Goal: Task Accomplishment & Management: Complete application form

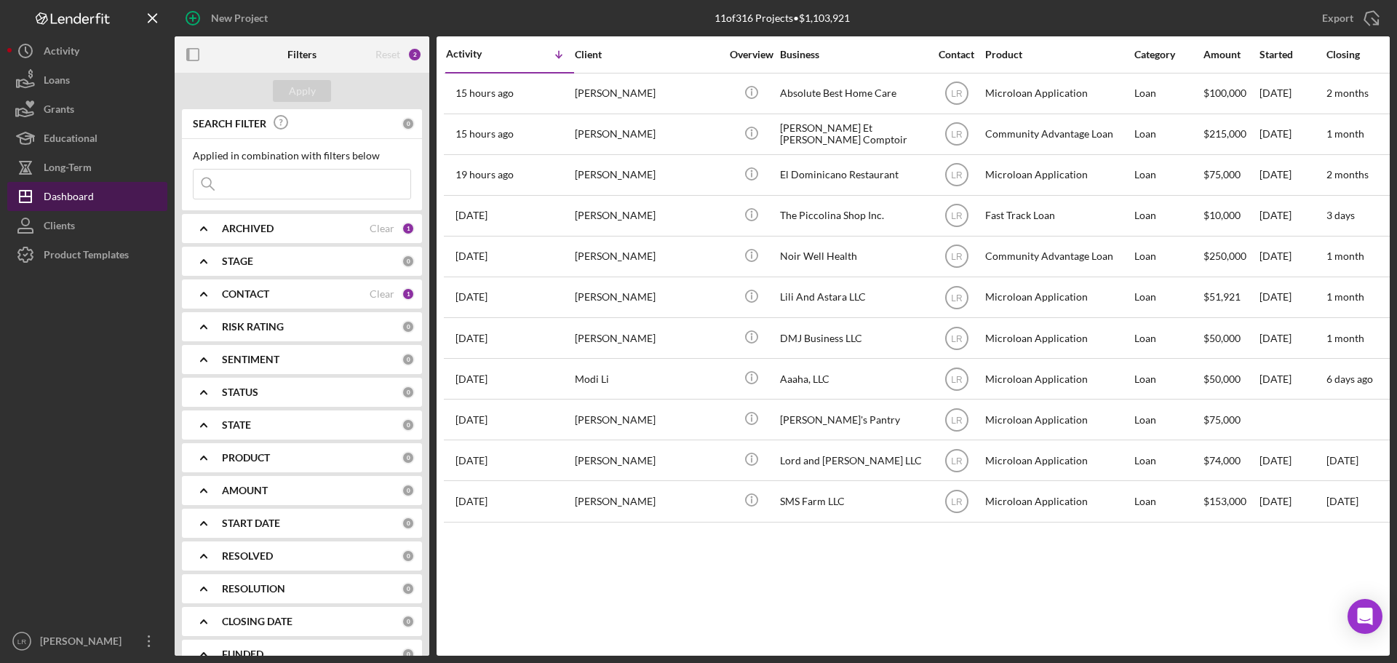
click at [100, 203] on button "Icon/Dashboard Dashboard" at bounding box center [87, 196] width 160 height 29
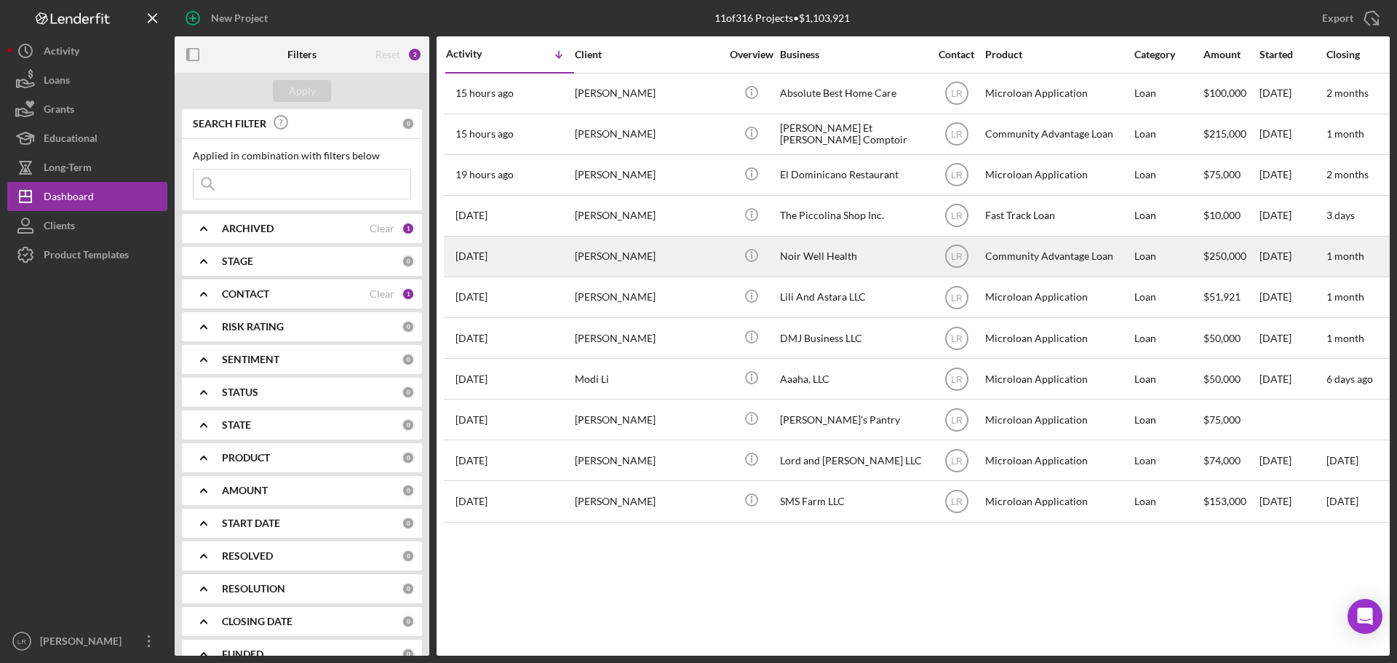
click at [622, 262] on div "[PERSON_NAME]" at bounding box center [648, 256] width 146 height 39
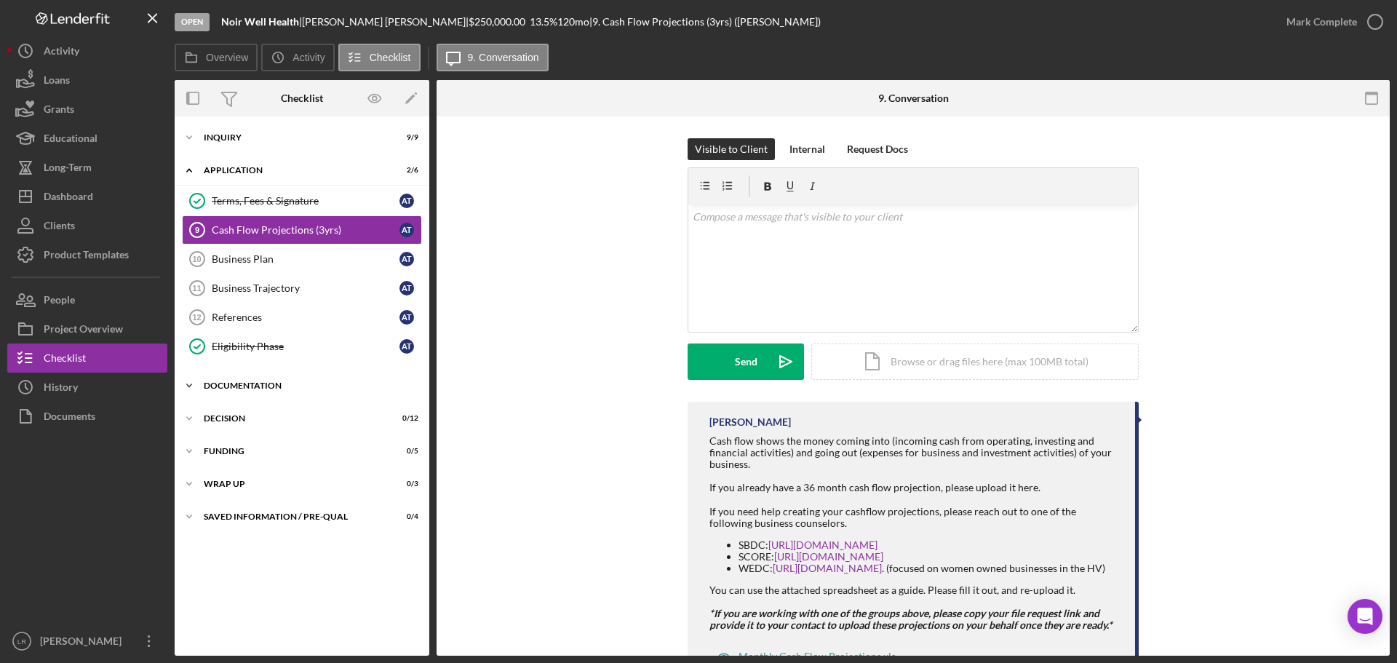
click at [250, 388] on div "Documentation" at bounding box center [307, 385] width 207 height 9
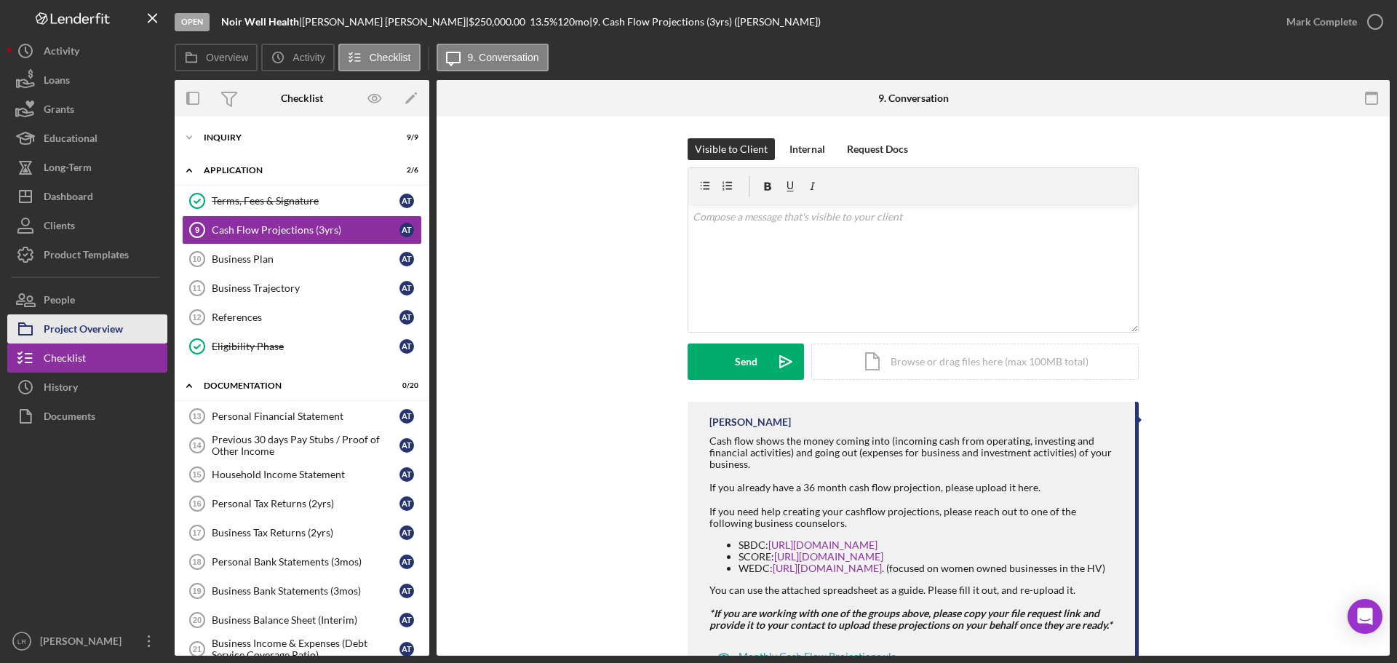
click at [116, 329] on div "Project Overview" at bounding box center [83, 330] width 79 height 33
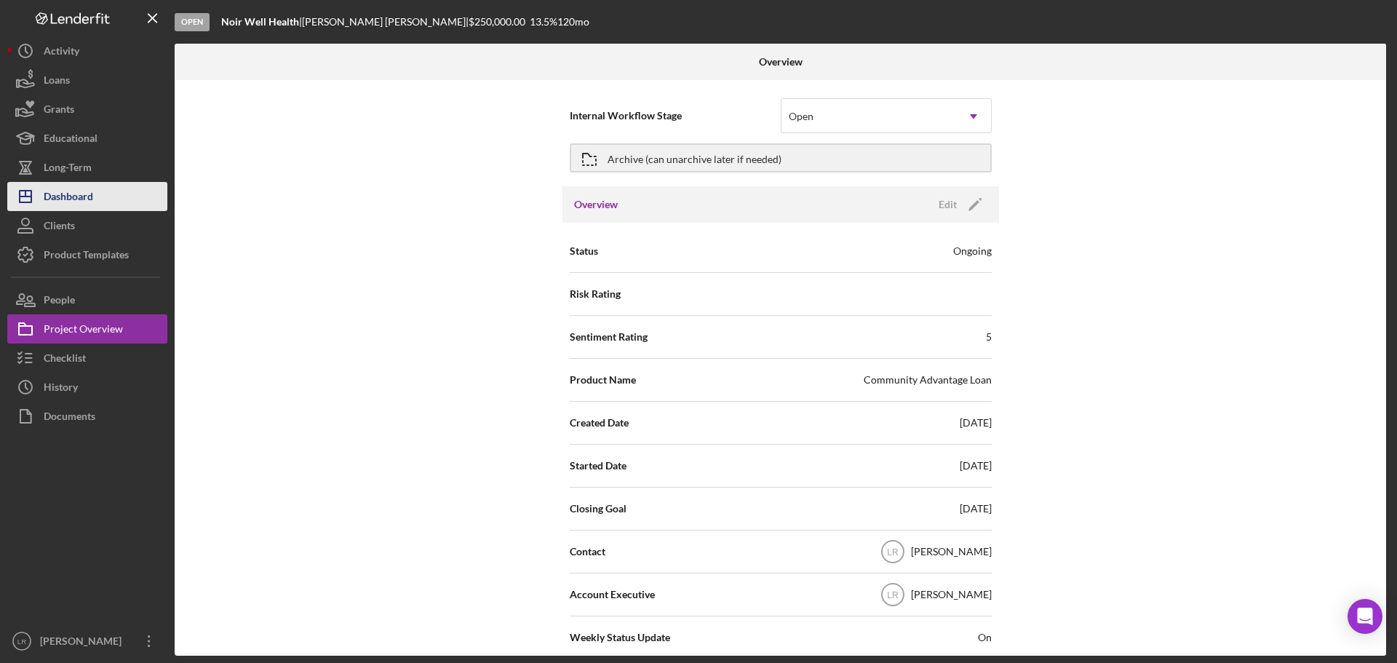
click at [110, 195] on button "Icon/Dashboard Dashboard" at bounding box center [87, 196] width 160 height 29
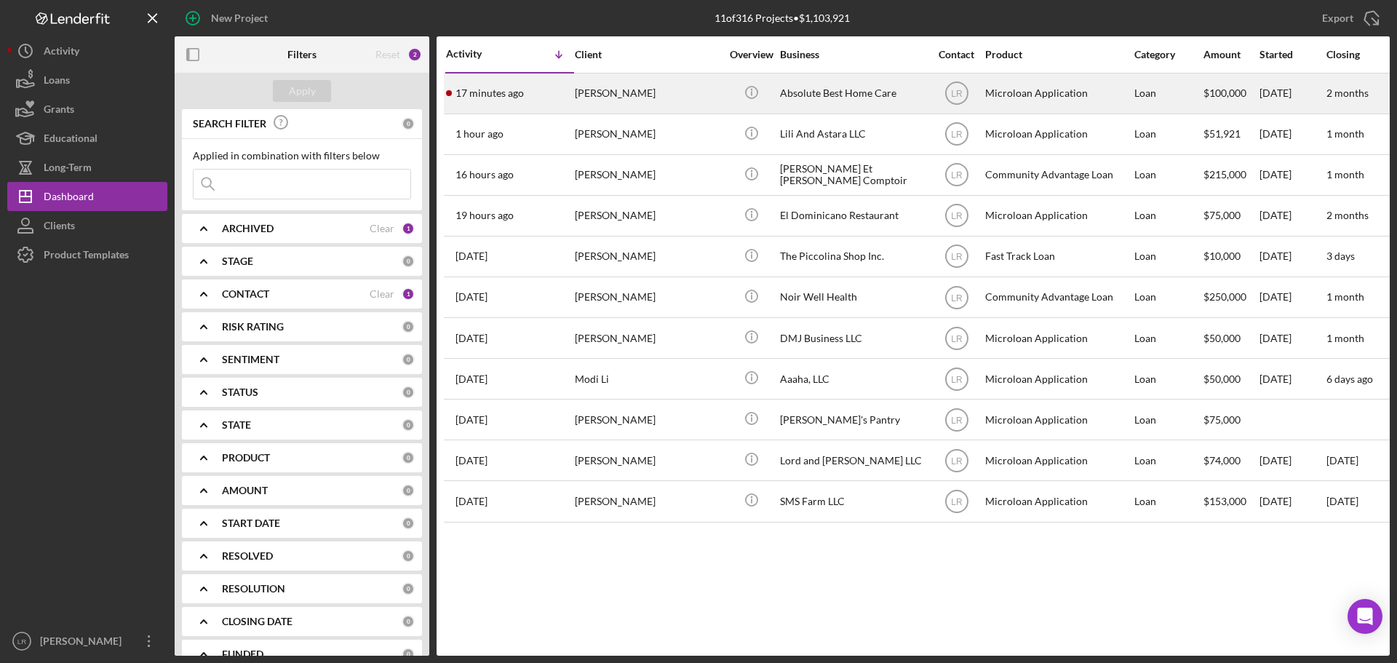
click at [600, 98] on div "[PERSON_NAME]" at bounding box center [648, 93] width 146 height 39
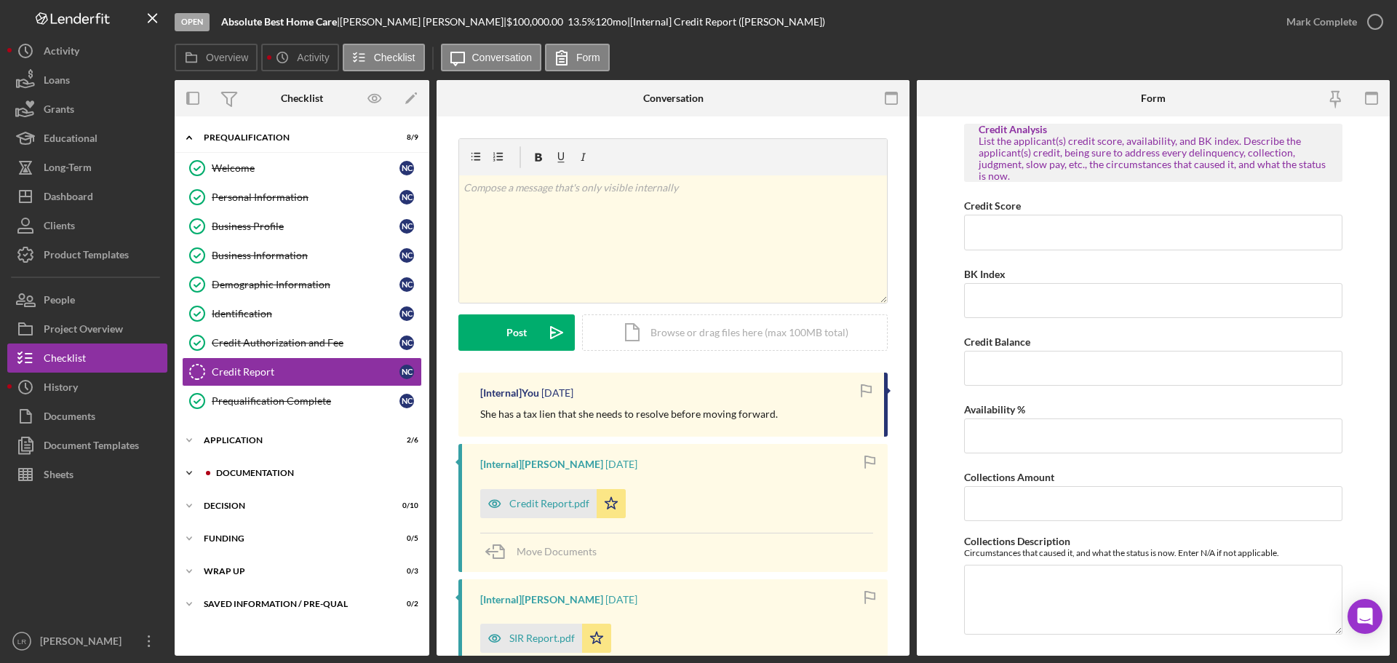
click at [261, 473] on div "Documentation" at bounding box center [313, 473] width 195 height 9
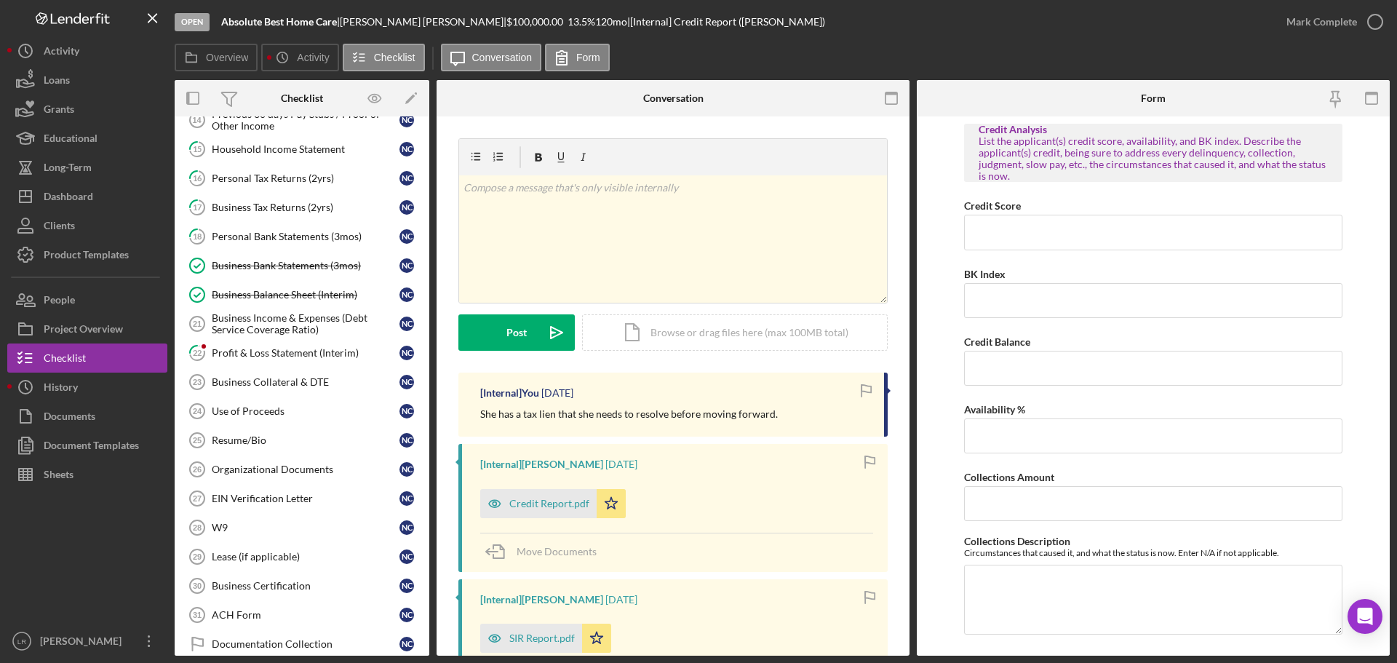
scroll to position [561, 0]
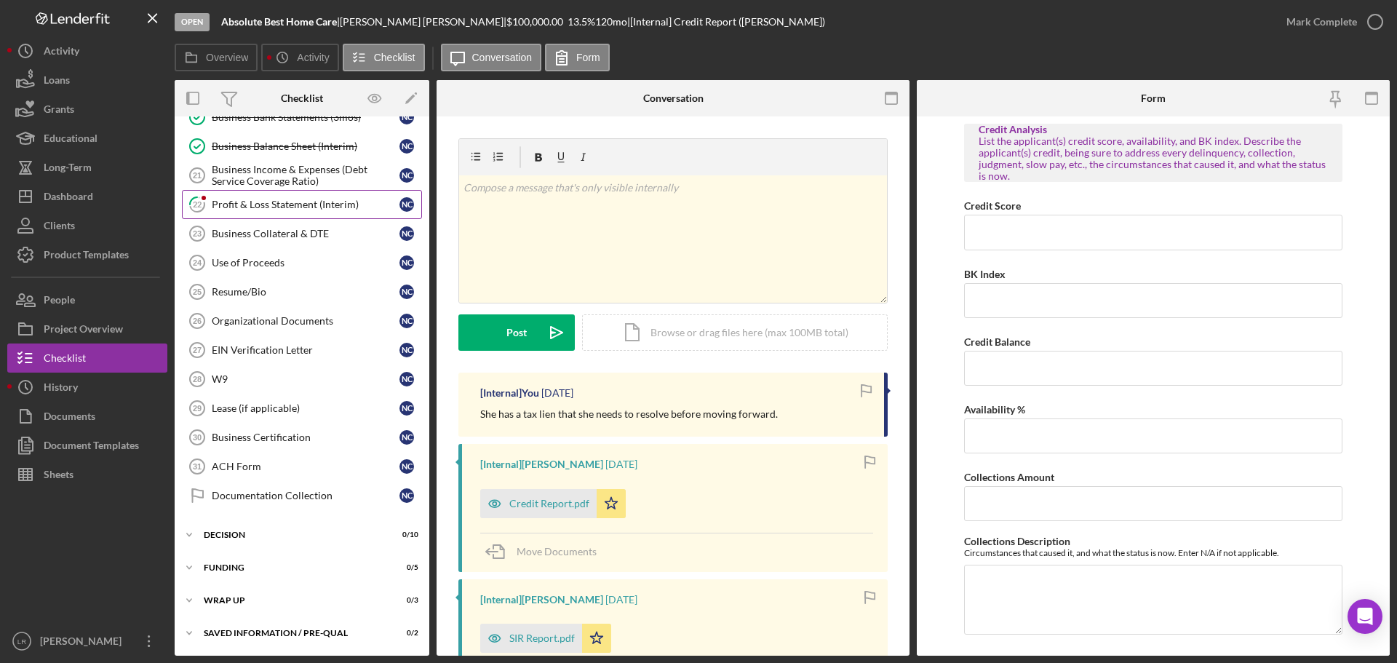
click at [248, 202] on div "Profit & Loss Statement (Interim)" at bounding box center [306, 205] width 188 height 12
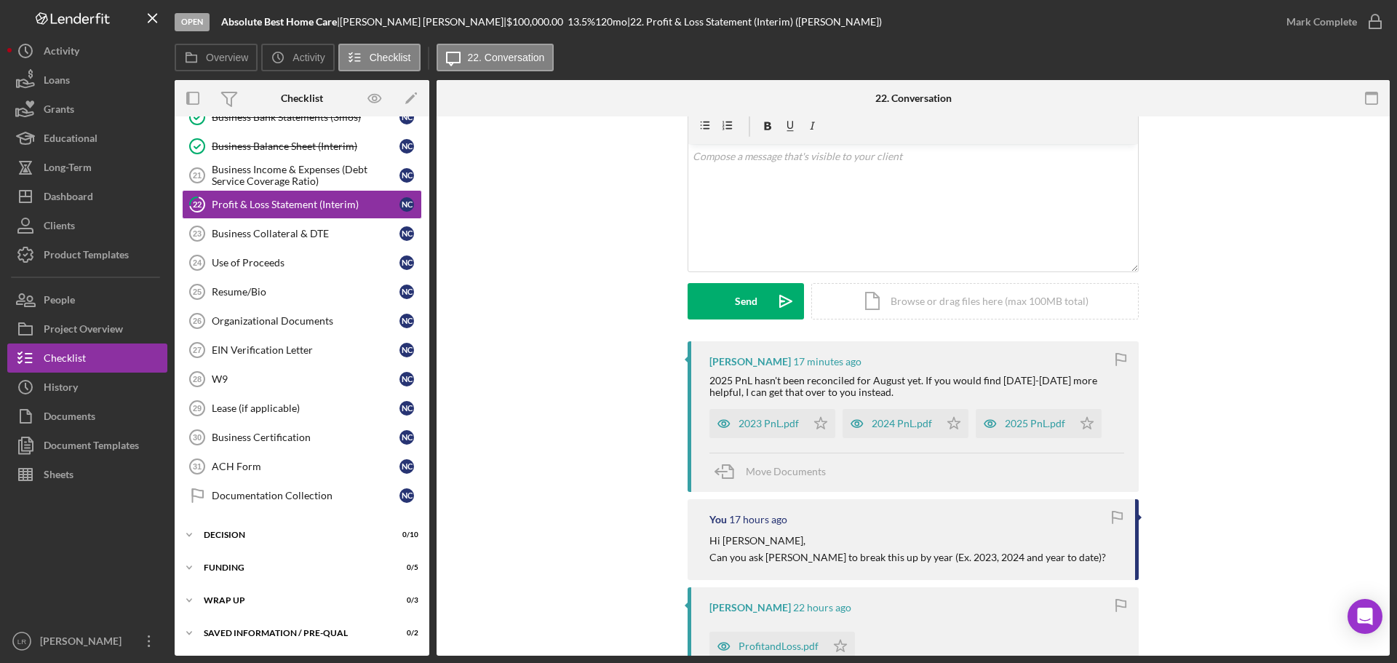
scroll to position [146, 0]
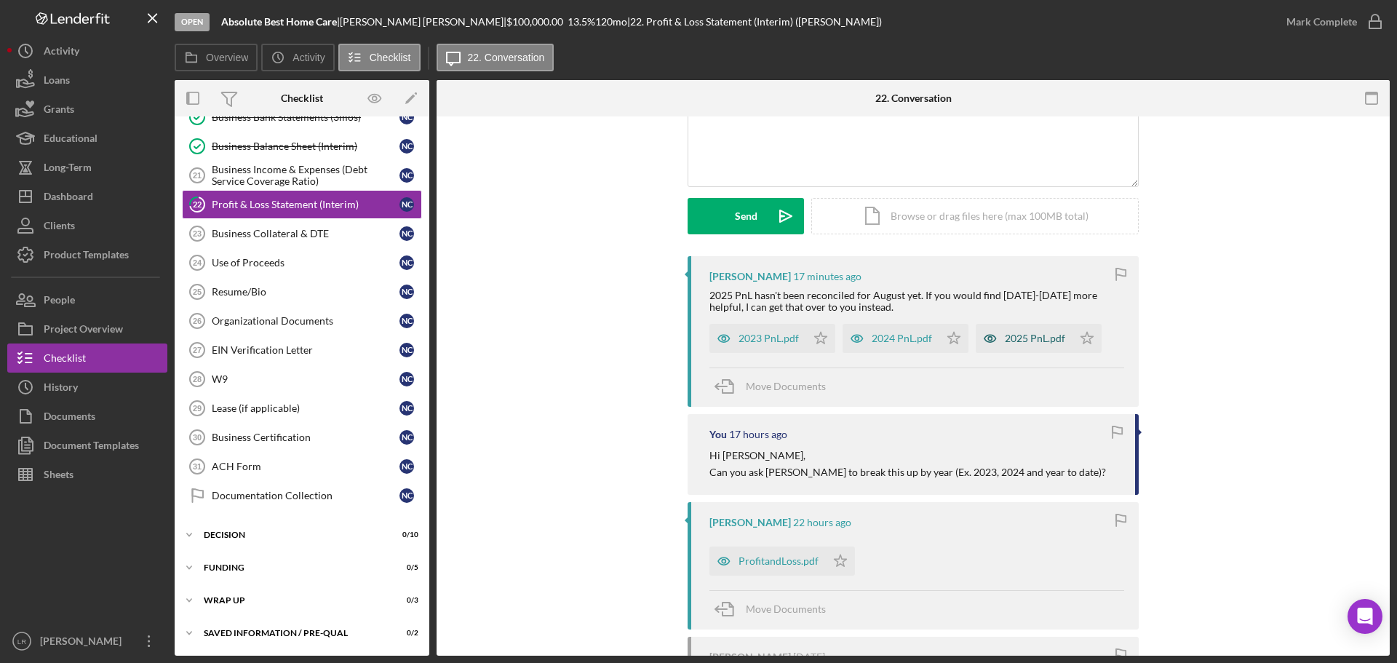
click at [1035, 339] on div "2025 PnL.pdf" at bounding box center [1035, 339] width 60 height 12
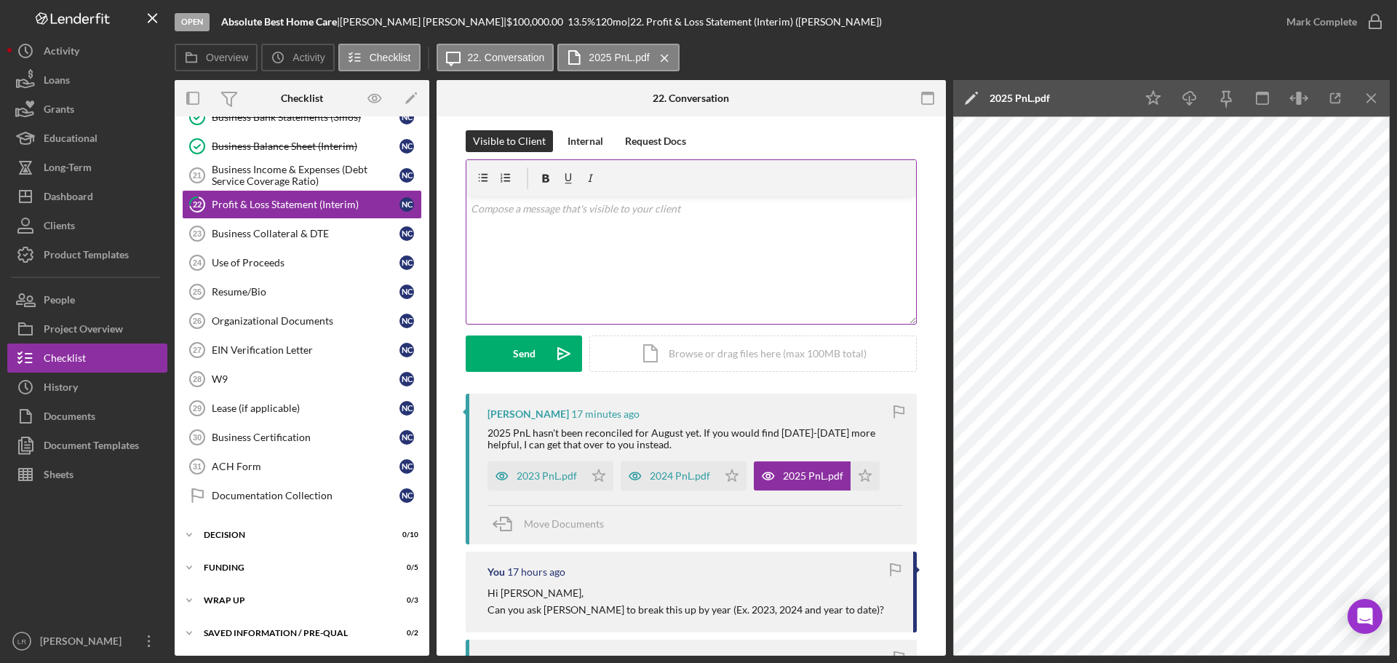
scroll to position [0, 0]
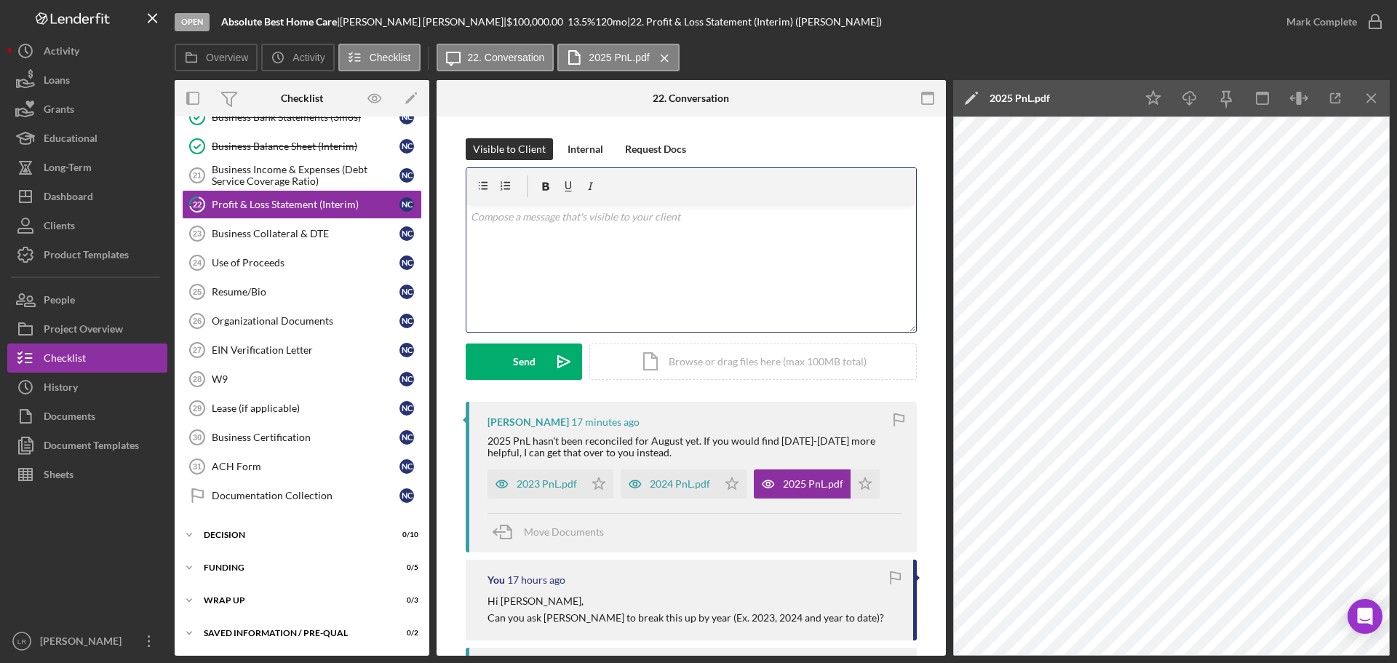
click at [644, 263] on div "v Color teal Color pink Remove color Add row above Add row below Add column bef…" at bounding box center [691, 267] width 450 height 127
click at [536, 214] on p "Yes, [PERSON_NAME] to Juky would be fine." at bounding box center [692, 217] width 442 height 16
click at [533, 218] on p "Yes, [PERSON_NAME] to Juky would be fine." at bounding box center [692, 217] width 442 height 16
click at [518, 358] on div "Send" at bounding box center [524, 361] width 23 height 36
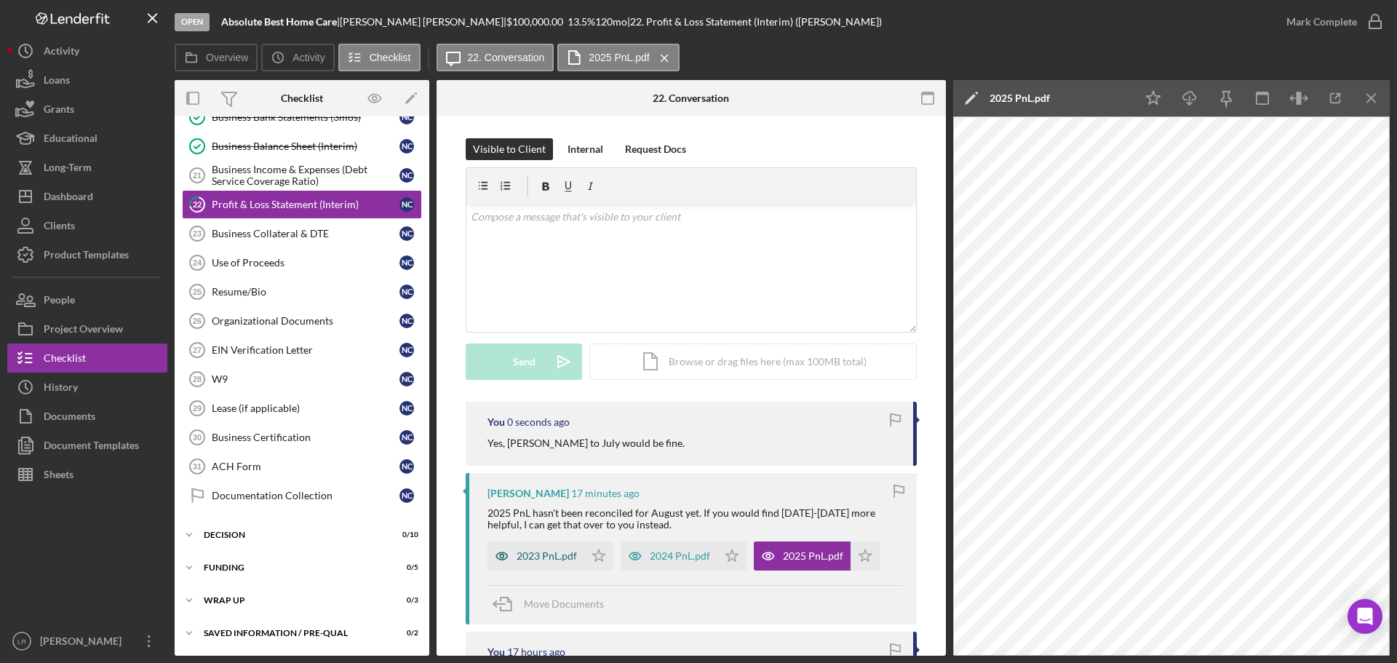
click at [529, 553] on div "2023 PnL.pdf" at bounding box center [547, 556] width 60 height 12
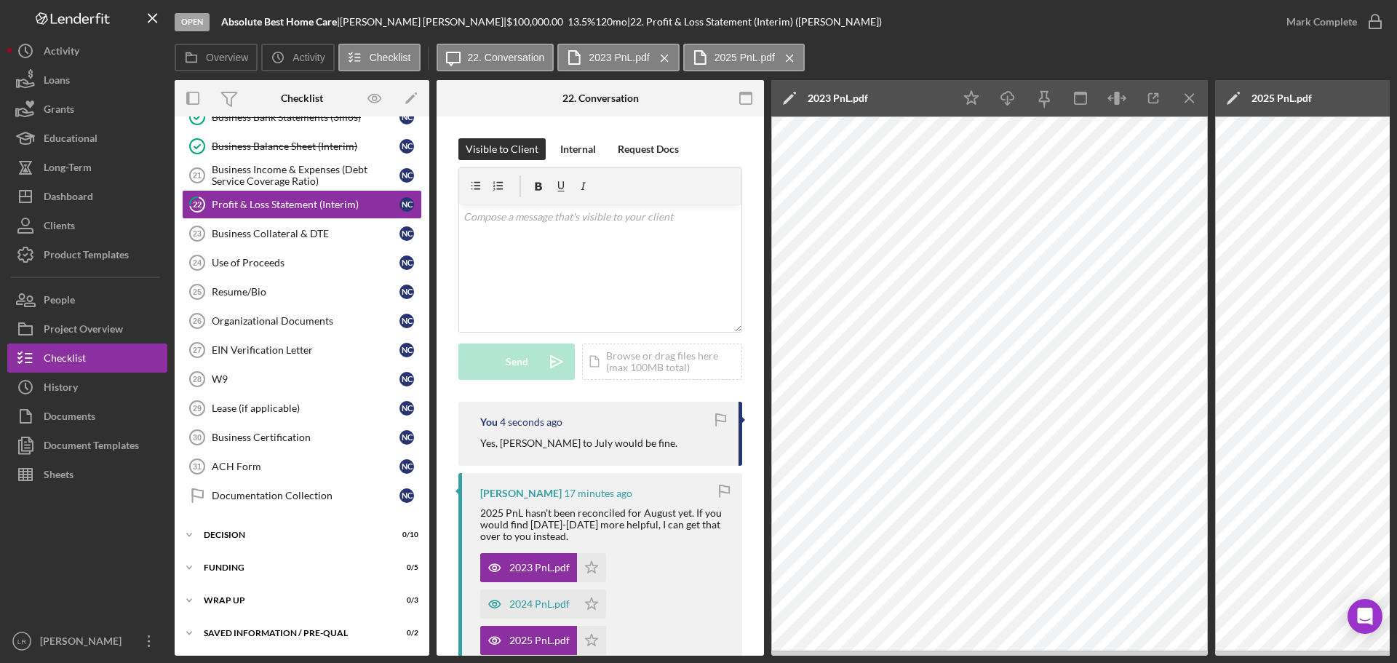
click at [790, 95] on icon "Icon/Edit" at bounding box center [789, 98] width 36 height 36
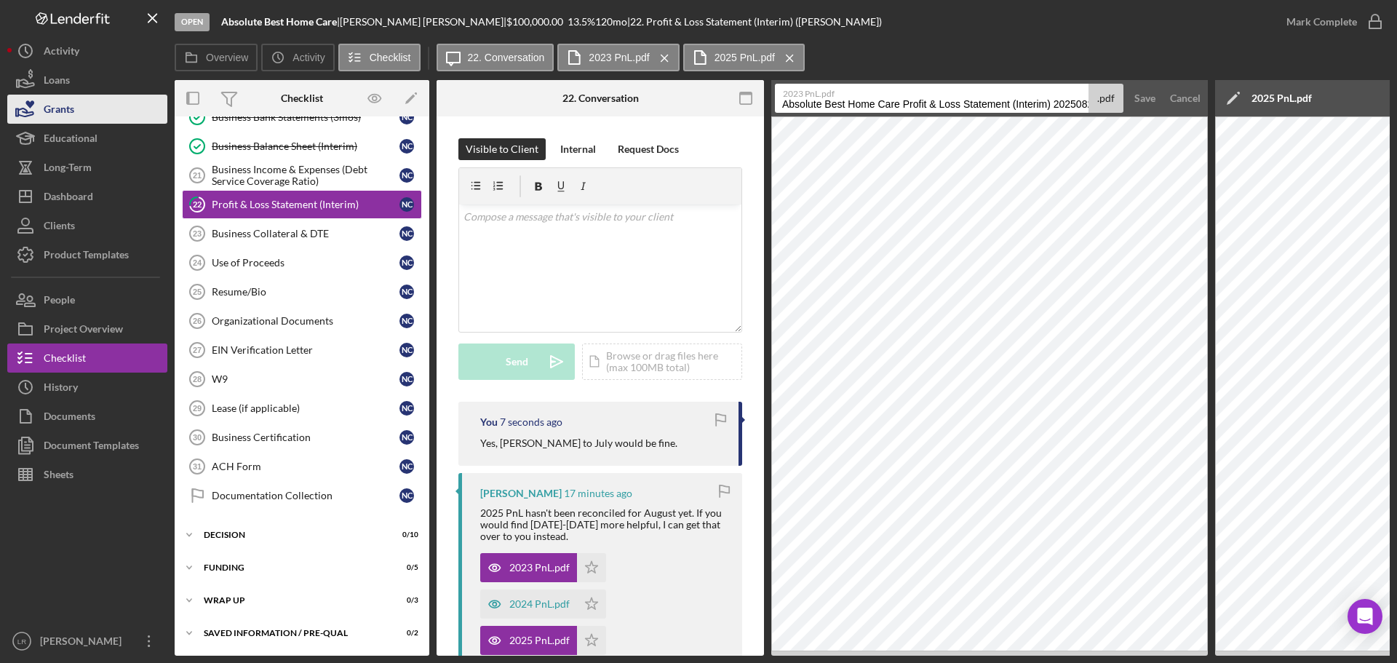
drag, startPoint x: 902, startPoint y: 107, endPoint x: 110, endPoint y: 100, distance: 792.5
click at [110, 100] on div "Open Absolute Best Home Care | [PERSON_NAME] | $100,000.00 13.5 % 120 mo | 22. …" at bounding box center [698, 328] width 1383 height 656
drag, startPoint x: 892, startPoint y: 103, endPoint x: 1159, endPoint y: 100, distance: 267.1
click at [1159, 100] on form "2023 PnL.pdf Profit & Loss Statement (Interim) 20250822 .pdf Save Cancel" at bounding box center [989, 98] width 437 height 36
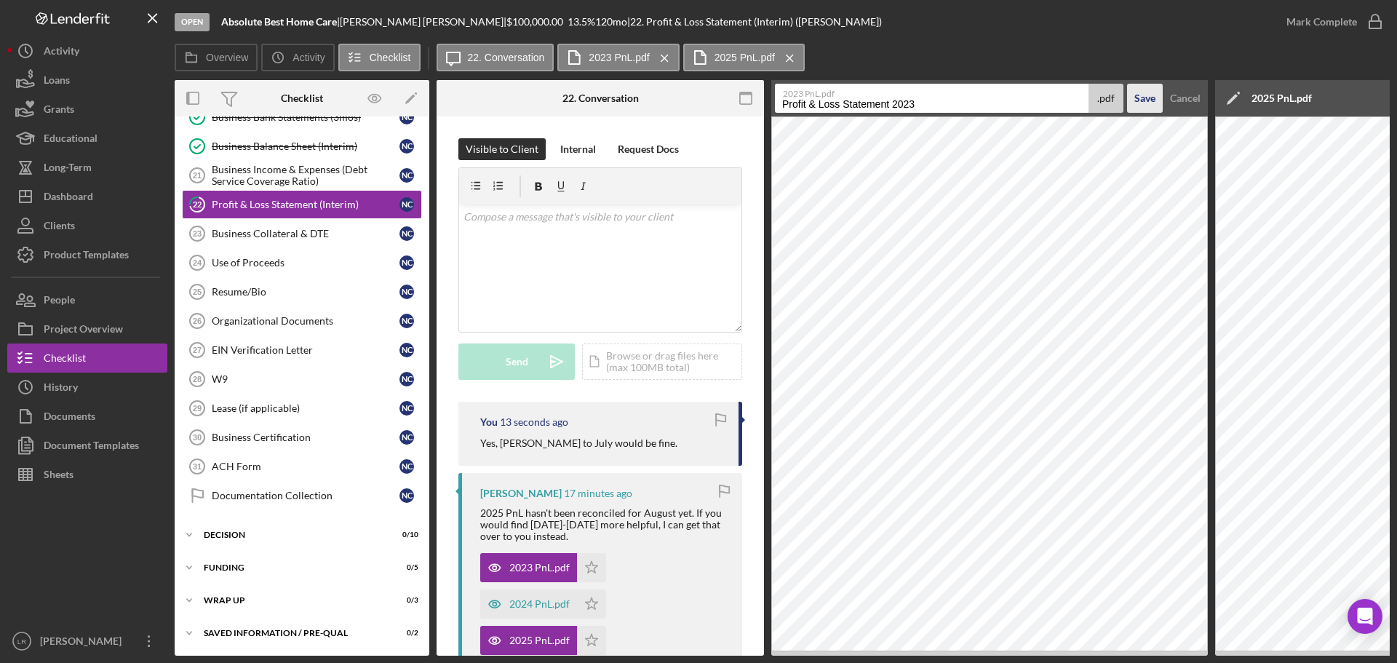
type input "Profit & Loss Statement 2023"
click at [1127, 84] on button "Save" at bounding box center [1145, 98] width 36 height 29
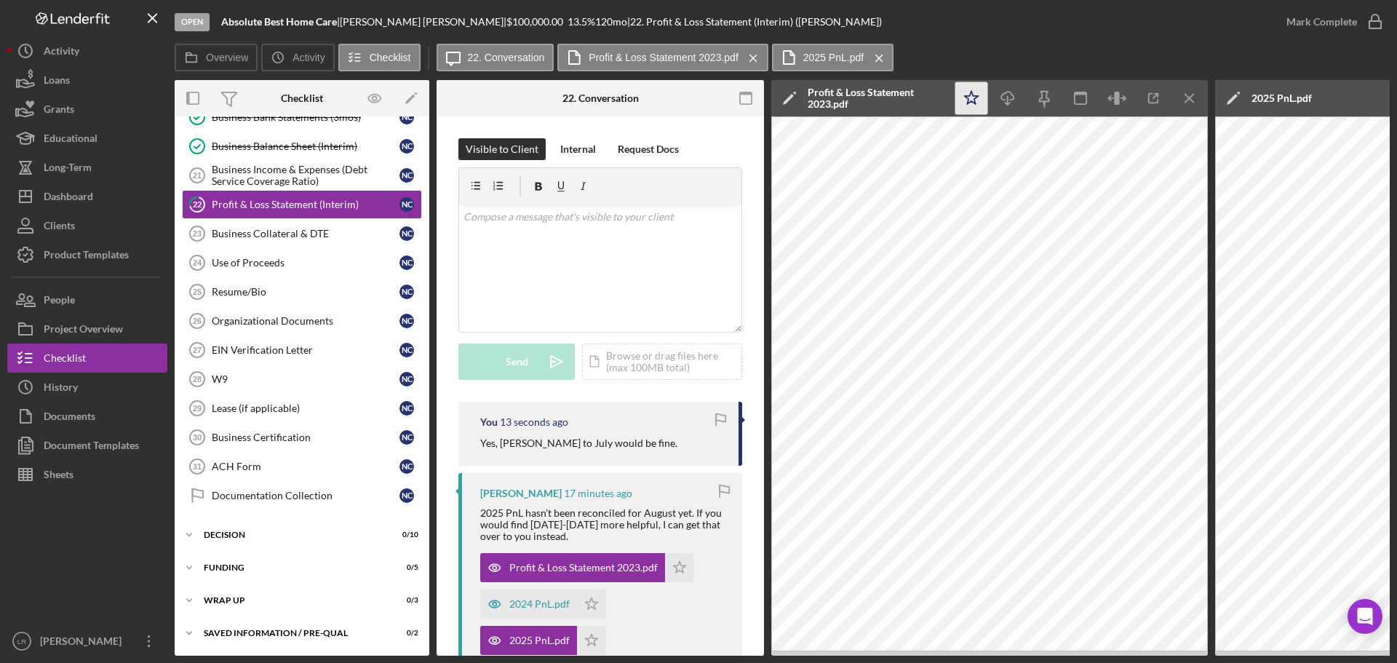
click at [962, 106] on icon "Icon/Star" at bounding box center [971, 98] width 33 height 33
click at [1017, 94] on icon "Icon/Download" at bounding box center [1008, 98] width 33 height 33
drag, startPoint x: 1064, startPoint y: 42, endPoint x: 1104, endPoint y: 41, distance: 40.0
click at [1067, 43] on div "Open Absolute Best Home Care | [PERSON_NAME] | $100,000.00 13.5 % 120 mo | 22. …" at bounding box center [723, 22] width 1097 height 44
click at [1193, 92] on icon "Icon/Menu Close" at bounding box center [1190, 98] width 33 height 33
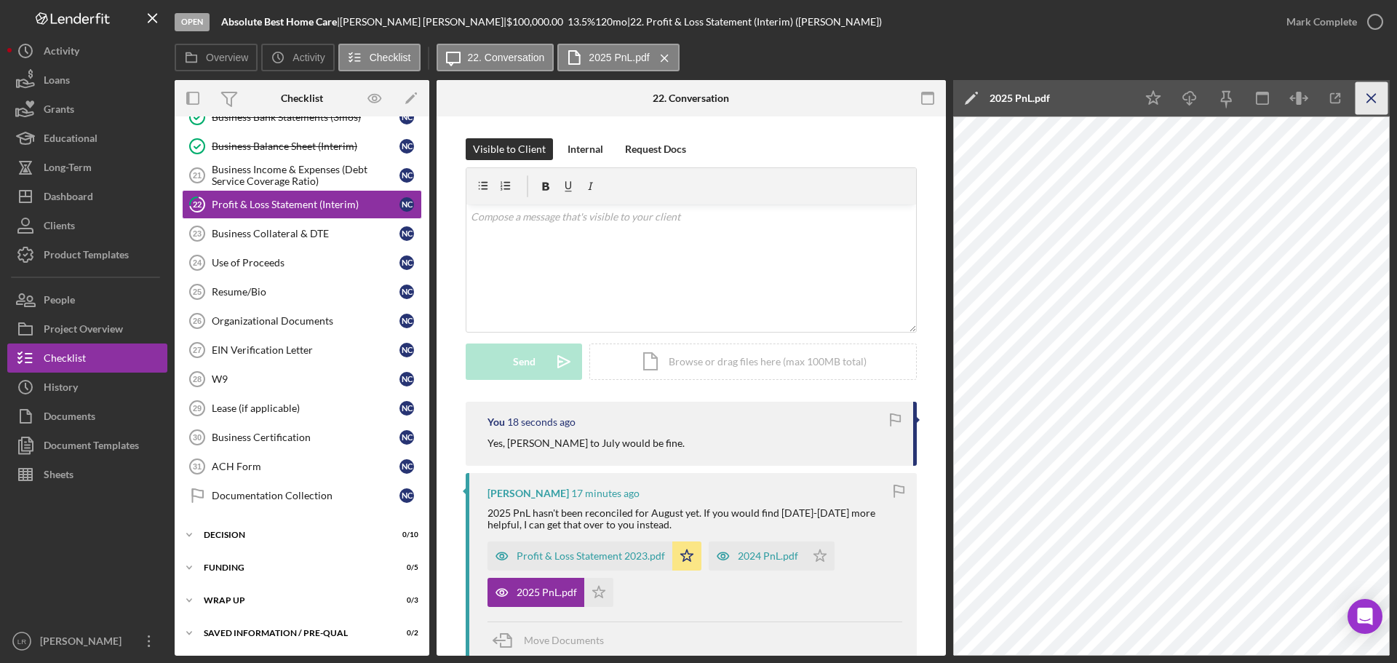
click at [1370, 89] on icon "Icon/Menu Close" at bounding box center [1372, 98] width 33 height 33
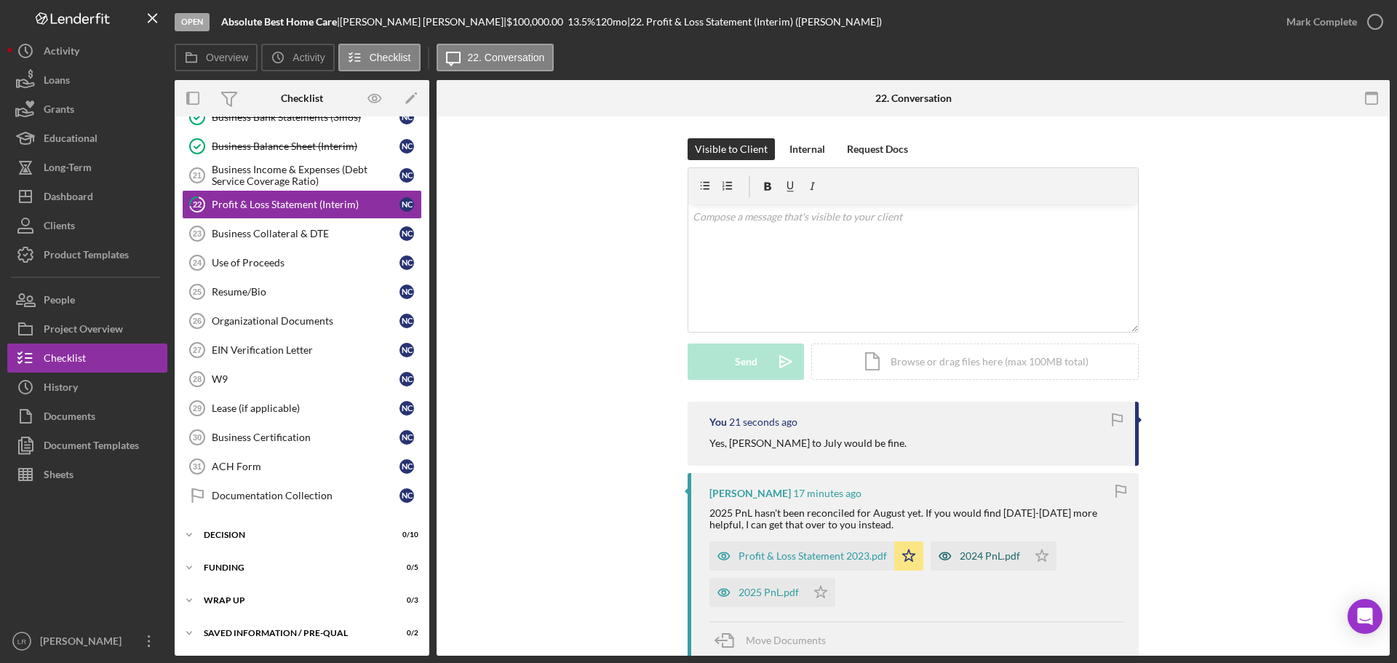
click at [967, 560] on div "2024 PnL.pdf" at bounding box center [990, 556] width 60 height 12
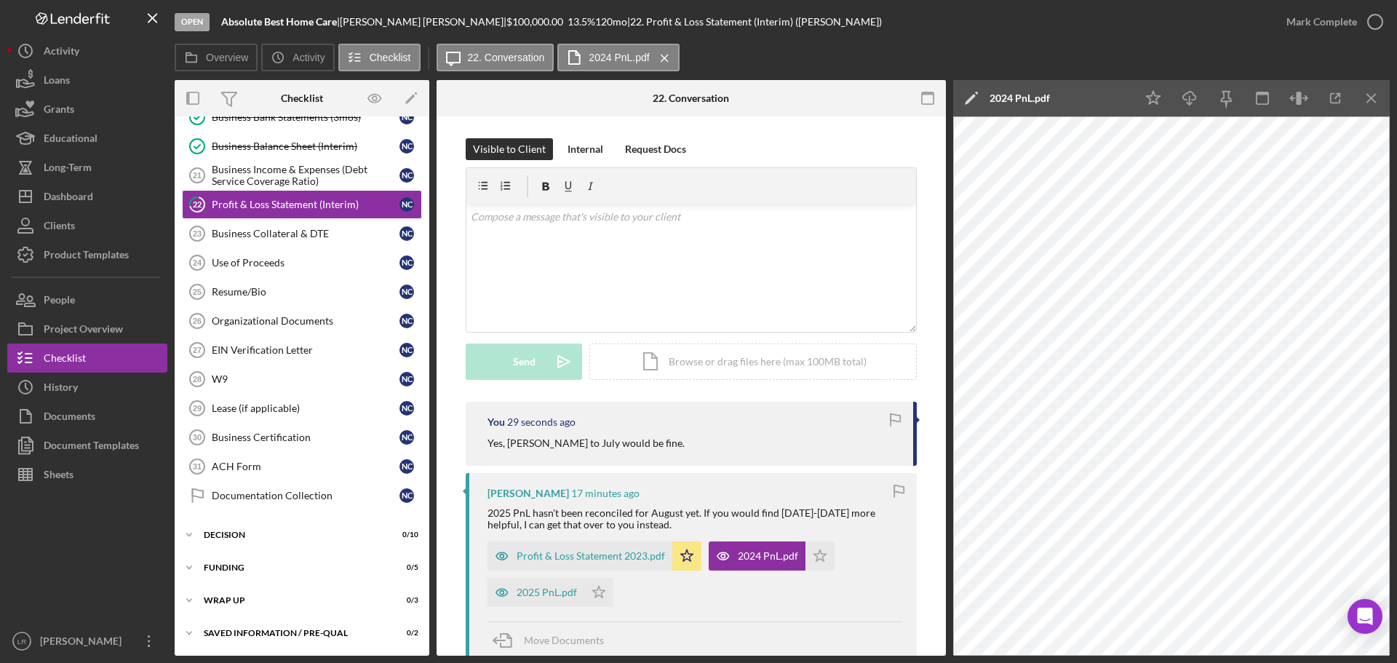
click at [969, 94] on icon "Icon/Edit" at bounding box center [971, 98] width 36 height 36
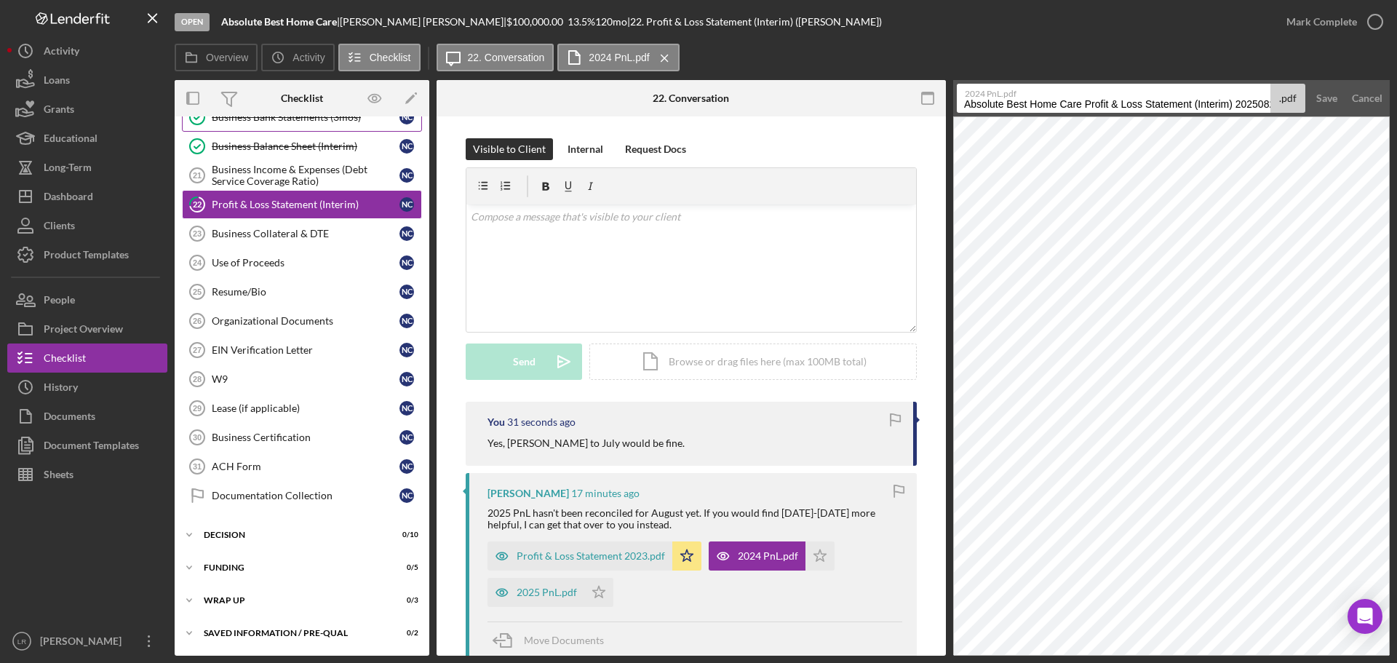
drag, startPoint x: 1084, startPoint y: 103, endPoint x: 410, endPoint y: 129, distance: 674.3
click at [410, 129] on div "Overview Internal Workflow Stage Open Icon/Dropdown Arrow Archive (can unarchiv…" at bounding box center [782, 368] width 1215 height 576
drag, startPoint x: 1074, startPoint y: 105, endPoint x: 1324, endPoint y: 95, distance: 250.5
click at [1324, 95] on form "2024 PnL.pdf Profit & Loss Statement (Interim) 20250822 .pdf Save Cancel" at bounding box center [1171, 98] width 437 height 36
type input "Profit & Loss Statement 2024"
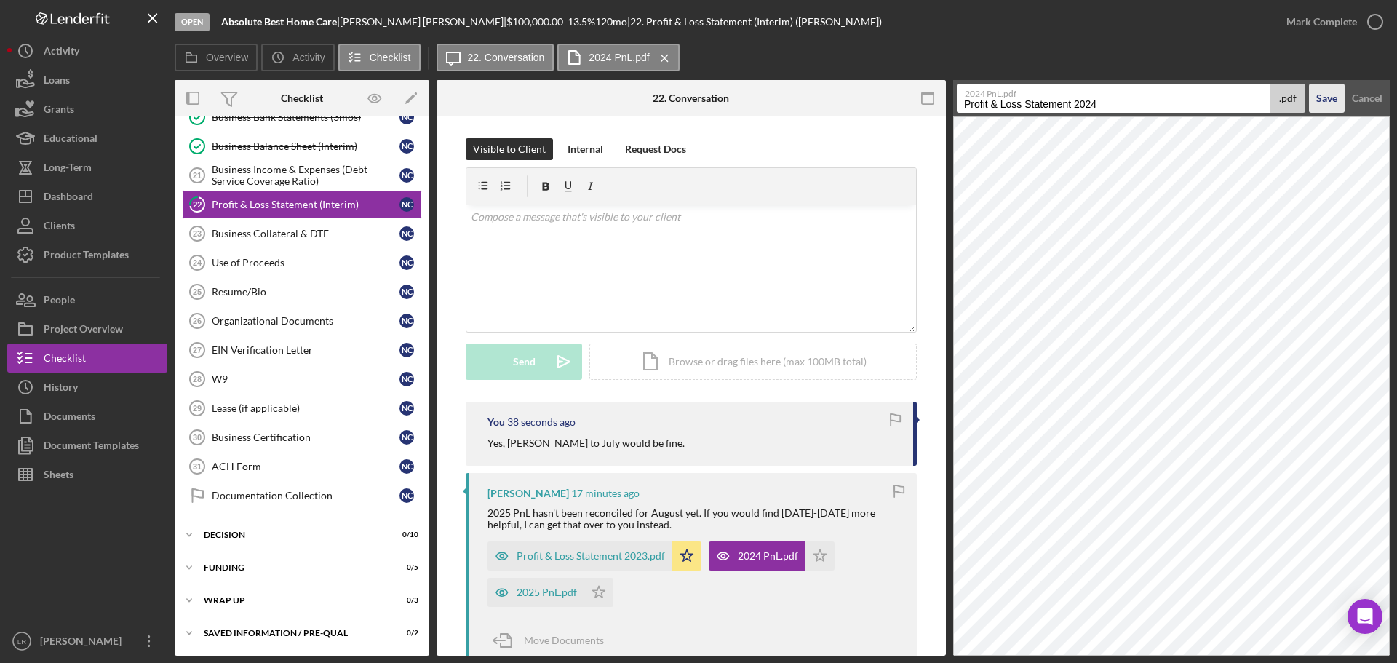
click at [1309, 84] on button "Save" at bounding box center [1327, 98] width 36 height 29
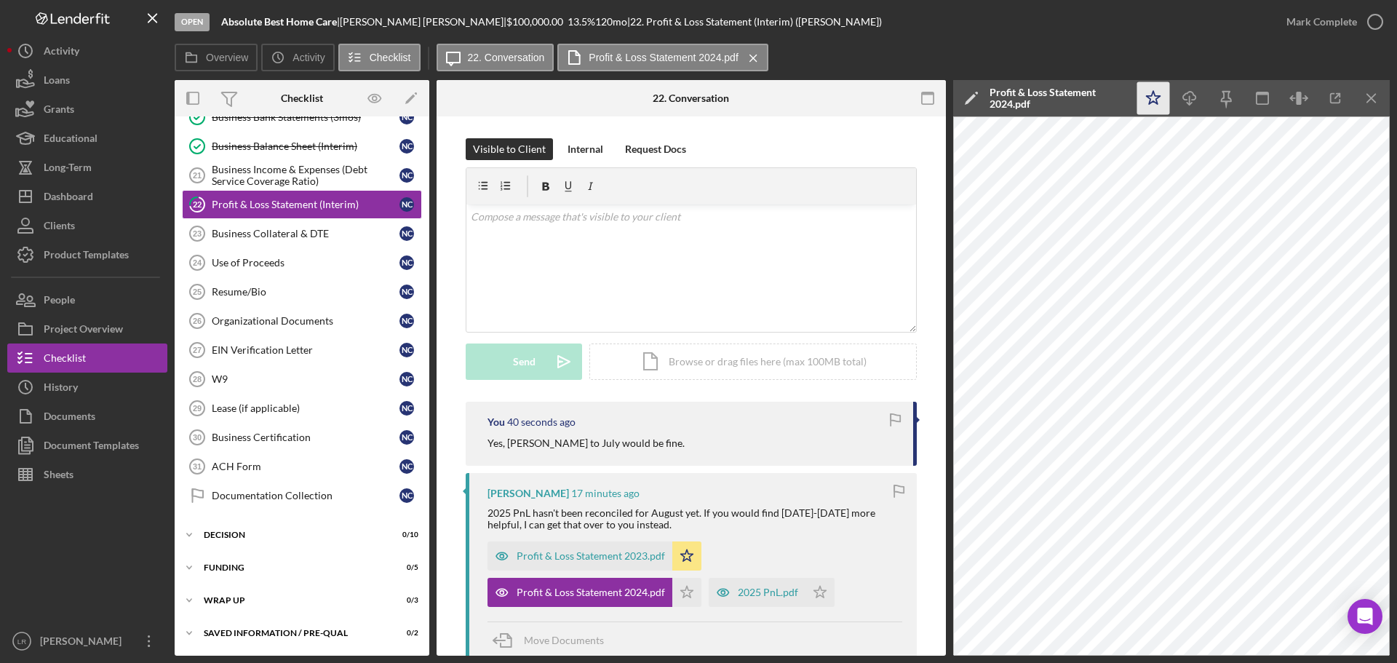
click at [1149, 97] on icon "Icon/Star" at bounding box center [1153, 98] width 33 height 33
click at [1185, 98] on icon "Icon/Download" at bounding box center [1190, 98] width 33 height 33
drag, startPoint x: 1356, startPoint y: 44, endPoint x: 1341, endPoint y: 55, distance: 18.6
click at [1356, 44] on div "Overview Icon/History Activity Checklist Icon/Message 22. Conversation Profit &…" at bounding box center [782, 58] width 1215 height 29
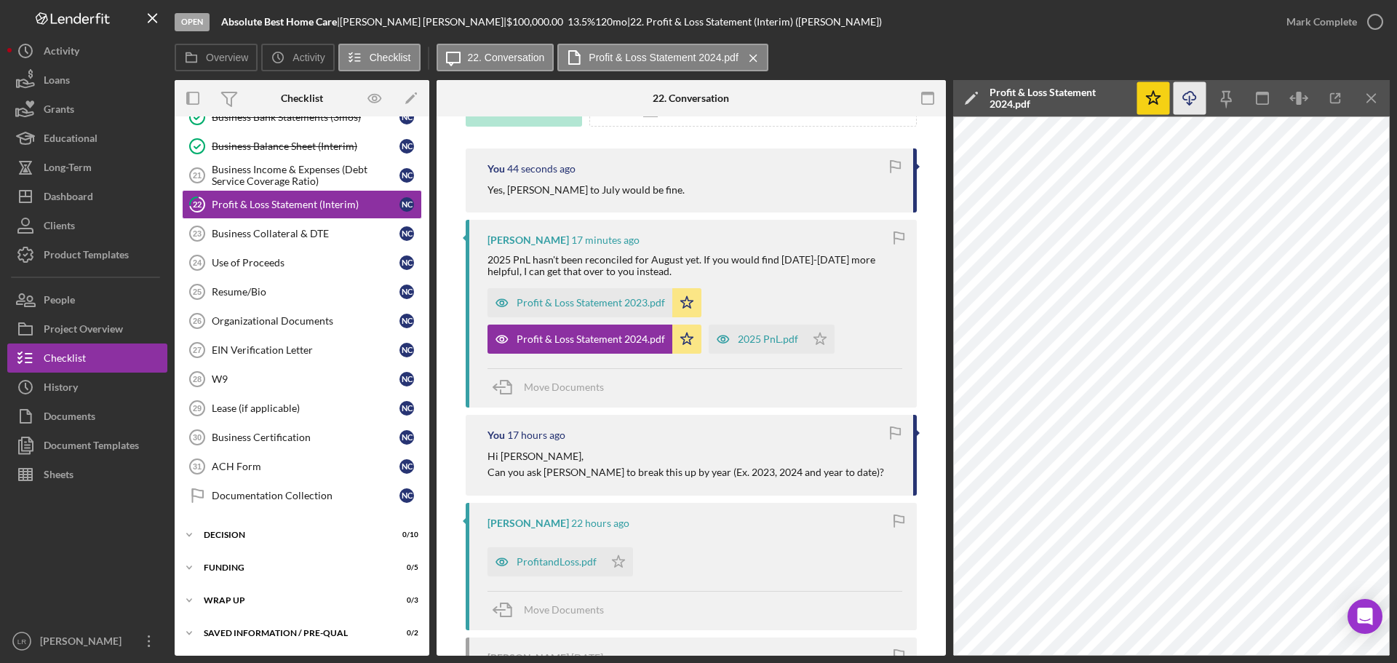
scroll to position [291, 0]
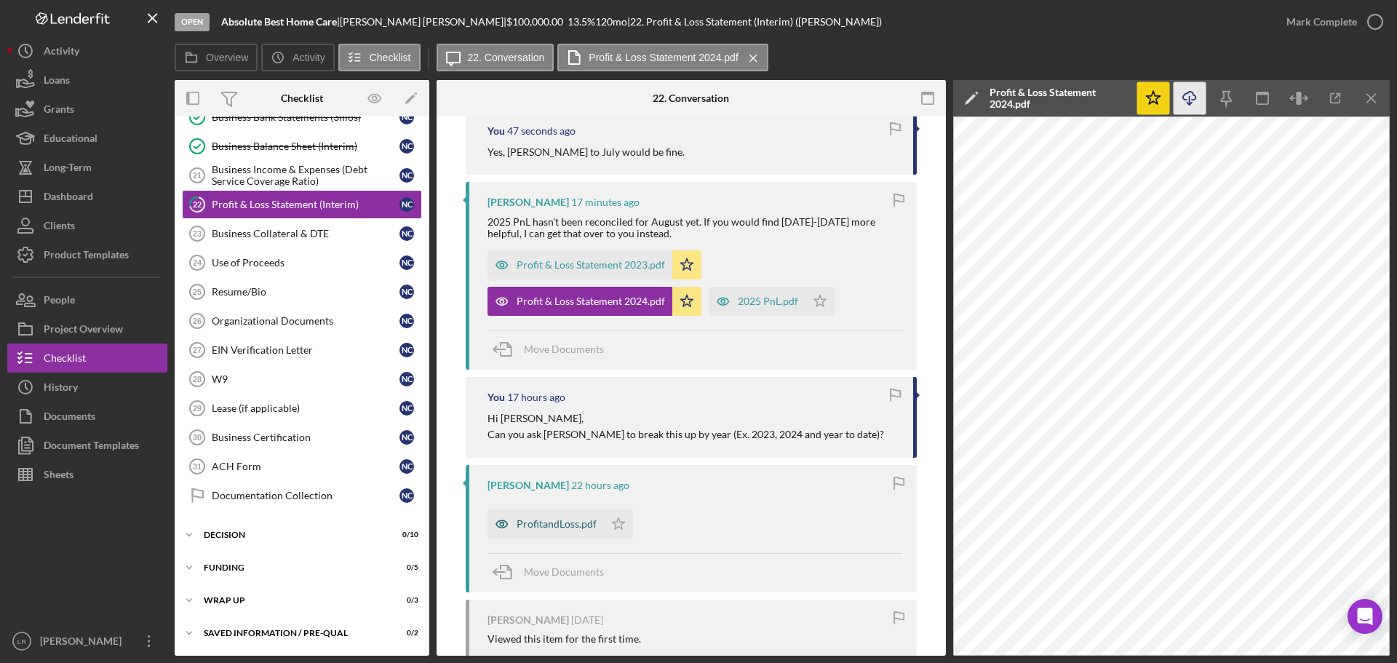
click at [563, 522] on div "ProfitandLoss.pdf" at bounding box center [557, 524] width 80 height 12
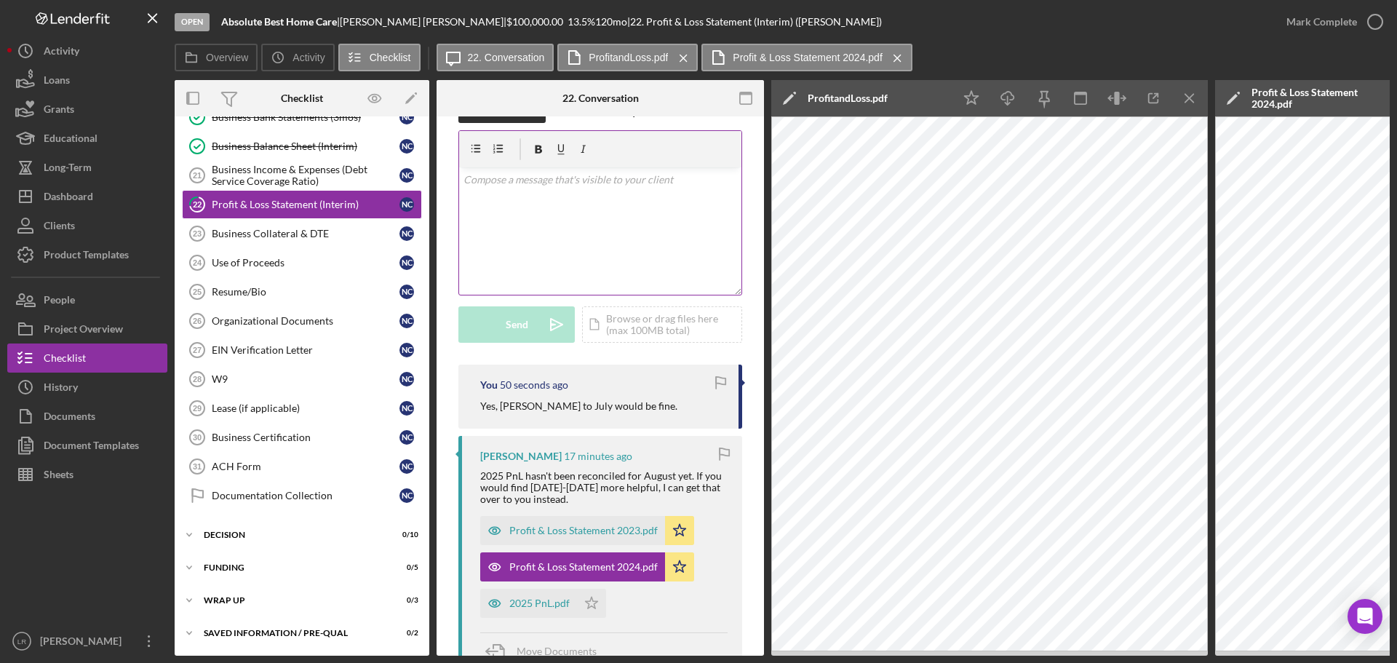
scroll to position [0, 0]
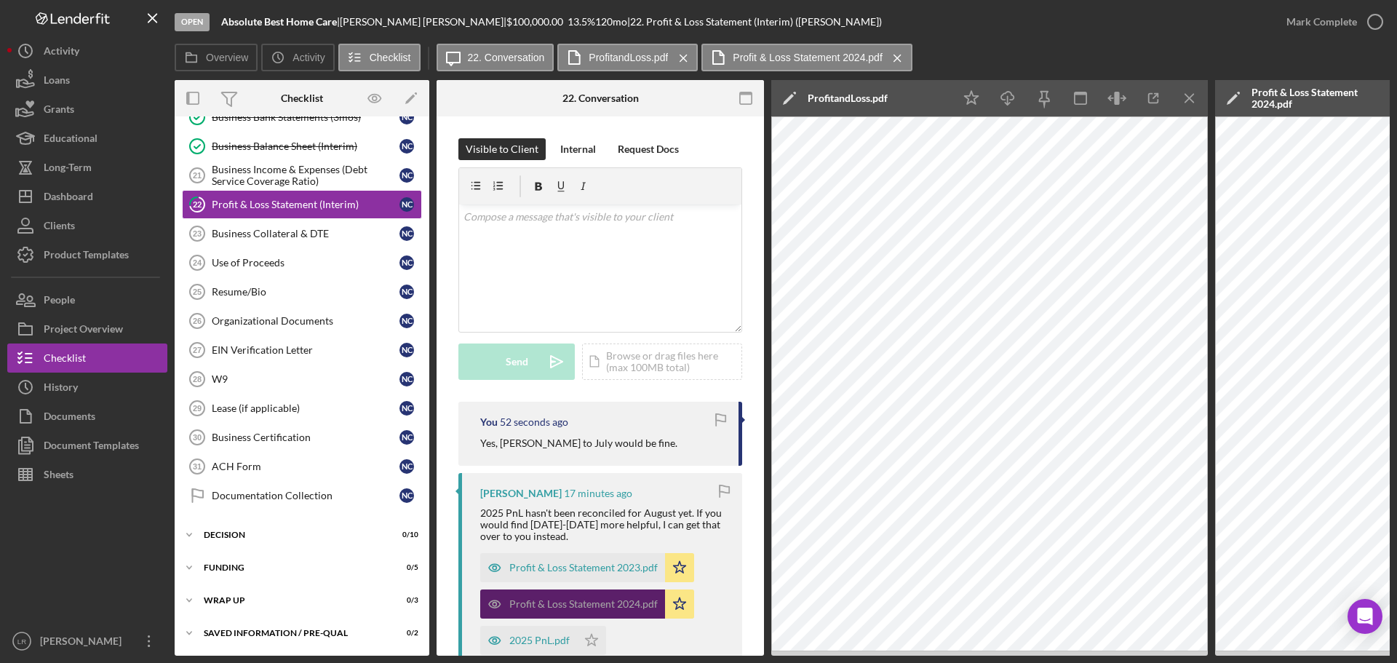
click at [586, 598] on div "Profit & Loss Statement 2024.pdf" at bounding box center [583, 604] width 148 height 12
click at [1188, 95] on icon "Icon/Menu Close" at bounding box center [1190, 98] width 33 height 33
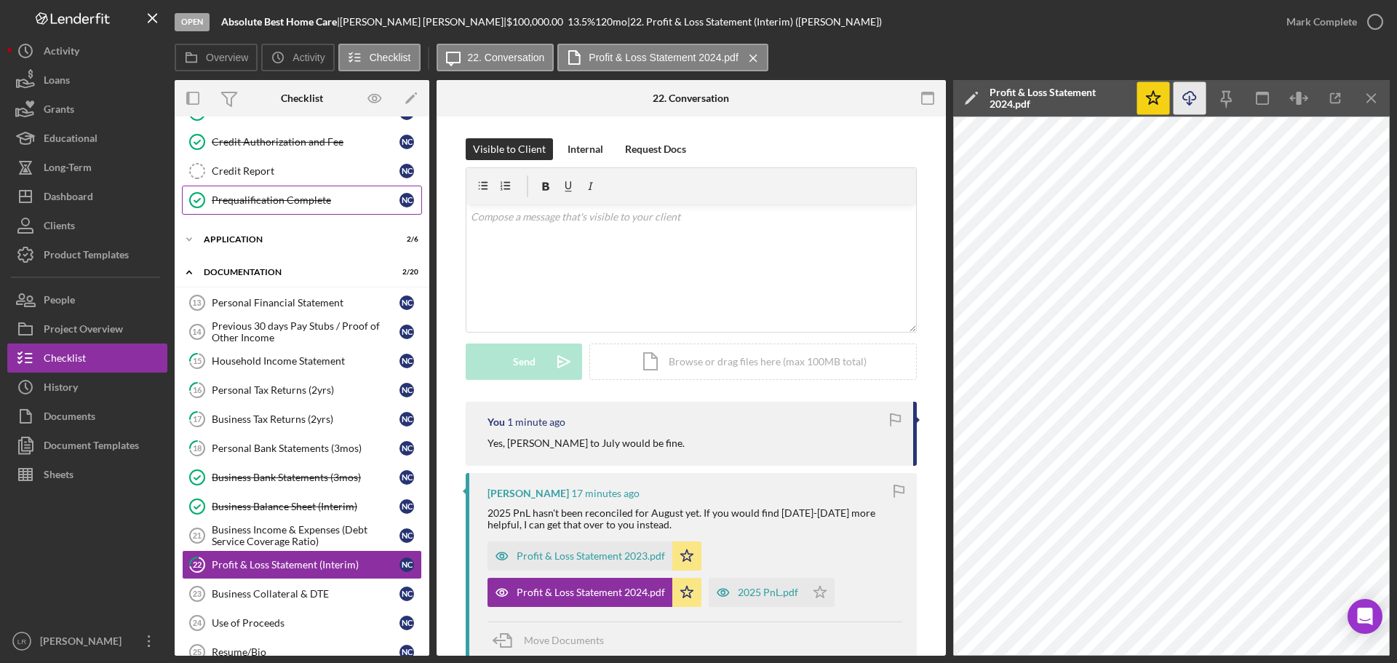
scroll to position [218, 0]
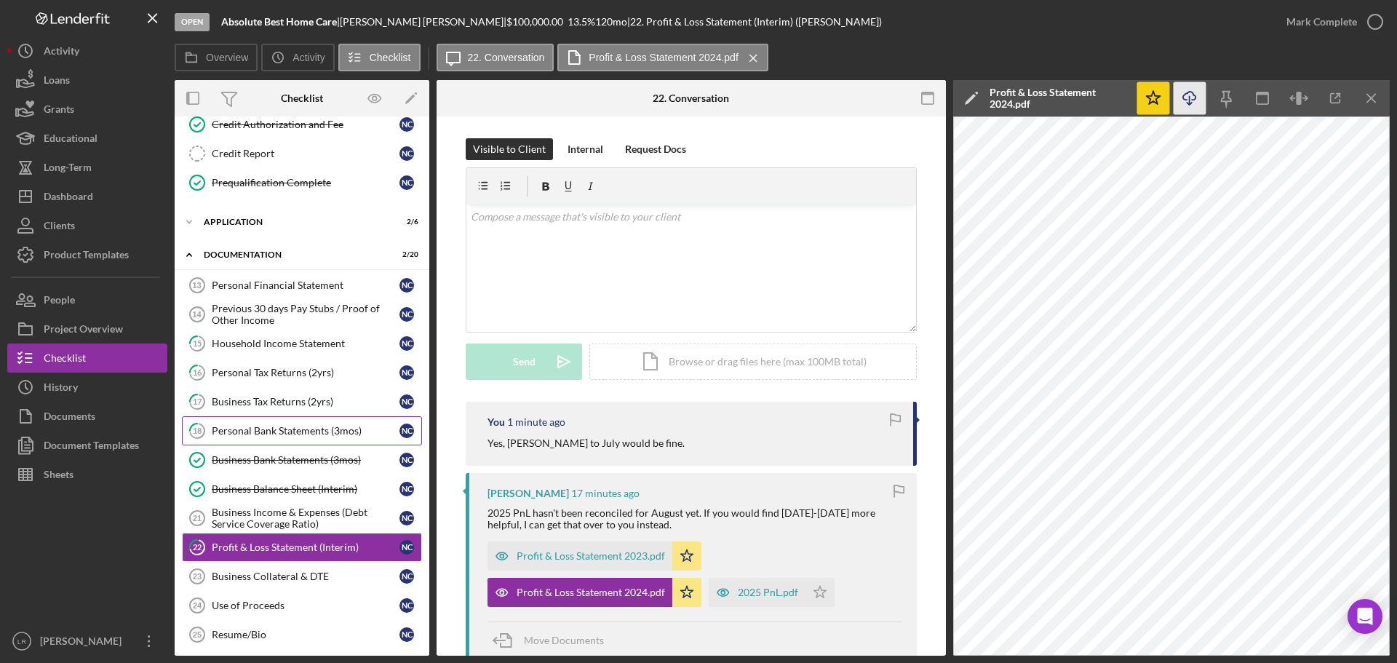
click at [261, 431] on div "Personal Bank Statements (3mos)" at bounding box center [306, 431] width 188 height 12
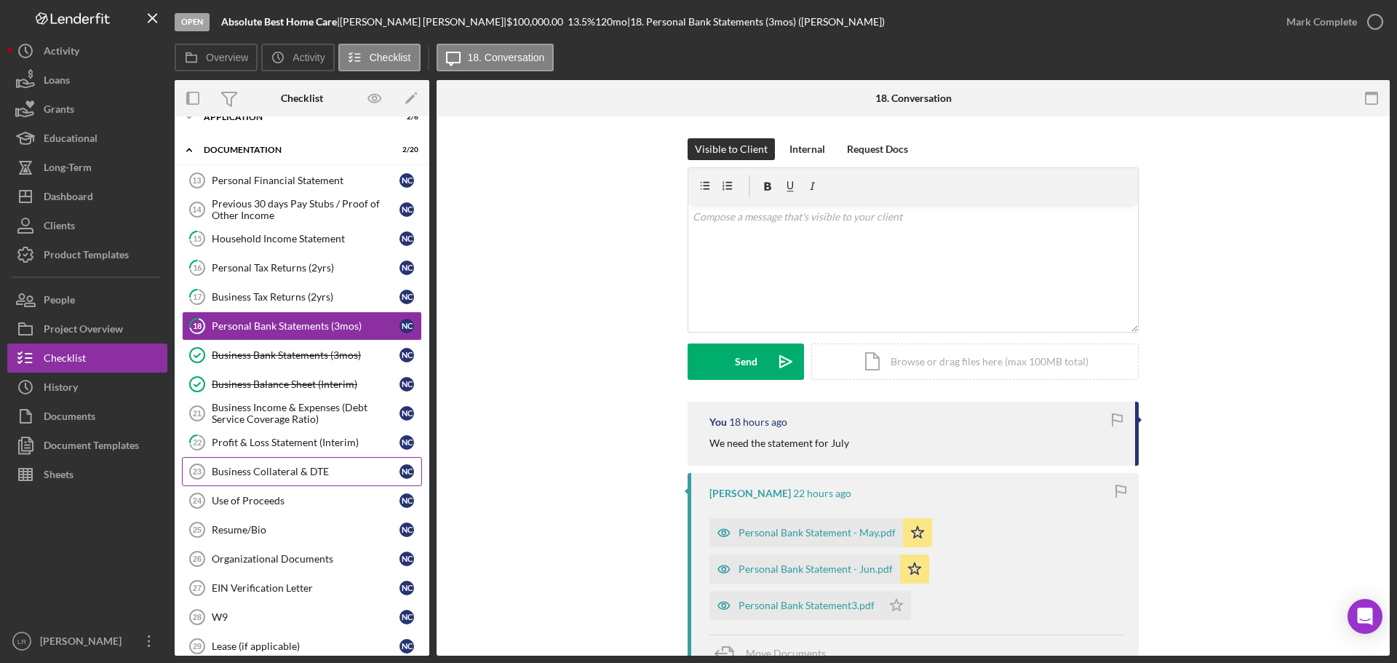
scroll to position [291, 0]
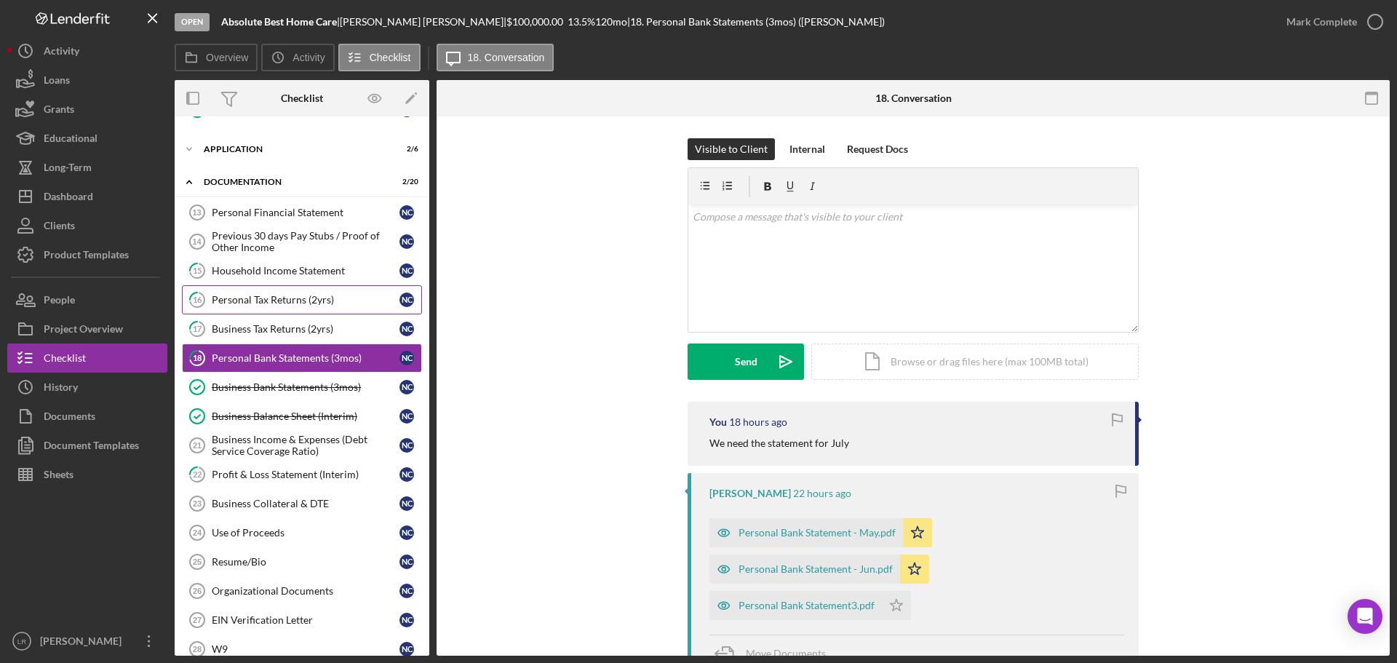
click at [269, 308] on link "16 Personal Tax Returns (2yrs) N C" at bounding box center [302, 299] width 240 height 29
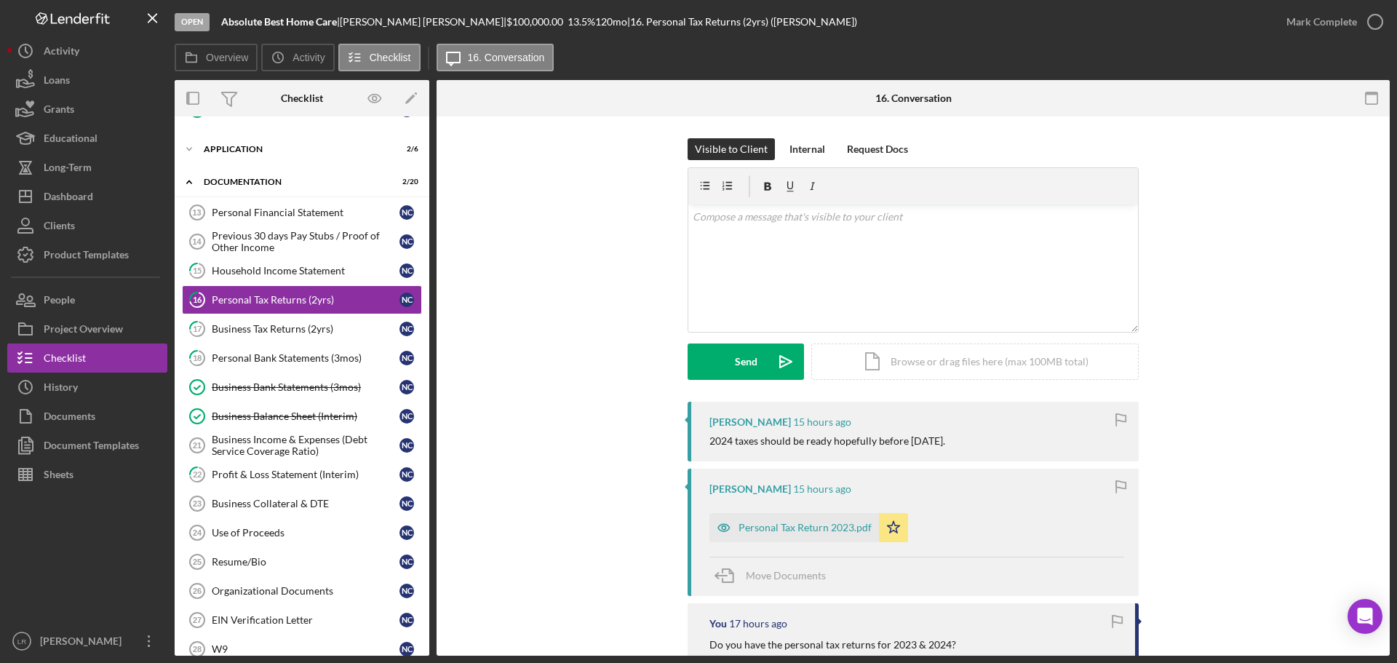
drag, startPoint x: 314, startPoint y: 468, endPoint x: 496, endPoint y: 458, distance: 182.2
click at [314, 469] on div "Profit & Loss Statement (Interim)" at bounding box center [306, 475] width 188 height 12
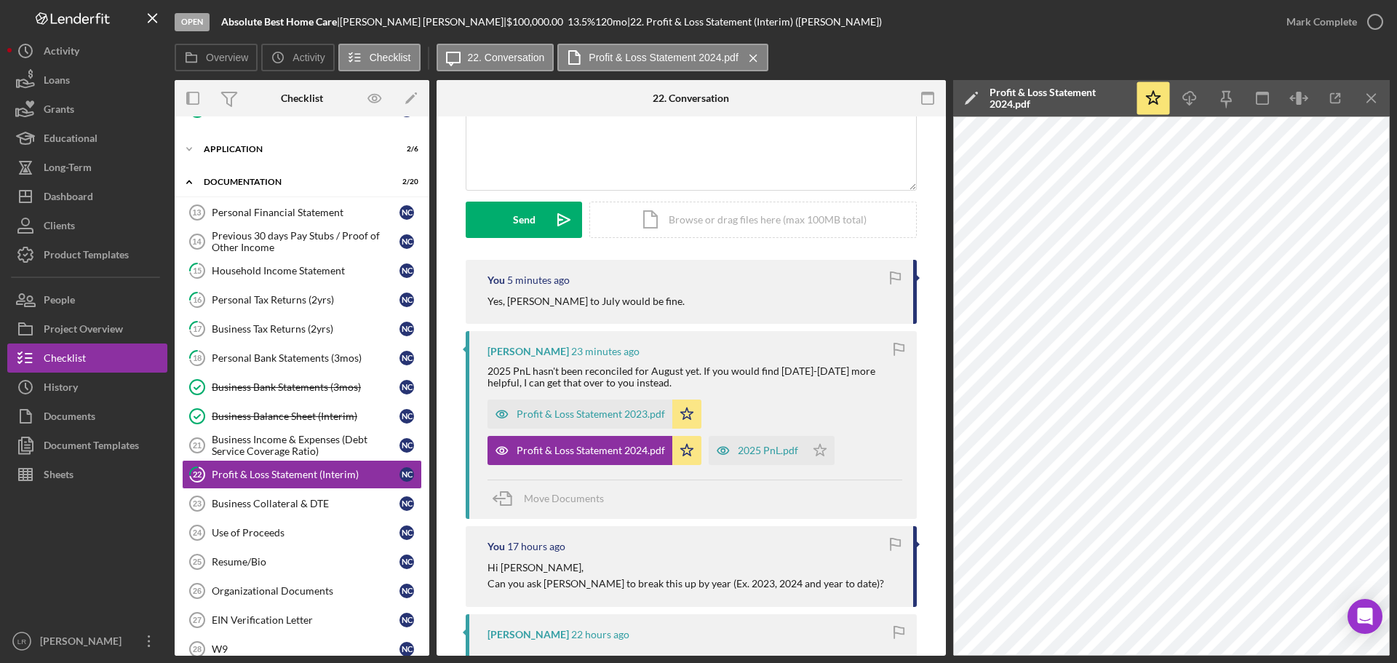
scroll to position [146, 0]
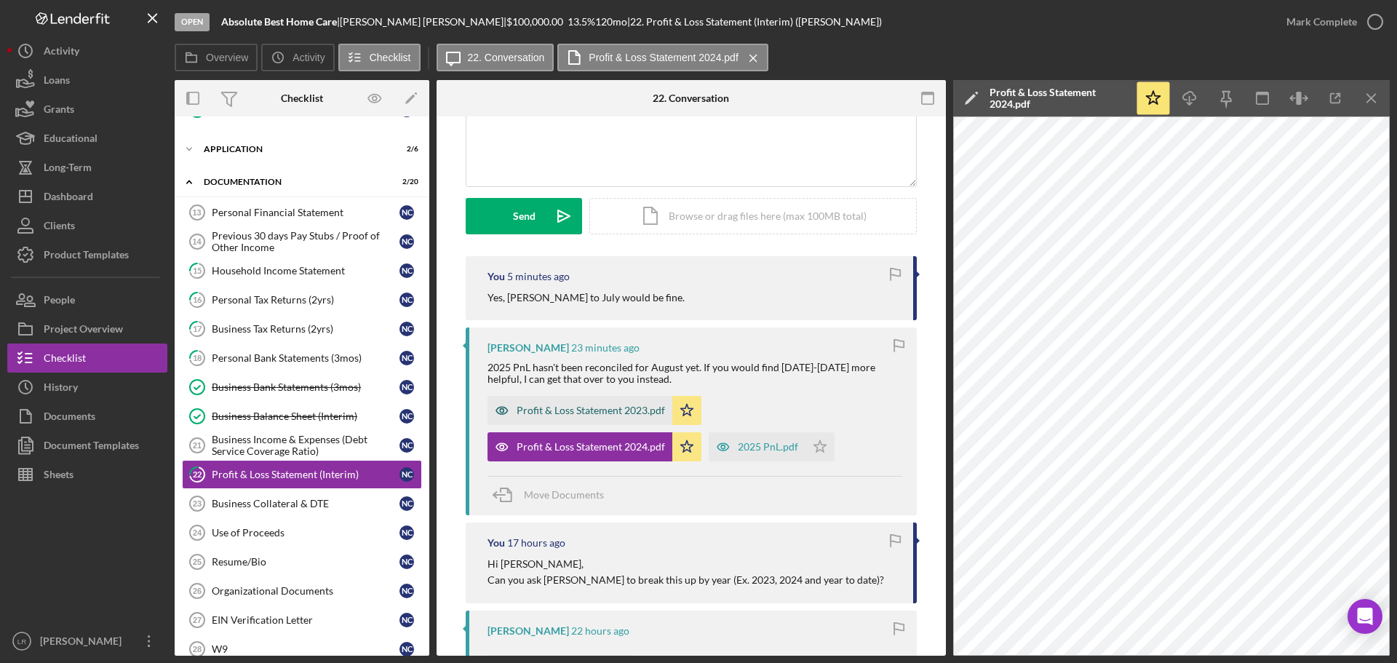
click at [601, 407] on div "Profit & Loss Statement 2023.pdf" at bounding box center [591, 411] width 148 height 12
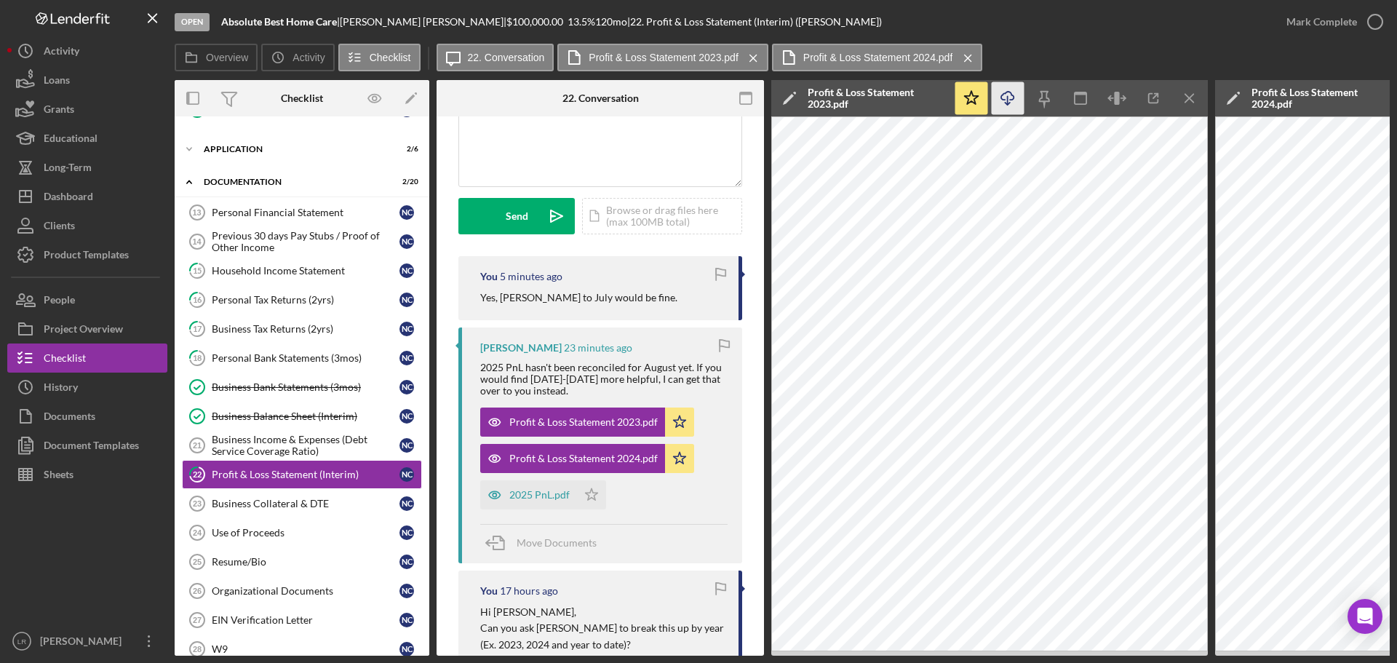
click at [1006, 103] on icon "Icon/Download" at bounding box center [1008, 98] width 33 height 33
click at [1196, 97] on icon "Icon/Menu Close" at bounding box center [1190, 98] width 33 height 33
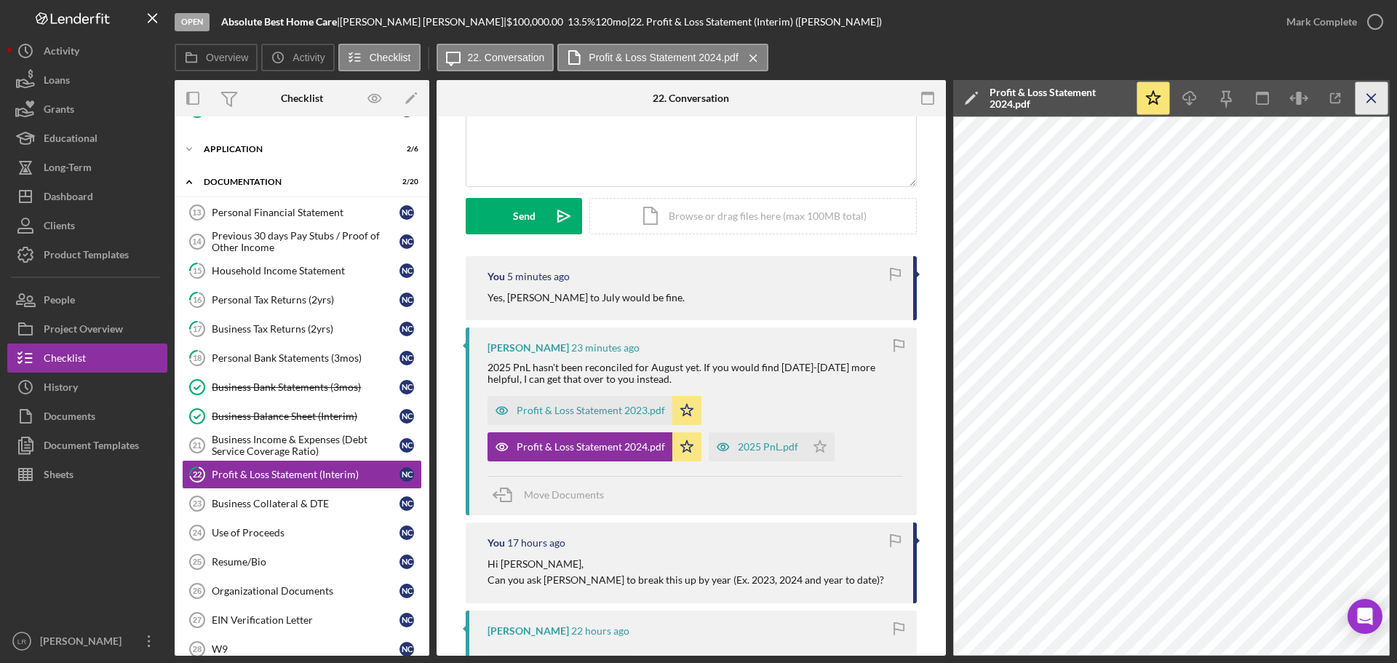
click at [1384, 93] on icon "Icon/Menu Close" at bounding box center [1372, 98] width 33 height 33
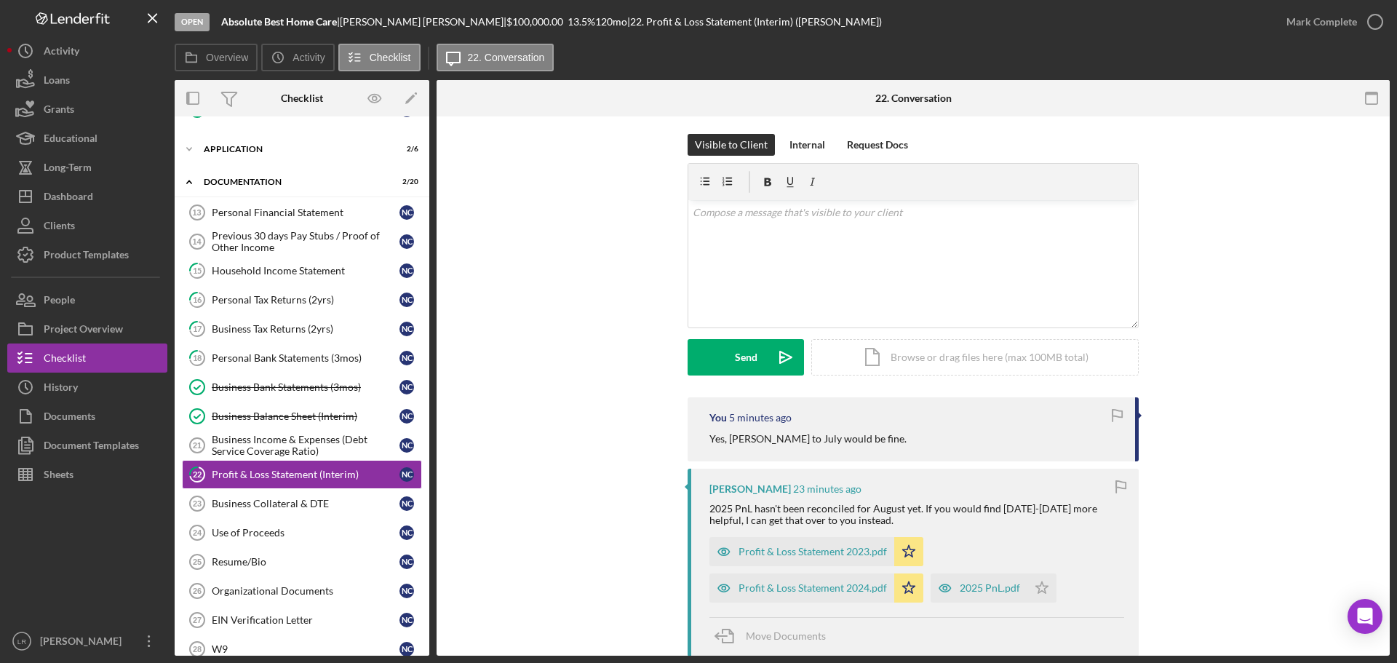
scroll to position [0, 0]
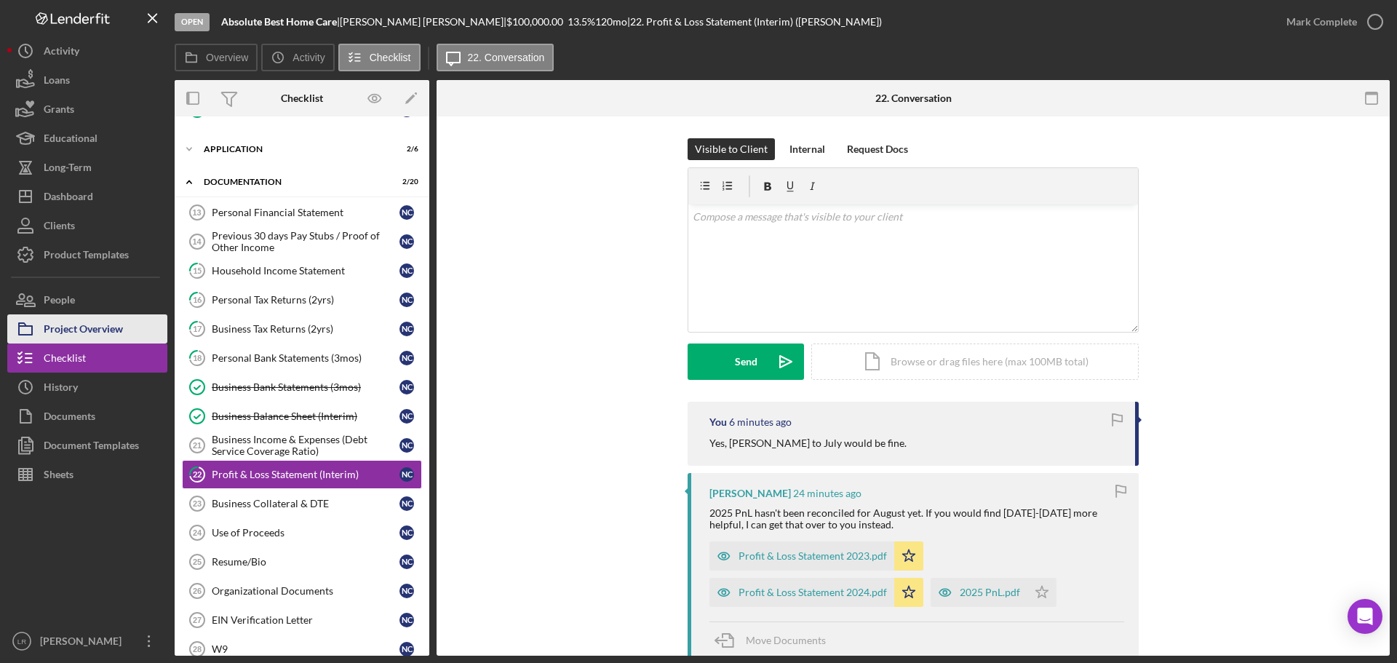
click at [111, 327] on div "Project Overview" at bounding box center [83, 330] width 79 height 33
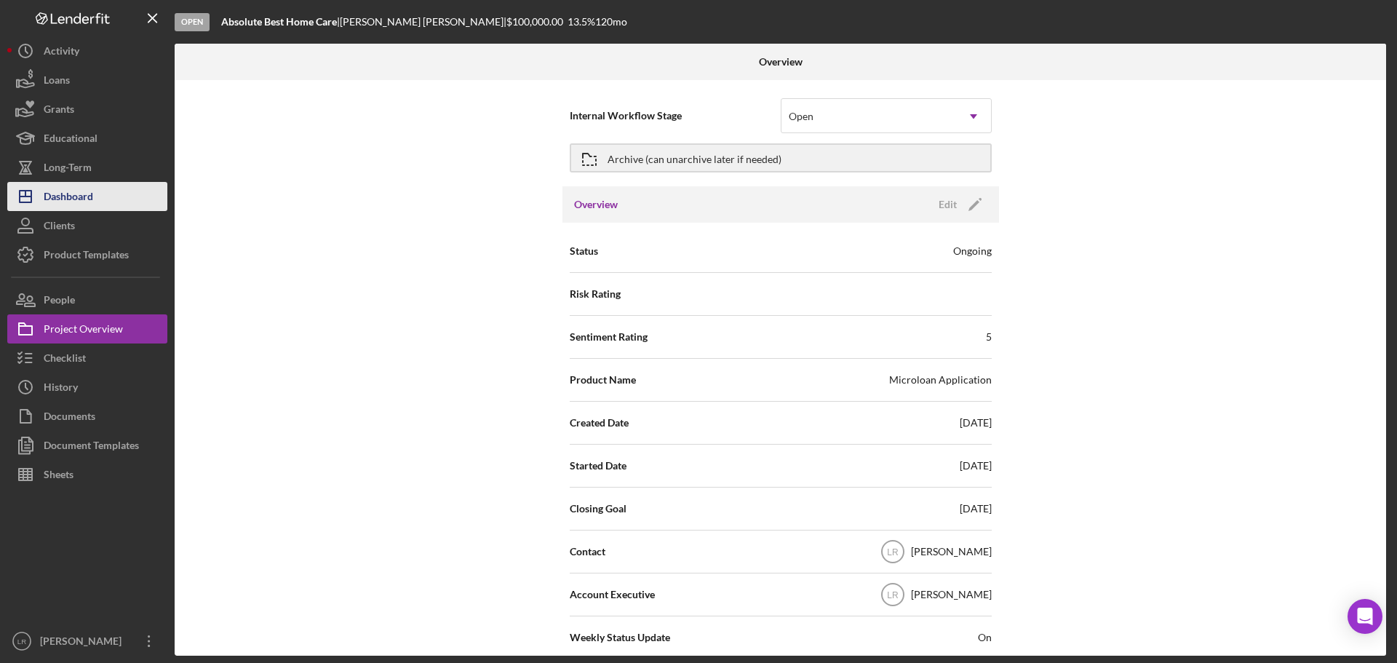
click at [118, 188] on button "Icon/Dashboard Dashboard" at bounding box center [87, 196] width 160 height 29
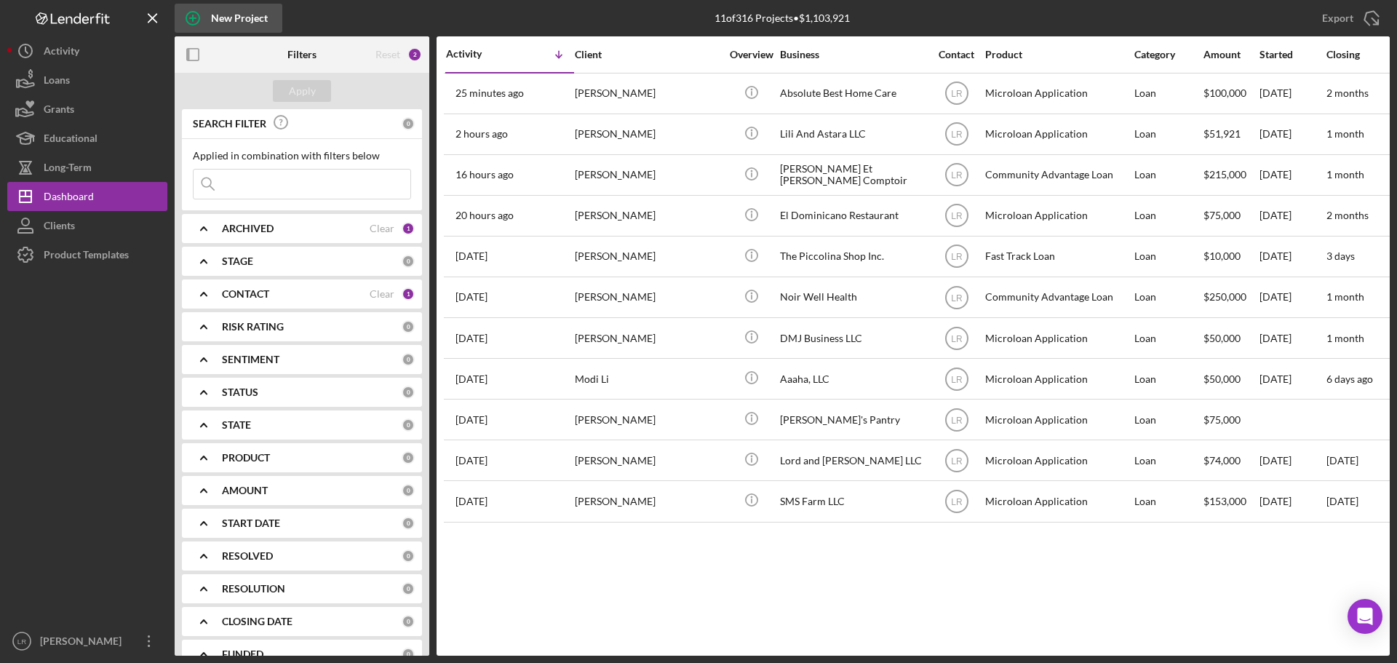
click at [230, 15] on div "New Project" at bounding box center [239, 18] width 57 height 29
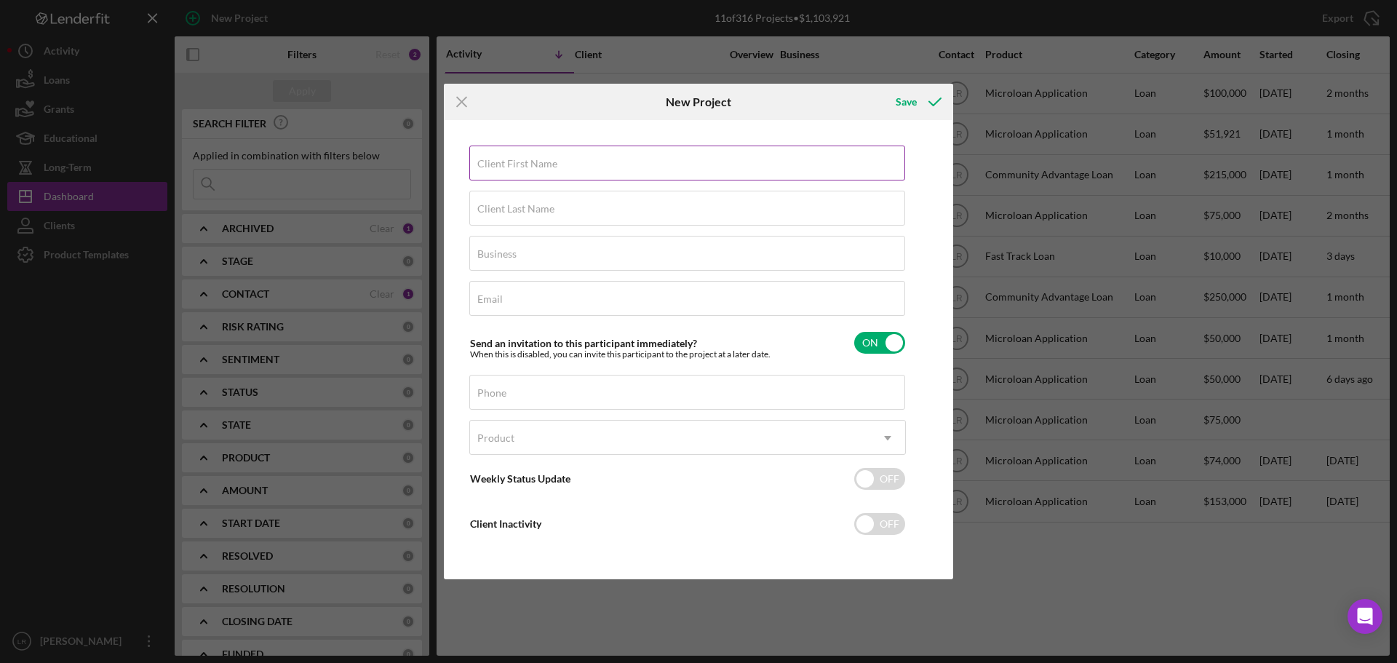
click at [509, 159] on label "Client First Name" at bounding box center [517, 164] width 80 height 12
click at [509, 159] on input "Client First Name" at bounding box center [687, 163] width 436 height 35
type input "[PERSON_NAME]"
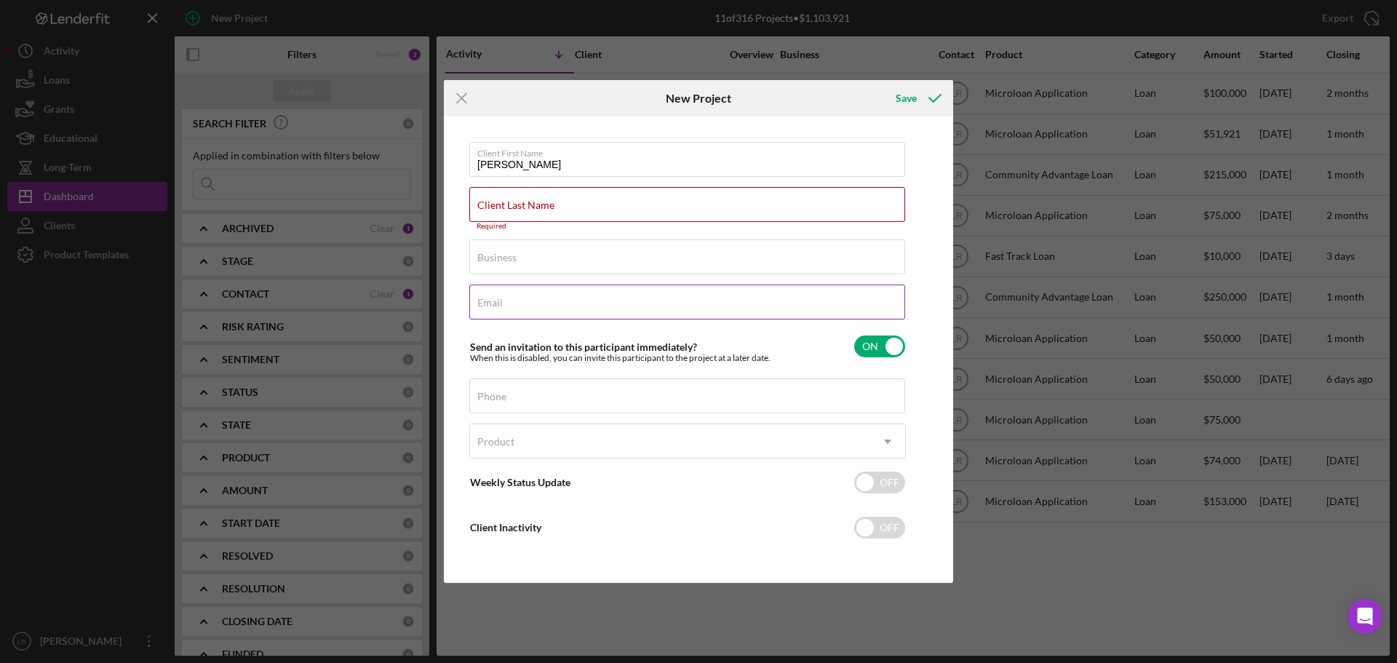
click at [554, 307] on input "Email" at bounding box center [687, 302] width 436 height 35
paste input "[PERSON_NAME][EMAIL_ADDRESS][DOMAIN_NAME]"
type input "[PERSON_NAME][EMAIL_ADDRESS][DOMAIN_NAME]"
click at [511, 397] on input "Phone" at bounding box center [687, 395] width 436 height 35
click at [524, 204] on label "Client Last Name" at bounding box center [515, 205] width 77 height 12
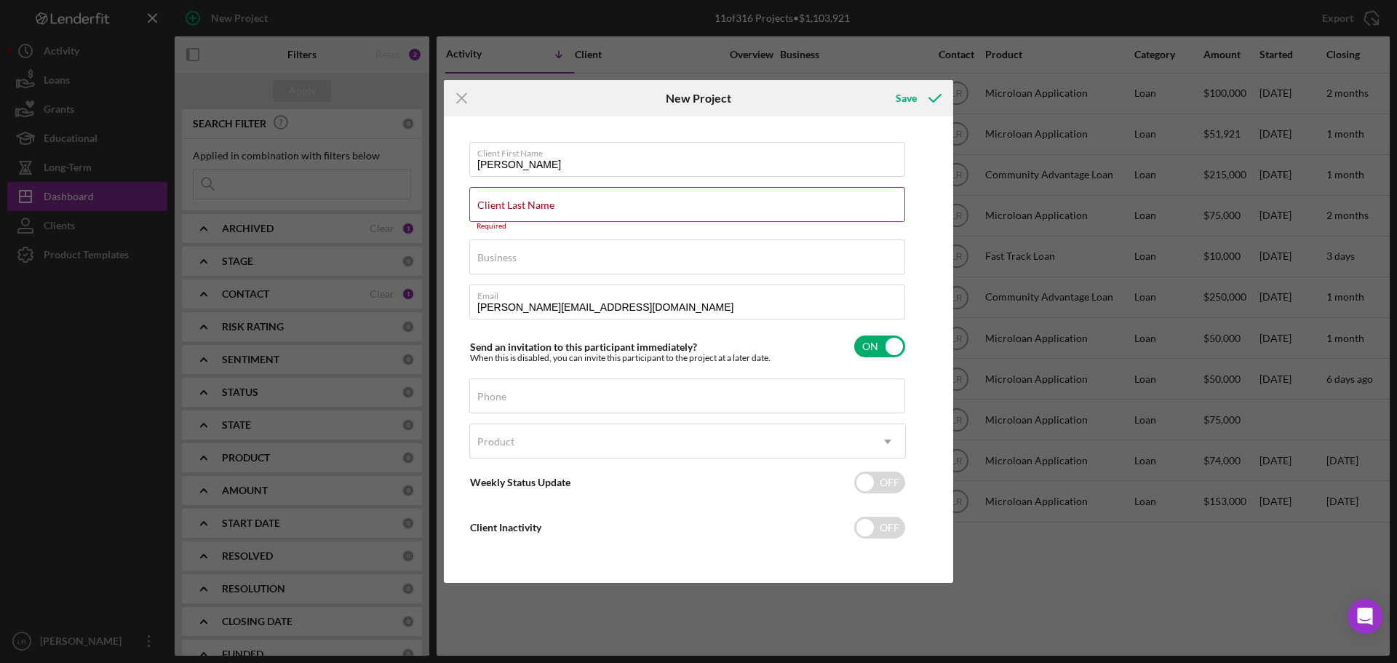
click at [524, 204] on input "Client Last Name" at bounding box center [687, 204] width 436 height 35
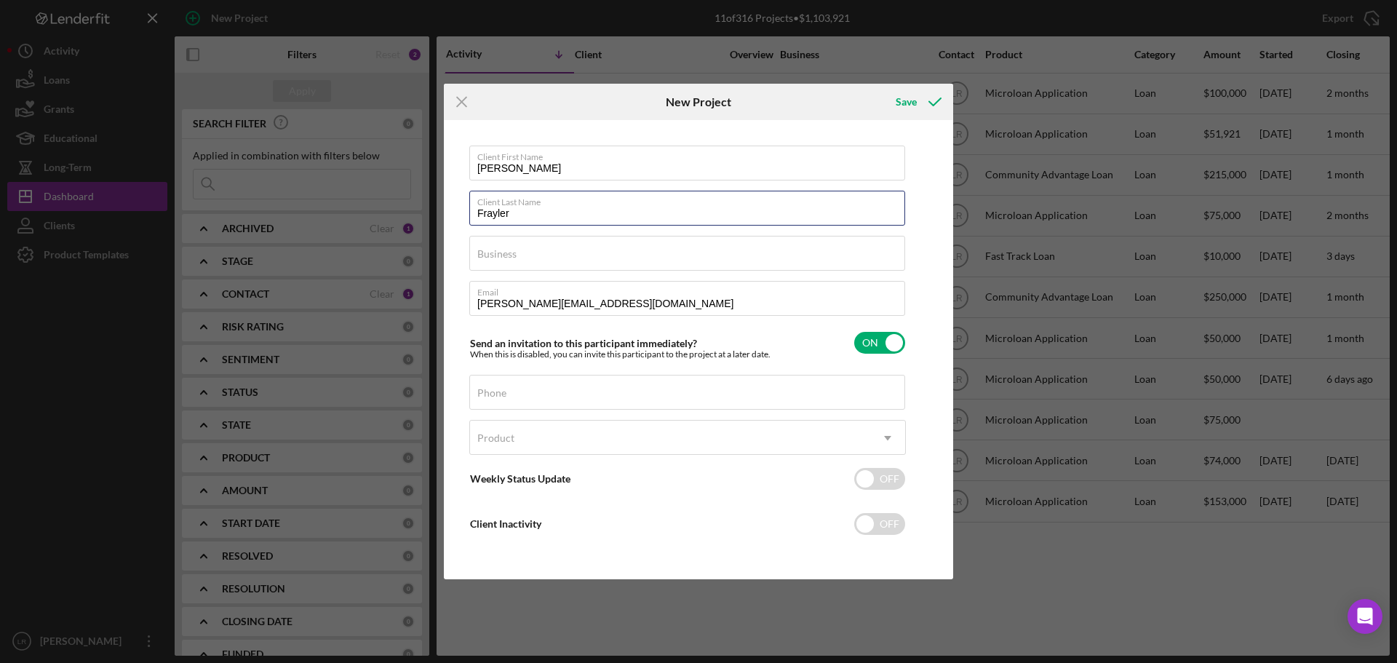
type input "Frayler"
click at [532, 253] on input "Business" at bounding box center [687, 253] width 436 height 35
paste input "[PERSON_NAME] Optical Corp."
type input "[PERSON_NAME] Optical Corp."
click at [514, 391] on div "Phone" at bounding box center [687, 393] width 437 height 36
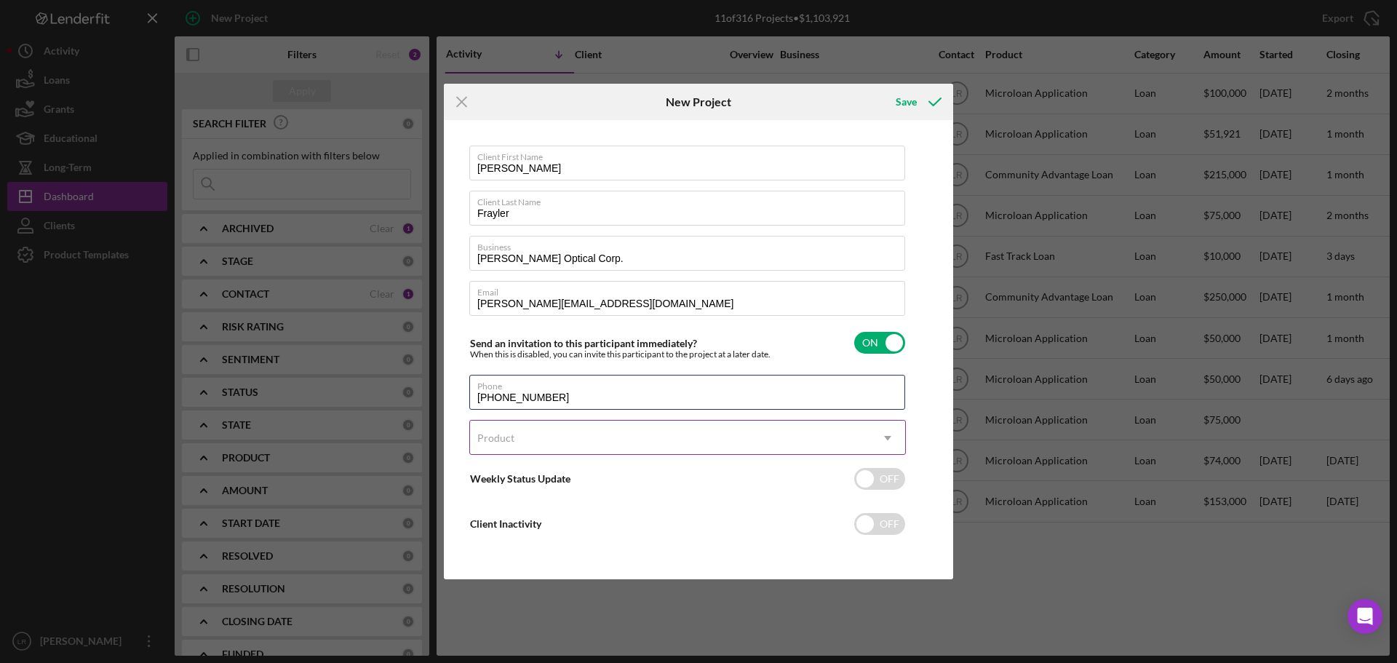
type input "[PHONE_NUMBER]"
click at [527, 429] on div "Product" at bounding box center [670, 437] width 400 height 33
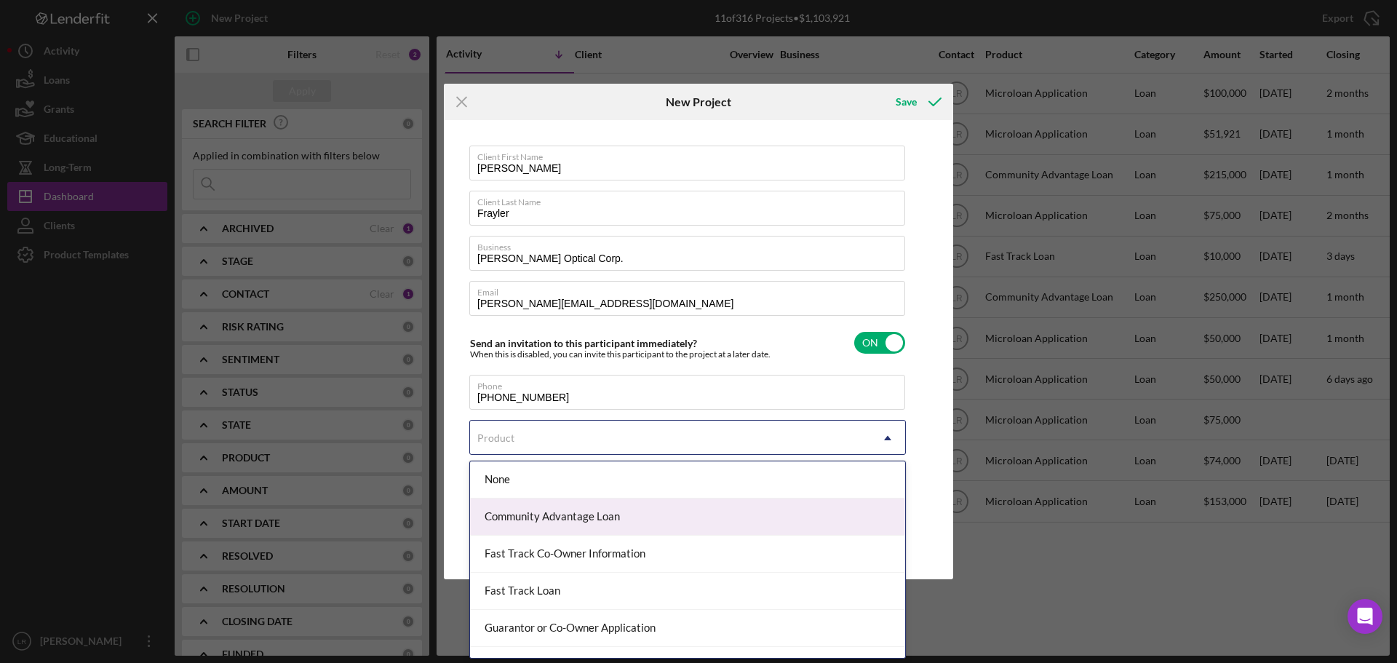
click at [565, 529] on div "Community Advantage Loan" at bounding box center [687, 516] width 435 height 37
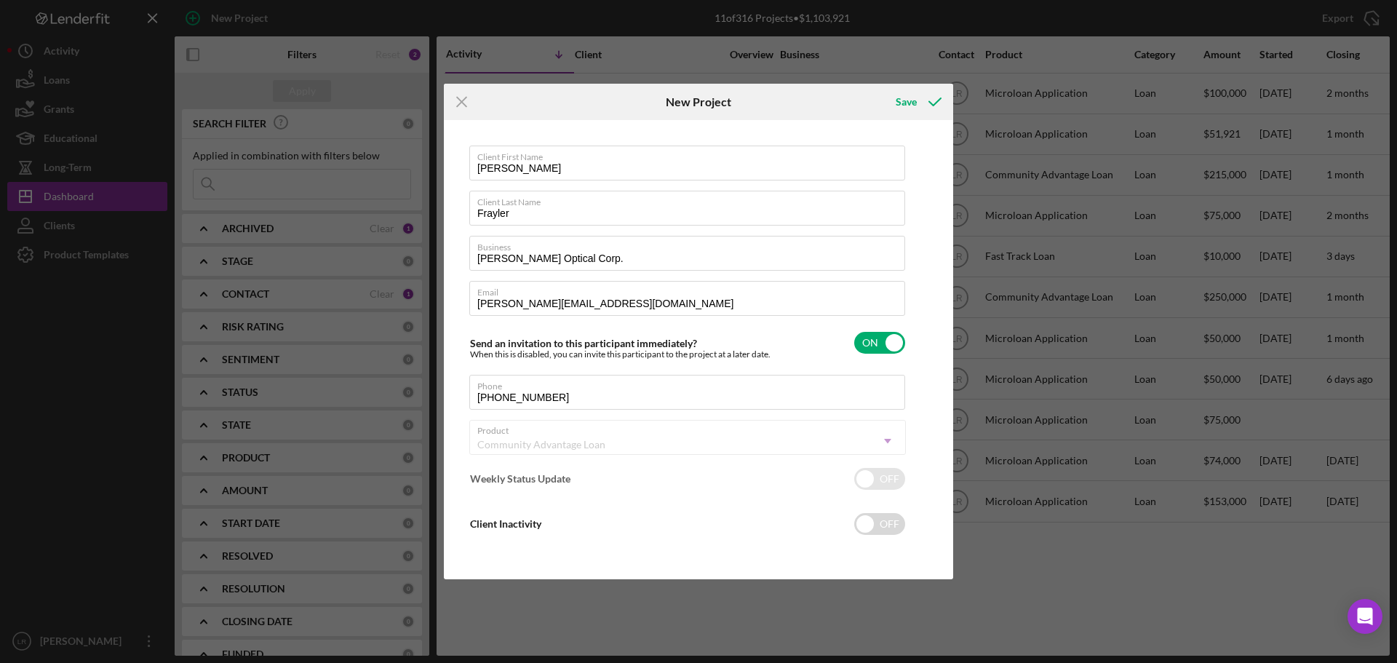
checkbox input "true"
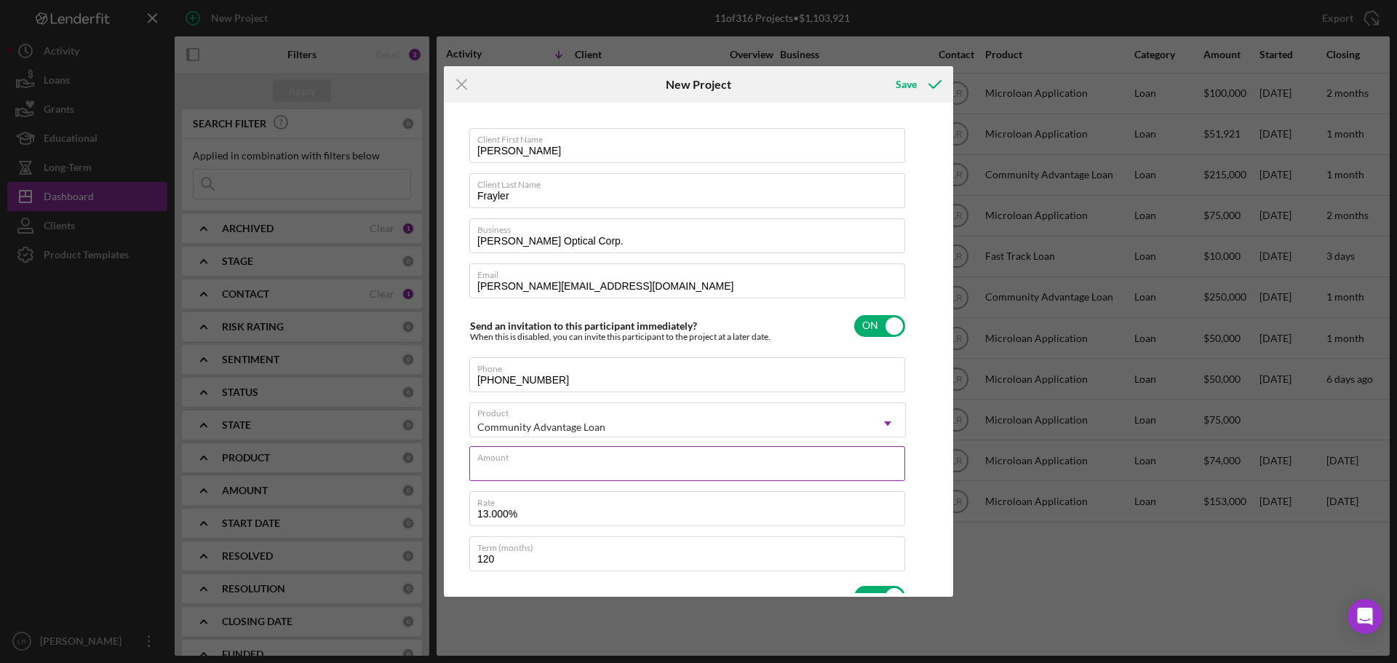
click at [537, 473] on input "Amount" at bounding box center [687, 463] width 436 height 35
type input "$1"
type textarea "Here's a snapshot of information that has been fully approved, as well as the i…"
type input "$11"
type textarea "Here's a snapshot of information that has been fully approved, as well as the i…"
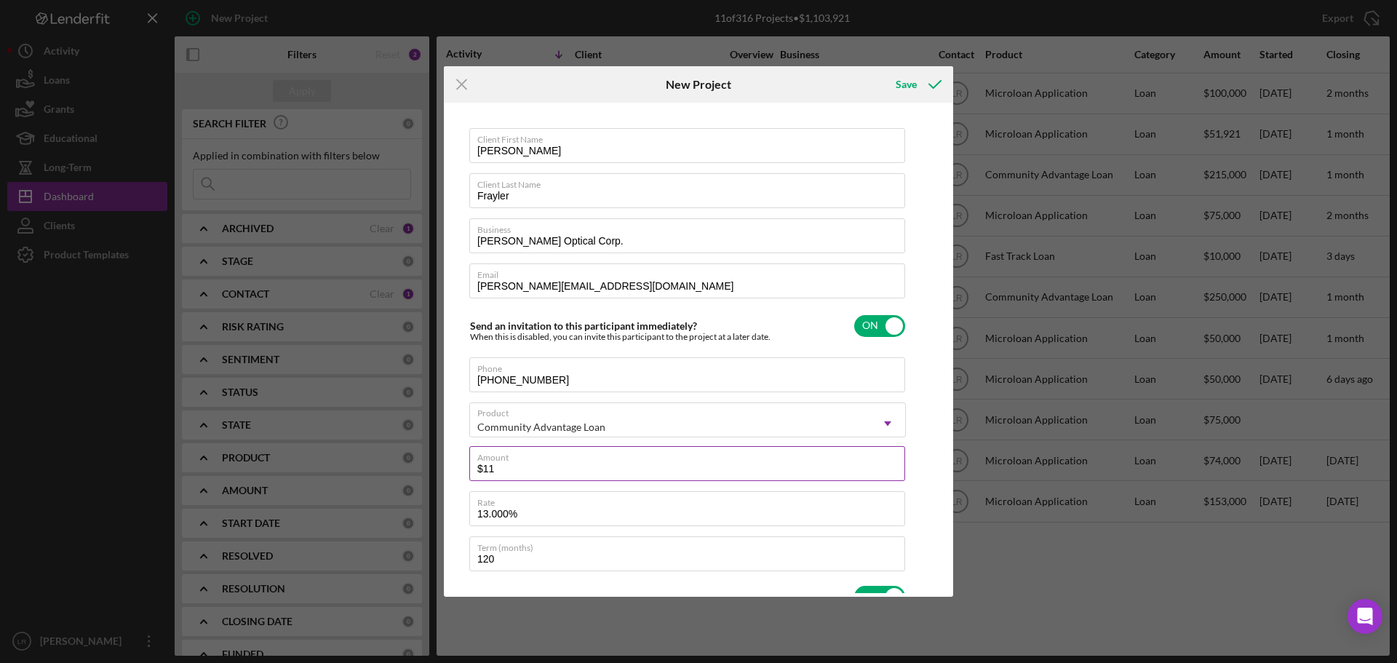
type input "$115"
type textarea "Here's a snapshot of information that has been fully approved, as well as the i…"
type input "$1,150"
type textarea "Here's a snapshot of information that has been fully approved, as well as the i…"
type input "$11,500"
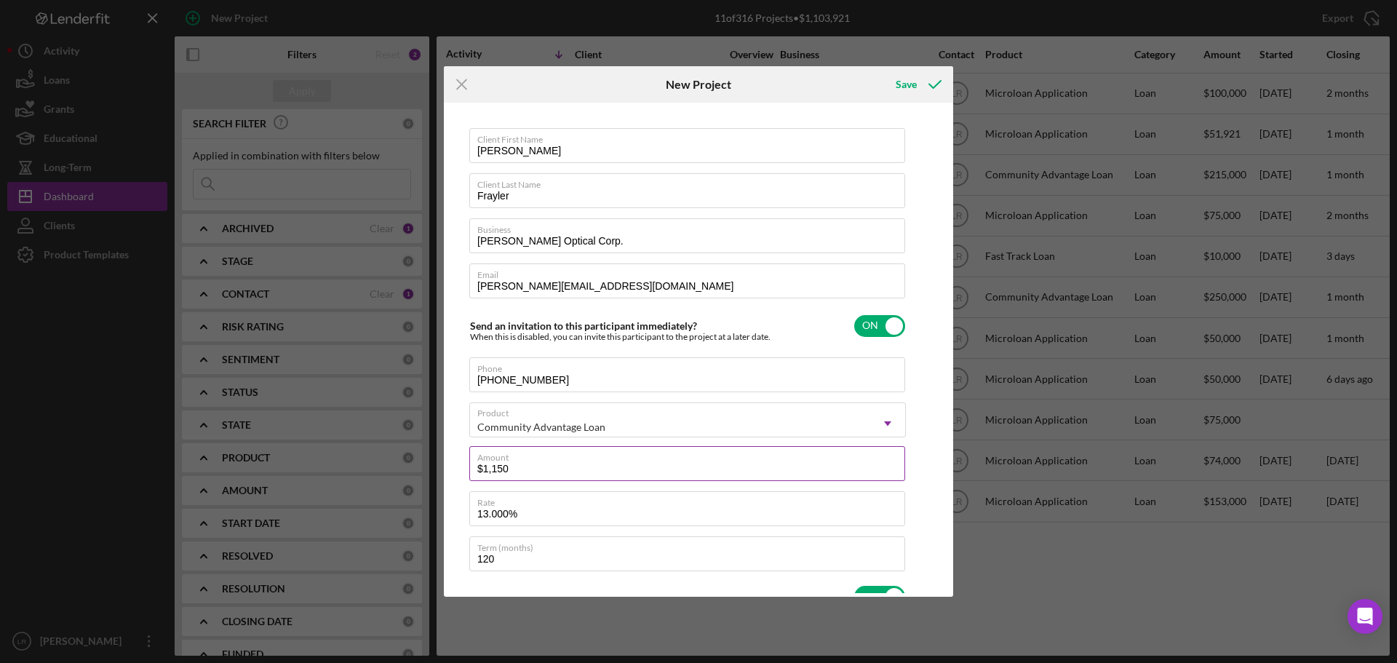
type textarea "Here's a snapshot of information that has been fully approved, as well as the i…"
type input "$115,000"
type textarea "Here's a snapshot of information that has been fully approved, as well as the i…"
type input "$115,000"
type textarea "Here's a snapshot of information that has been fully approved, as well as the i…"
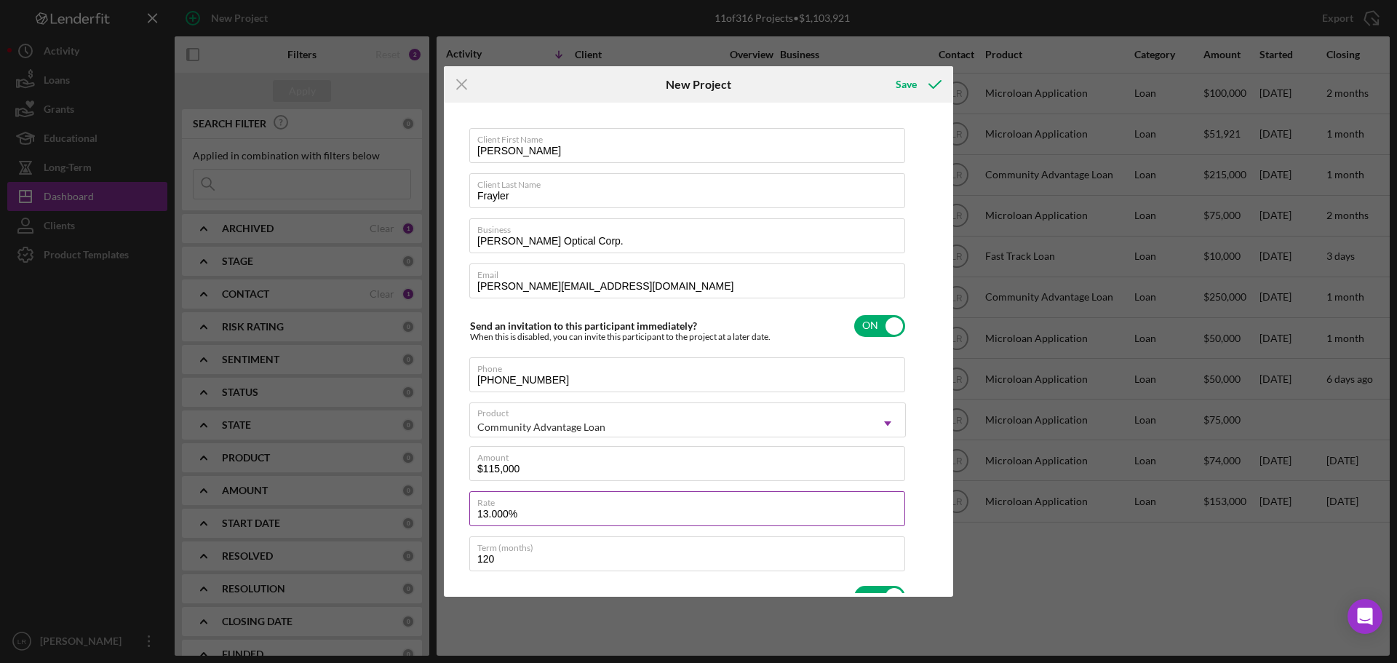
click at [495, 514] on input "13.000%" at bounding box center [687, 508] width 436 height 35
type input "13.00%"
type textarea "Here's a snapshot of information that has been fully approved, as well as the i…"
type input "13.500%"
type textarea "Here's a snapshot of information that has been fully approved, as well as the i…"
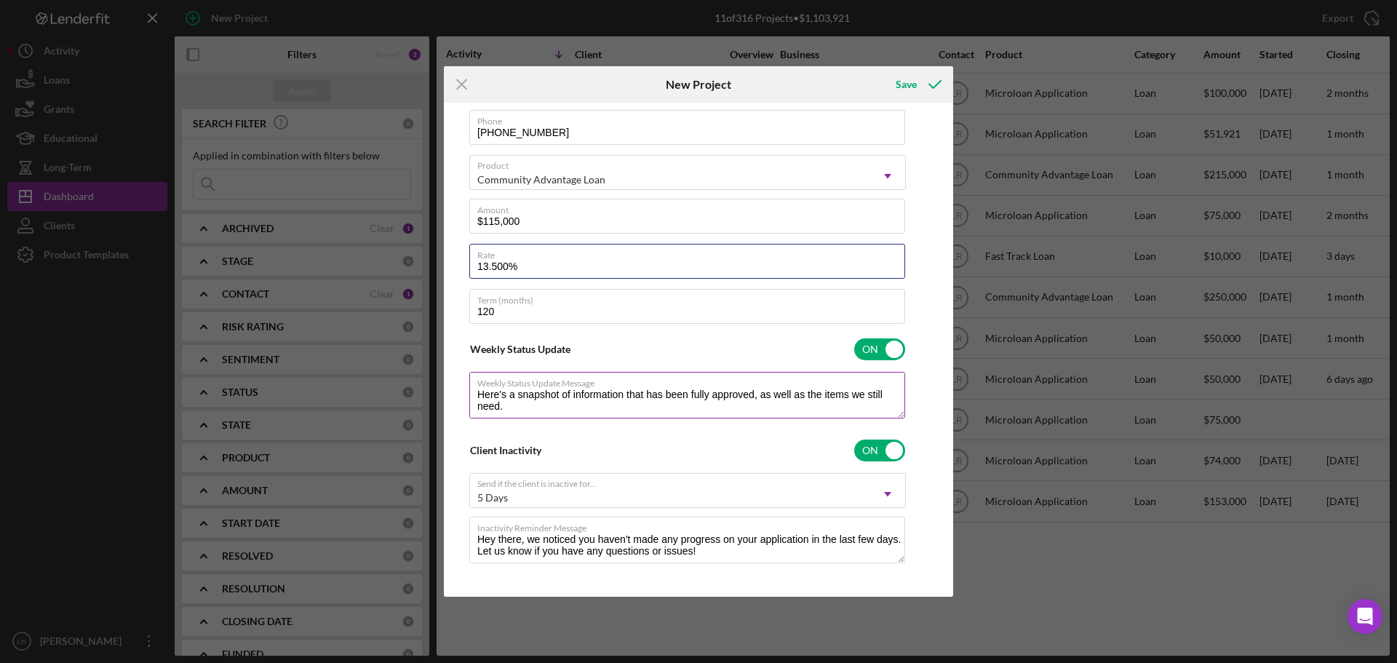
scroll to position [256, 0]
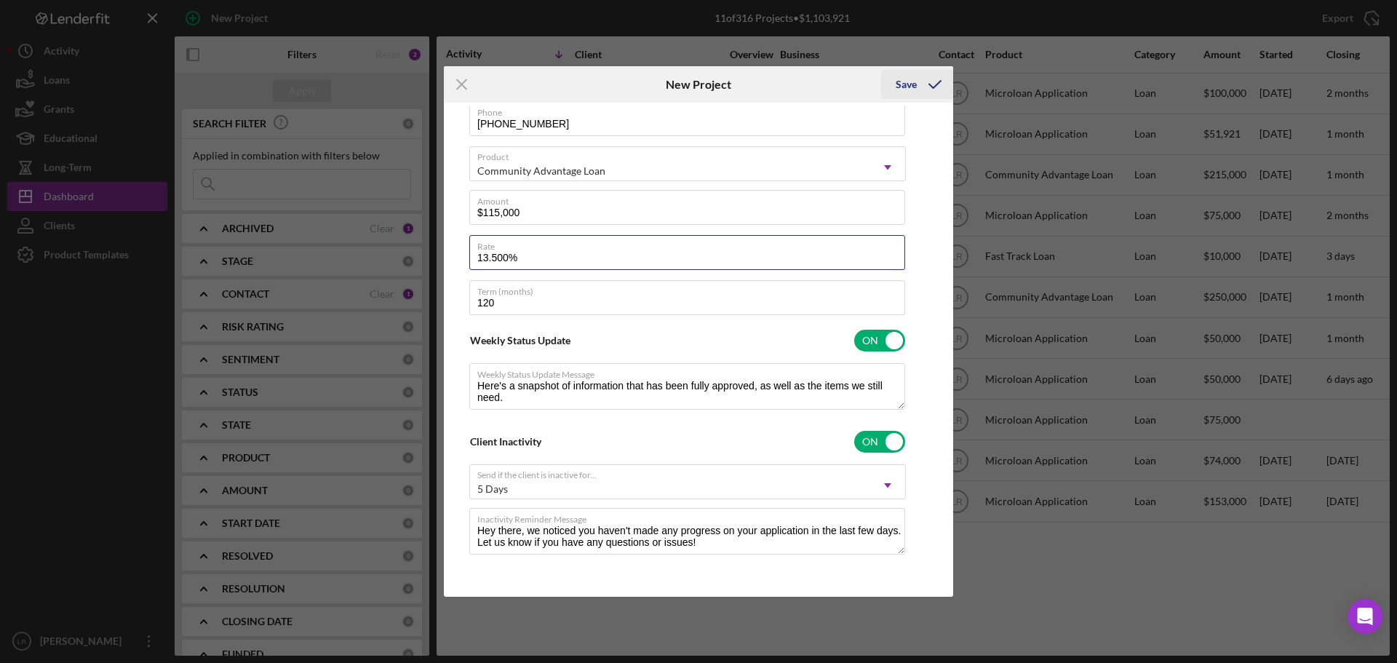
type input "13.500%"
click at [913, 88] on div "Save" at bounding box center [906, 84] width 21 height 29
type textarea "Here's a snapshot of information that has been fully approved, as well as the i…"
checkbox input "false"
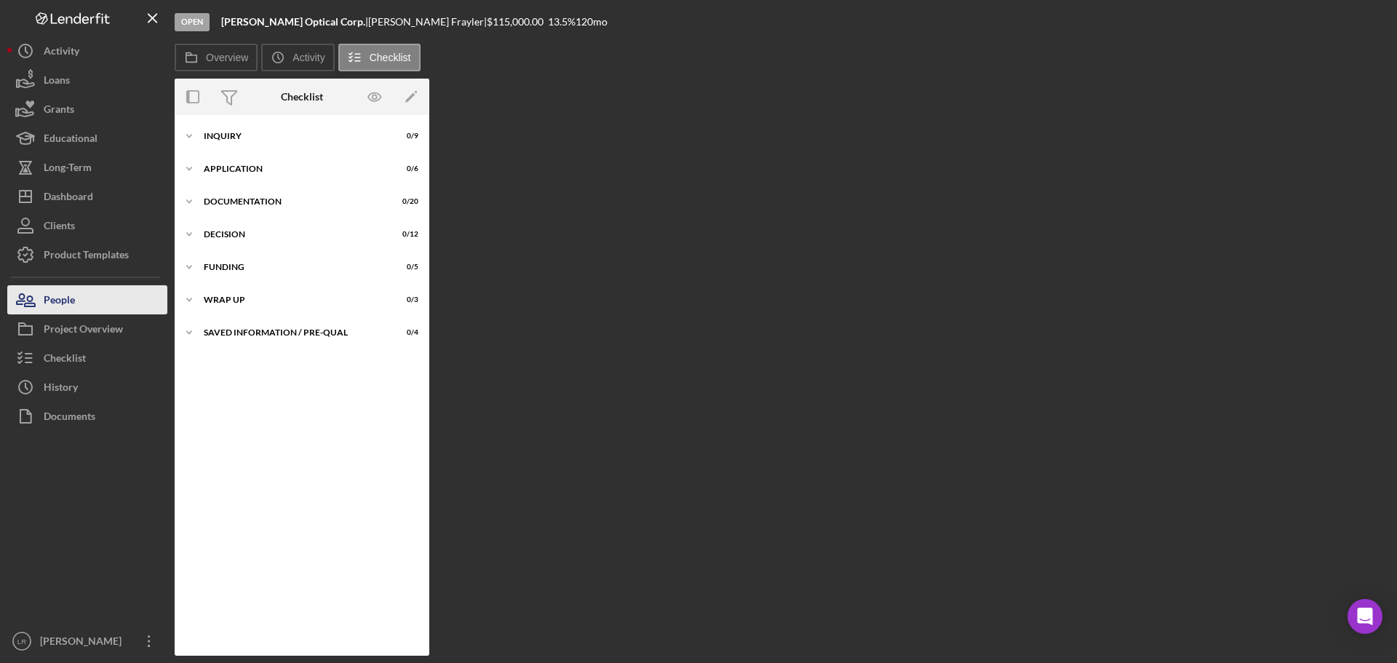
click at [90, 291] on button "People" at bounding box center [87, 299] width 160 height 29
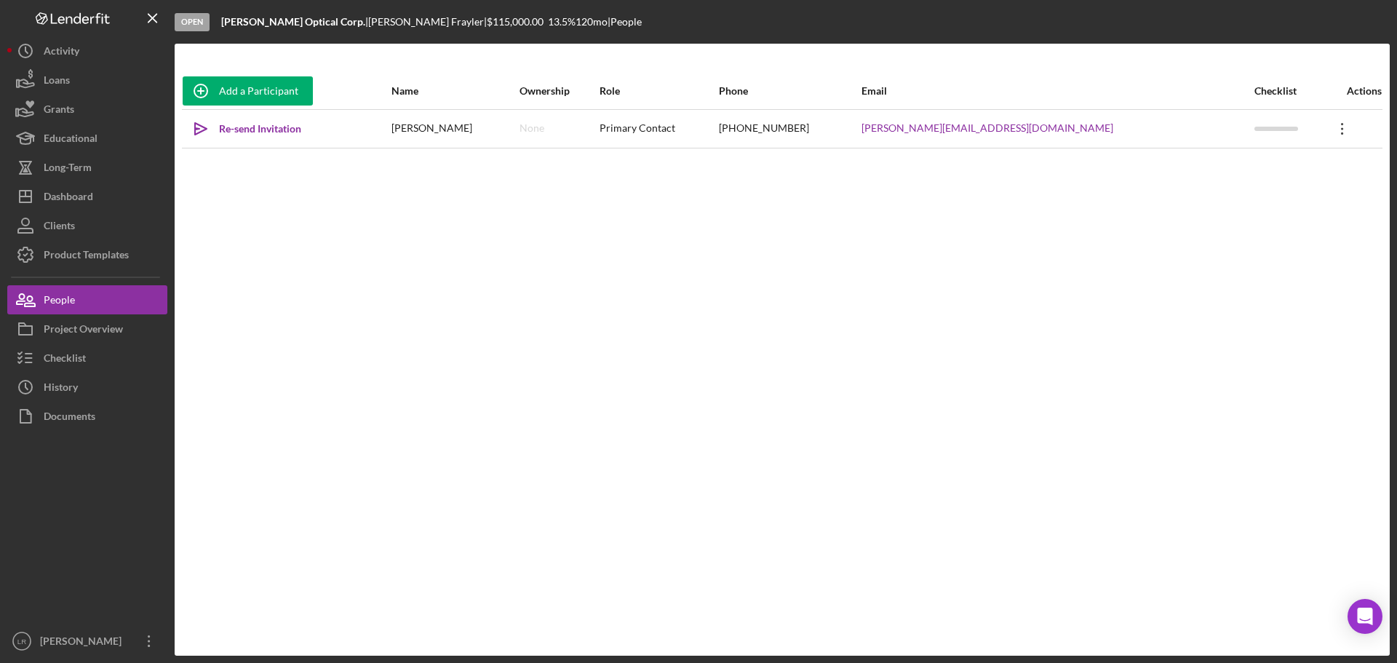
click at [1332, 134] on icon "Icon/Overflow" at bounding box center [1342, 129] width 36 height 36
click at [1215, 196] on button "Icon/Link Get Invitation Link" at bounding box center [1265, 196] width 160 height 29
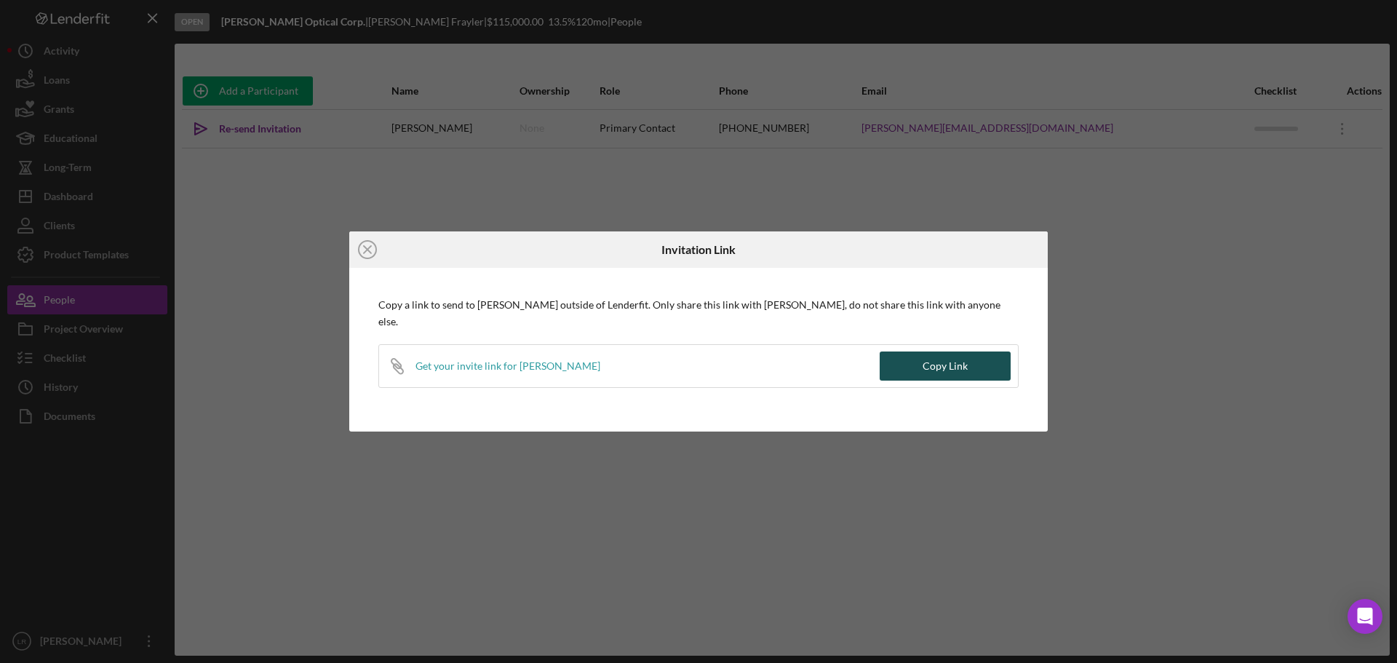
click at [945, 355] on div "Copy Link" at bounding box center [945, 365] width 45 height 29
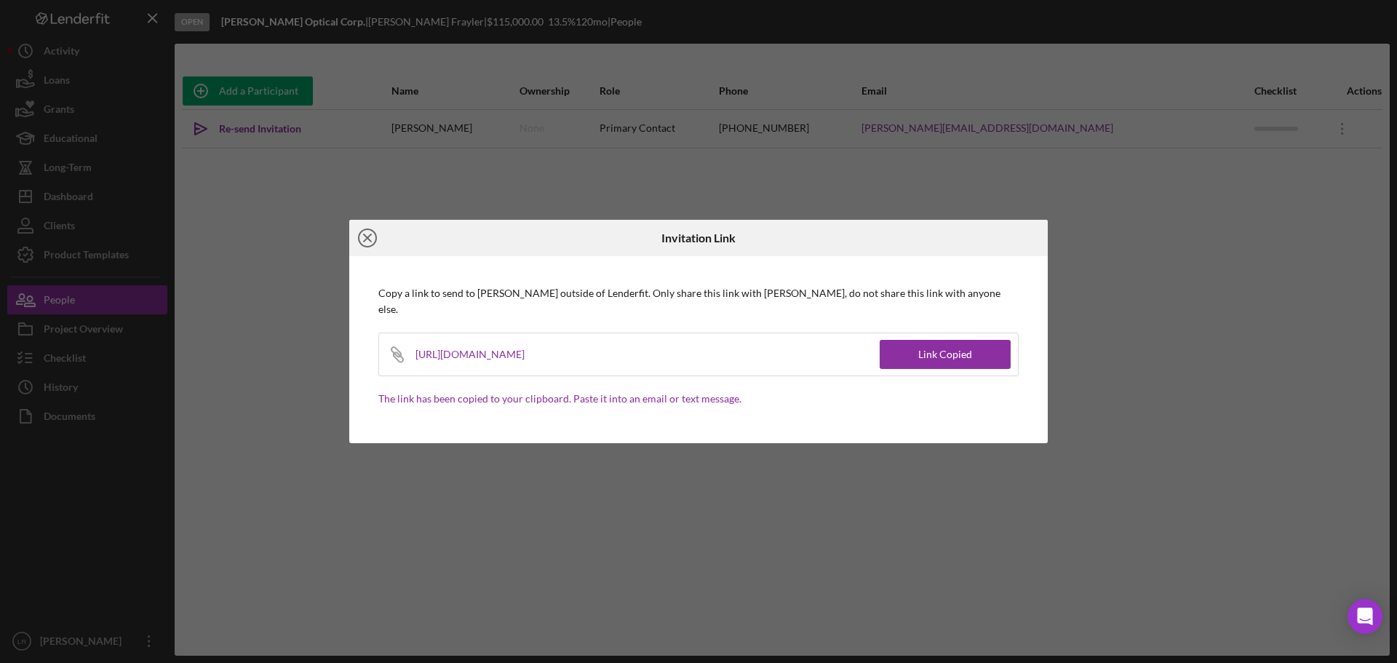
click at [362, 249] on icon "Icon/Close" at bounding box center [367, 238] width 36 height 36
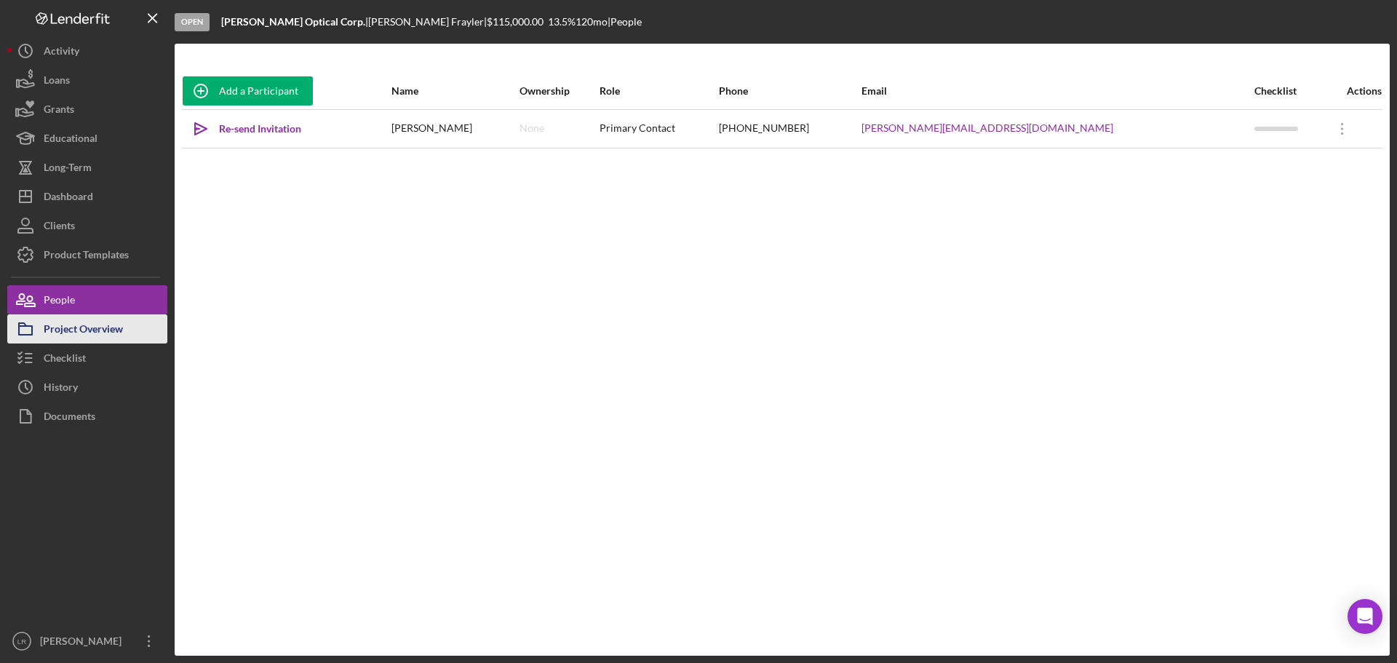
click at [90, 329] on div "Project Overview" at bounding box center [83, 330] width 79 height 33
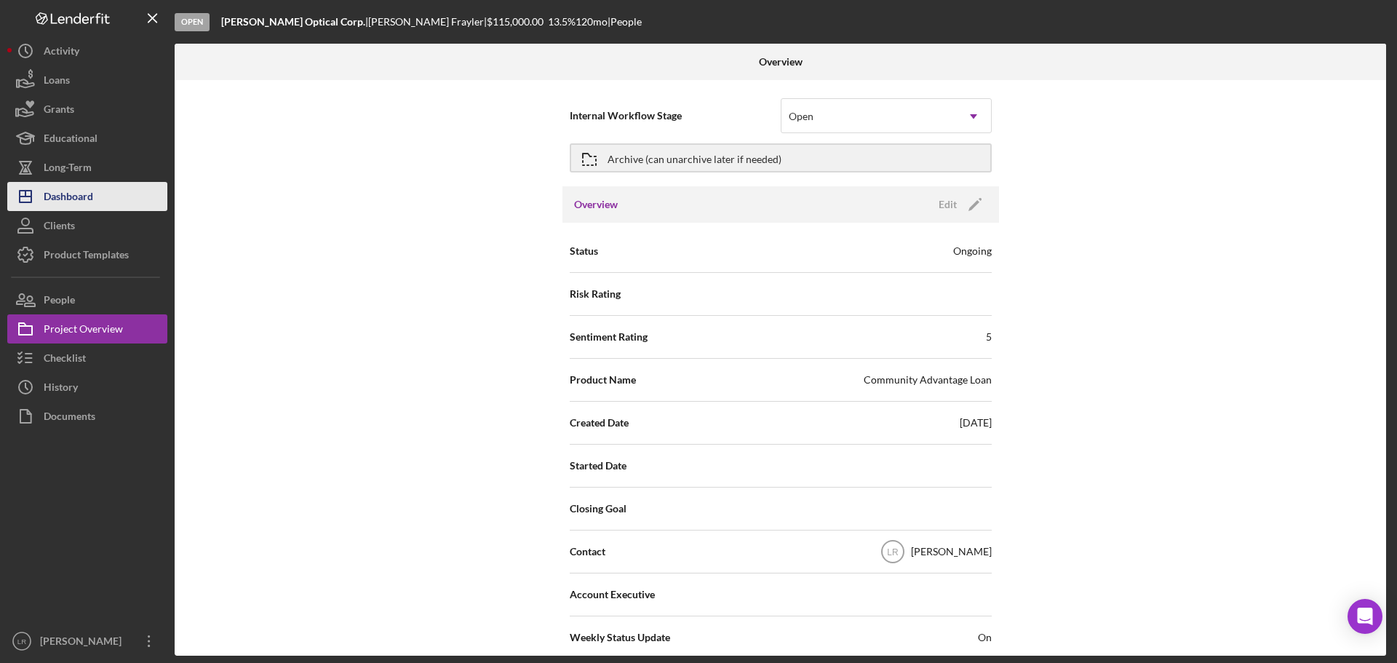
click at [94, 204] on button "Icon/Dashboard Dashboard" at bounding box center [87, 196] width 160 height 29
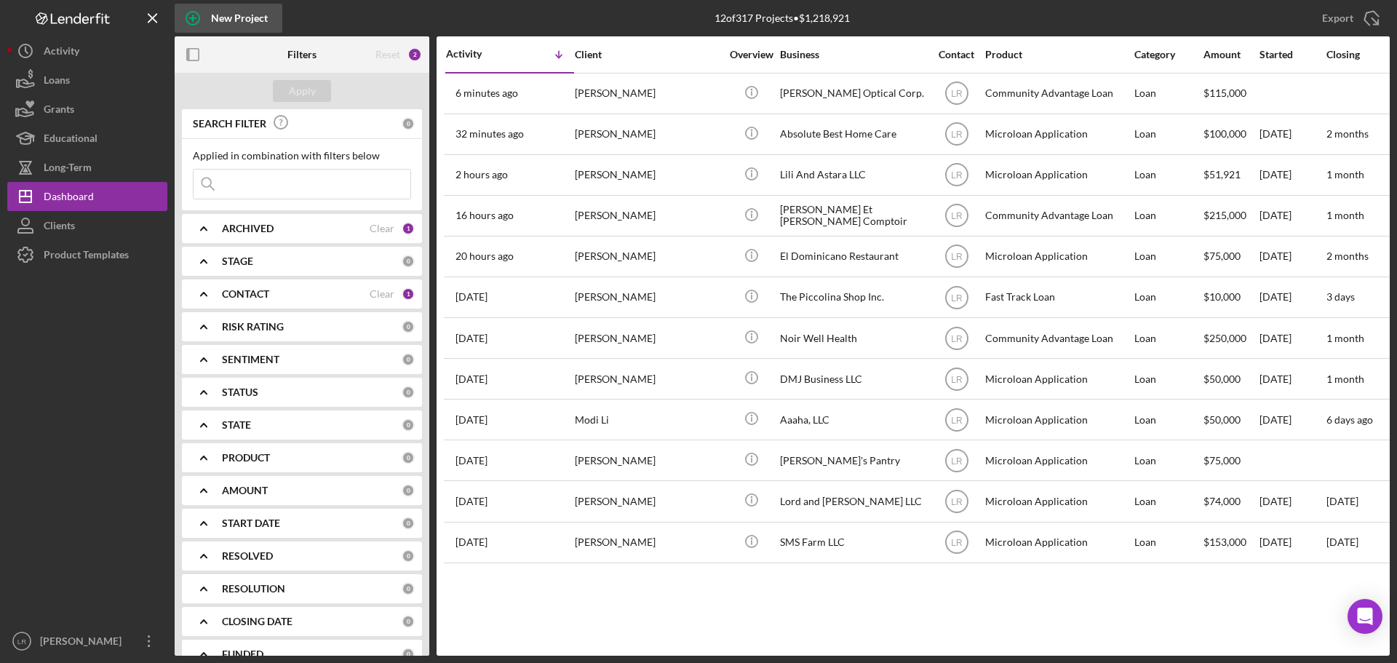
click at [222, 20] on div "New Project" at bounding box center [239, 18] width 57 height 29
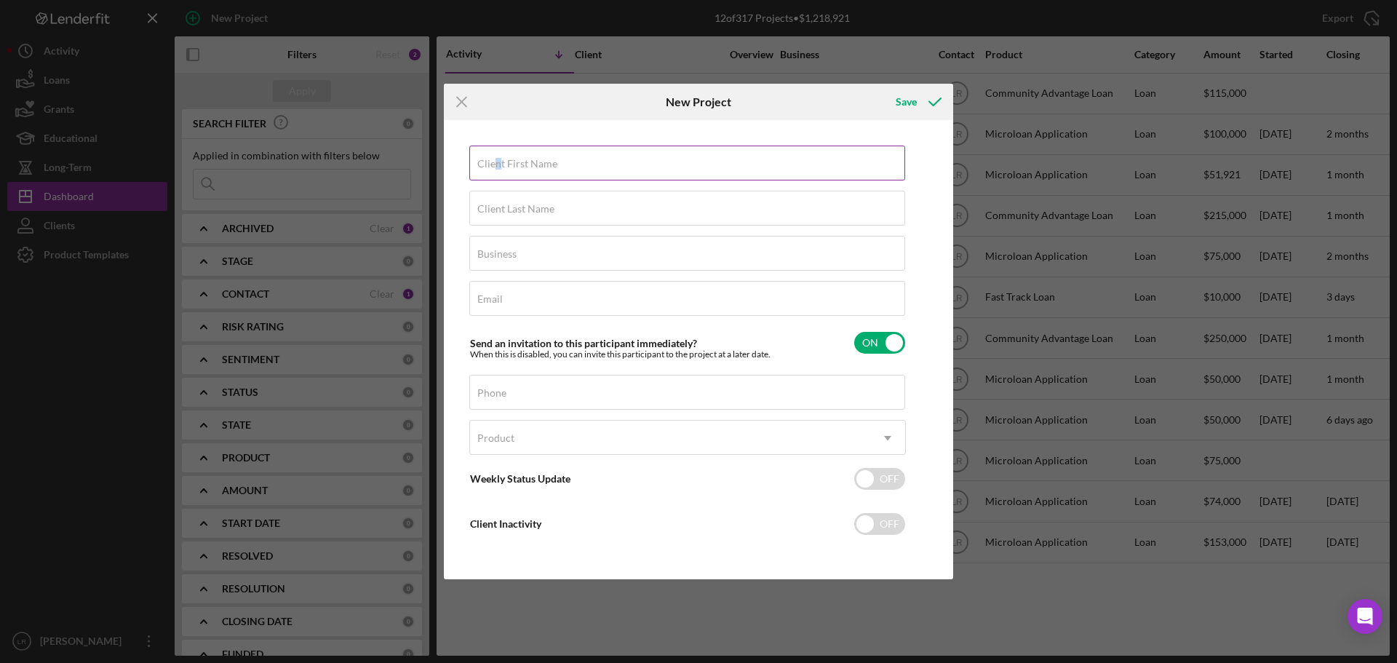
drag, startPoint x: 498, startPoint y: 161, endPoint x: 532, endPoint y: 164, distance: 34.4
click at [498, 162] on label "Client First Name" at bounding box center [517, 164] width 80 height 12
click at [538, 165] on label "Client First Name" at bounding box center [517, 164] width 80 height 12
click at [538, 165] on input "Client First Name" at bounding box center [687, 163] width 436 height 35
type input "[PERSON_NAME]"
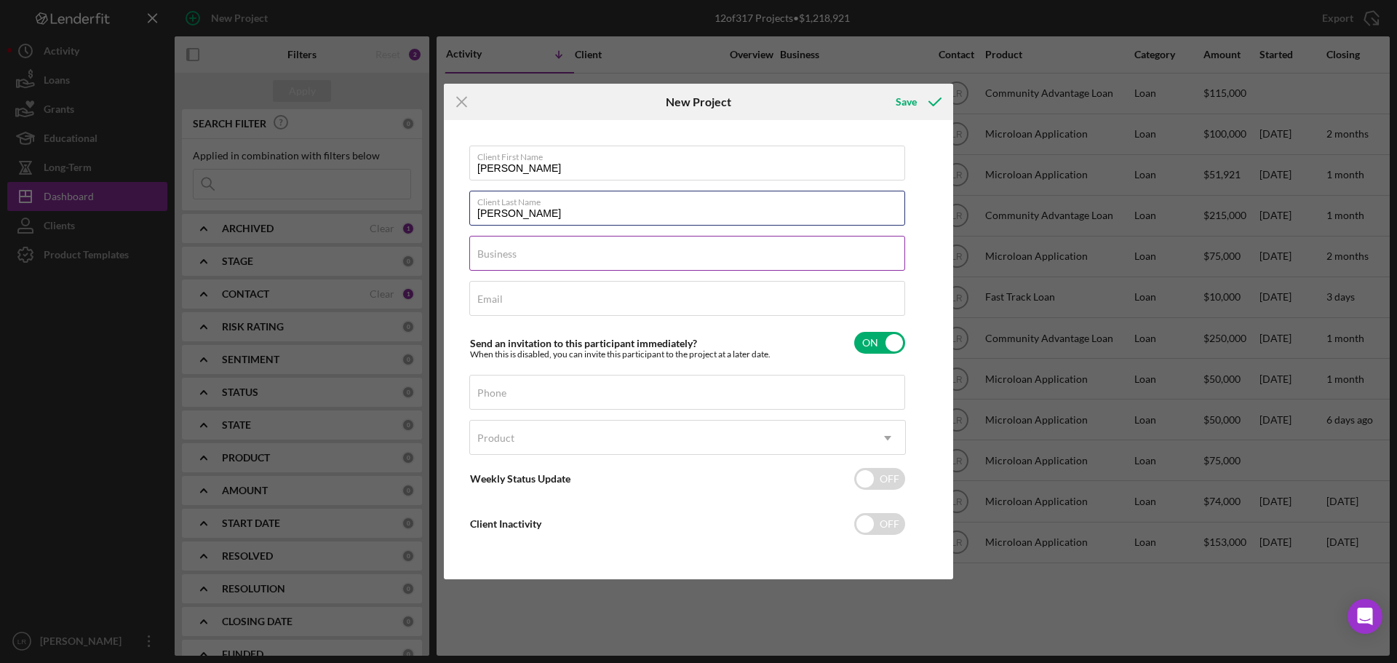
type input "[PERSON_NAME]"
click at [517, 259] on input "Business" at bounding box center [687, 253] width 436 height 35
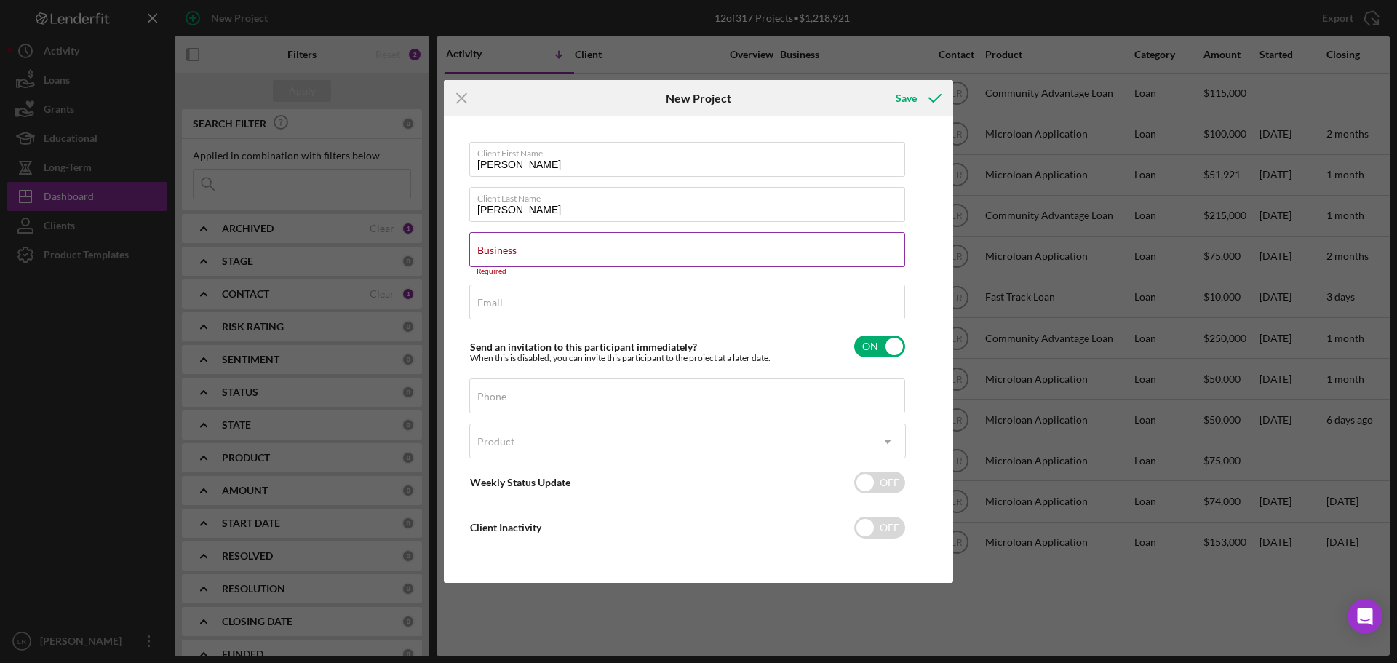
click at [517, 247] on label "Business" at bounding box center [496, 250] width 39 height 12
click at [535, 247] on input "Business" at bounding box center [687, 249] width 436 height 35
paste input "CT brick oven supply llc"
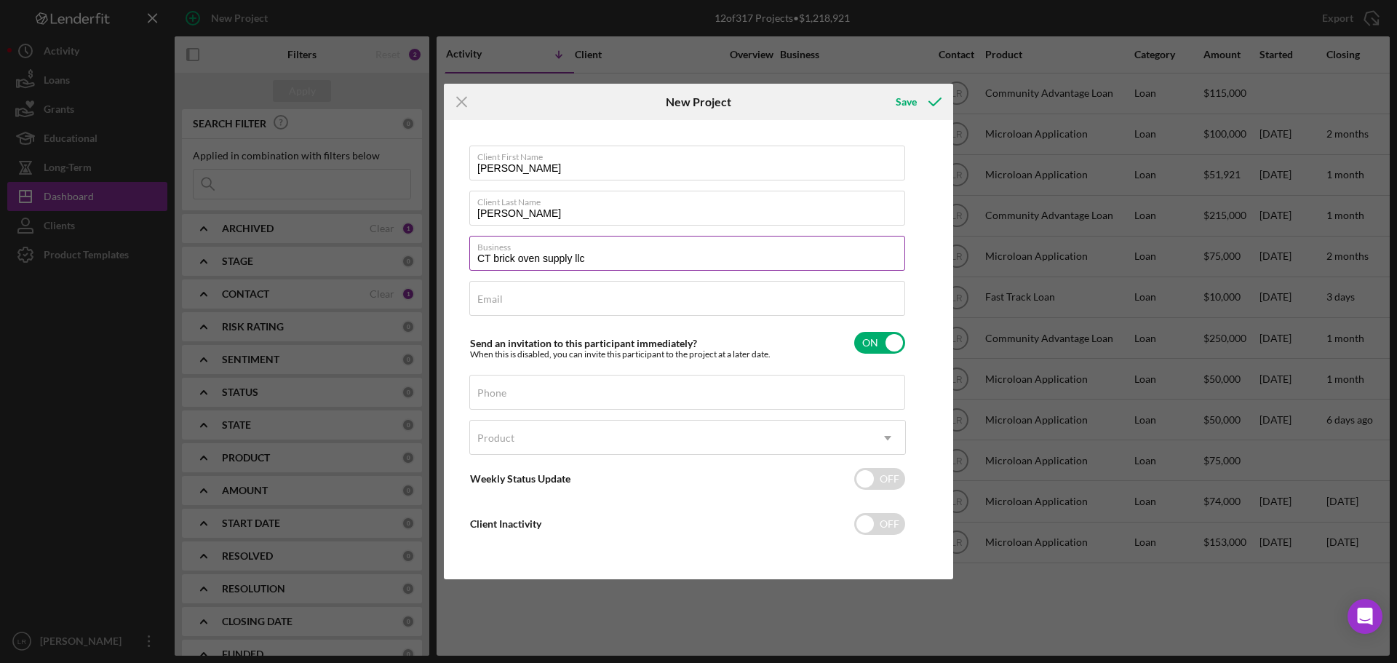
click at [497, 259] on input "CT brick oven supply llc" at bounding box center [687, 253] width 436 height 35
drag, startPoint x: 598, startPoint y: 259, endPoint x: 198, endPoint y: 293, distance: 401.7
click at [198, 293] on div "Icon/Menu Close New Project Save Client First Name [PERSON_NAME] Client Last Na…" at bounding box center [698, 331] width 1397 height 663
type input "CT Brick Oven Supply LLC"
click at [501, 296] on label "Email" at bounding box center [489, 299] width 25 height 12
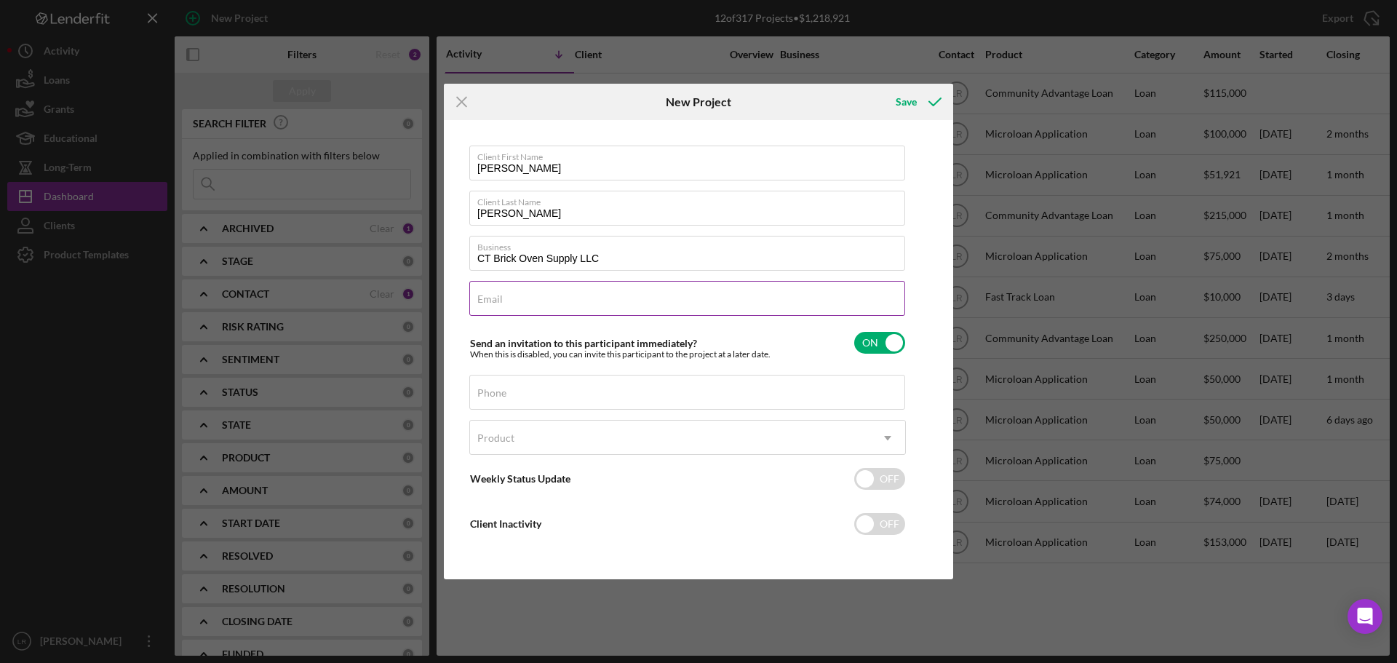
click at [501, 296] on input "Email" at bounding box center [687, 298] width 436 height 35
paste input "[EMAIL_ADDRESS][DOMAIN_NAME]"
type input "[EMAIL_ADDRESS][DOMAIN_NAME]"
click at [516, 391] on div "Phone" at bounding box center [687, 393] width 437 height 36
type input "[PHONE_NUMBER]"
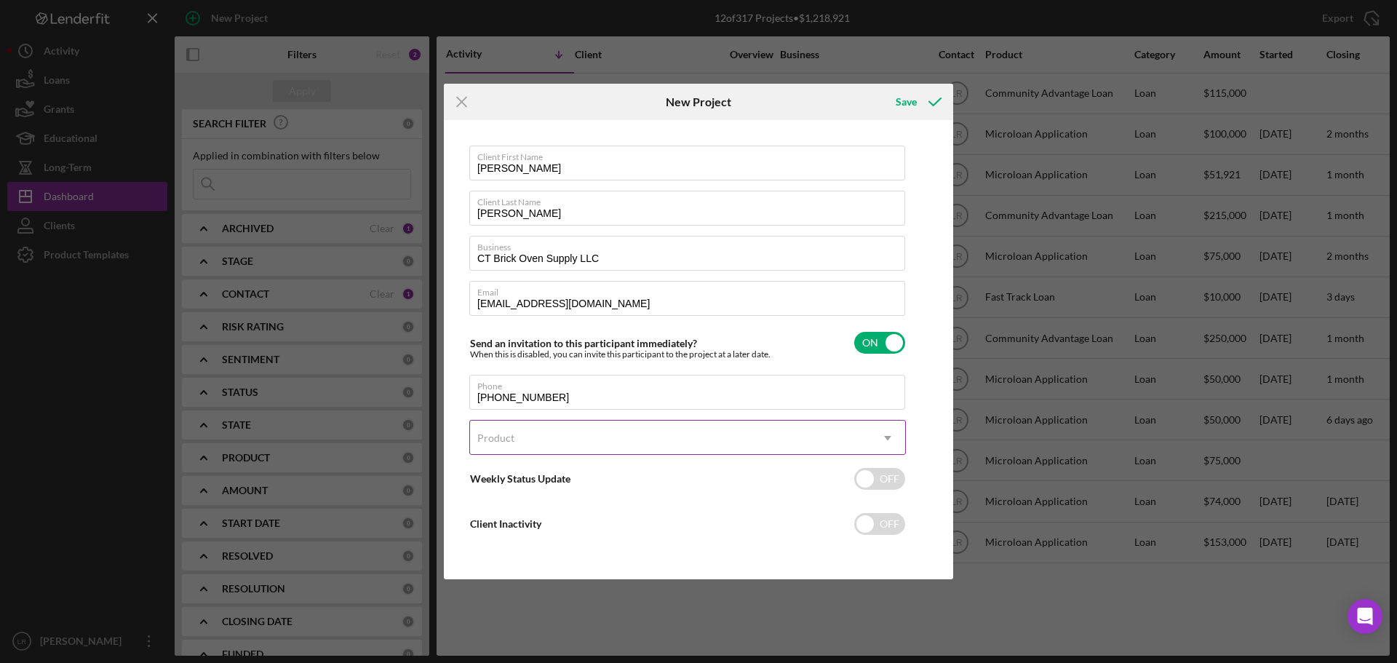
click at [506, 438] on div "Product" at bounding box center [495, 438] width 37 height 12
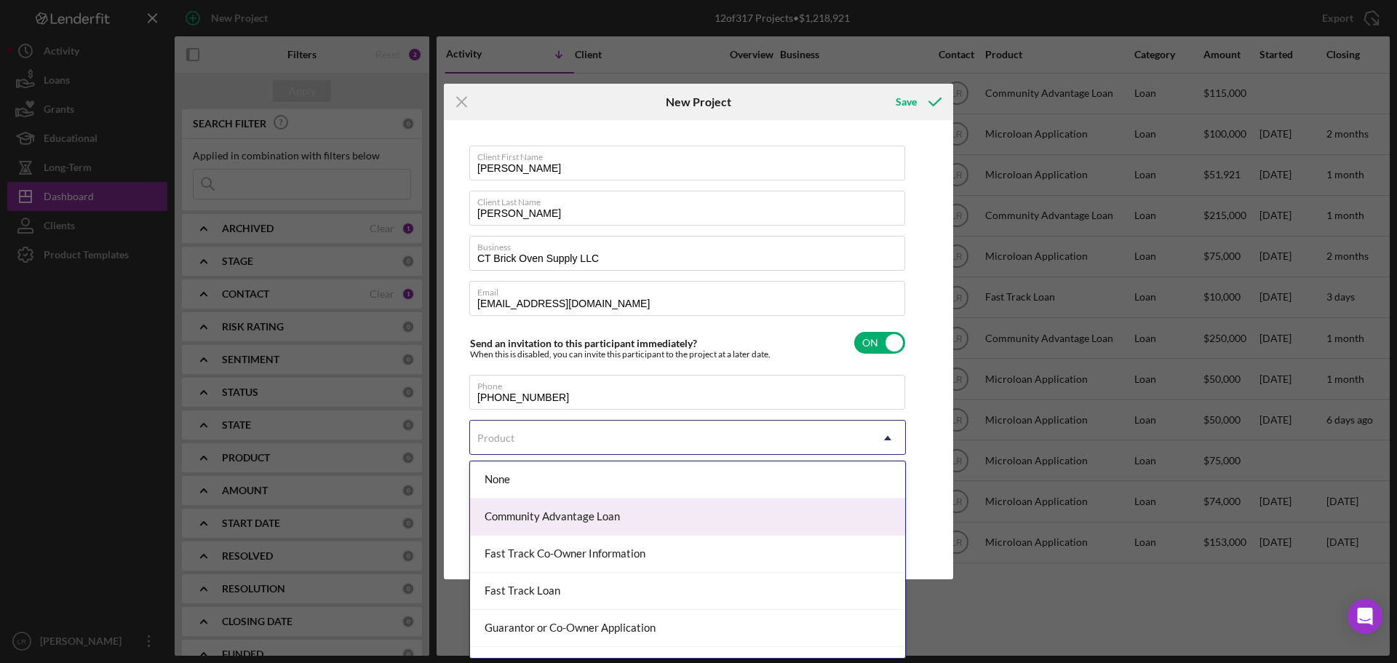
click at [555, 518] on div "Community Advantage Loan" at bounding box center [687, 516] width 435 height 37
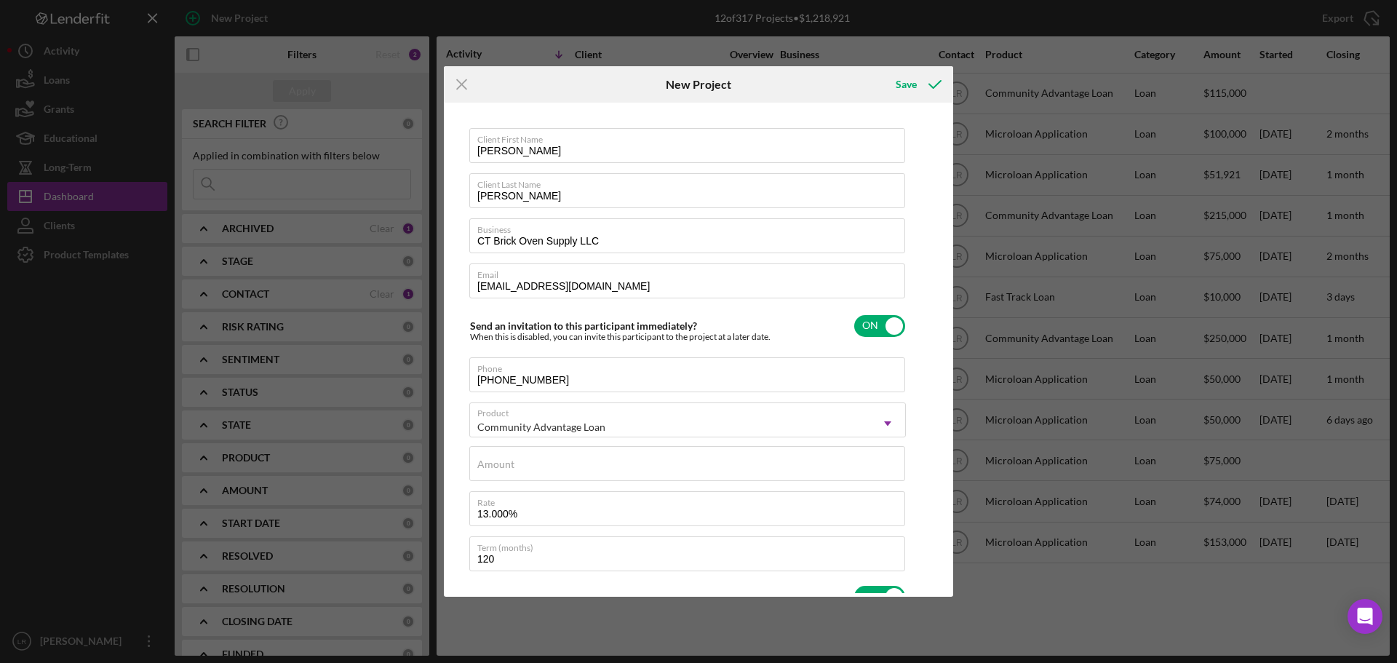
checkbox input "true"
type textarea "Here's a snapshot of information that has been fully approved, as well as the i…"
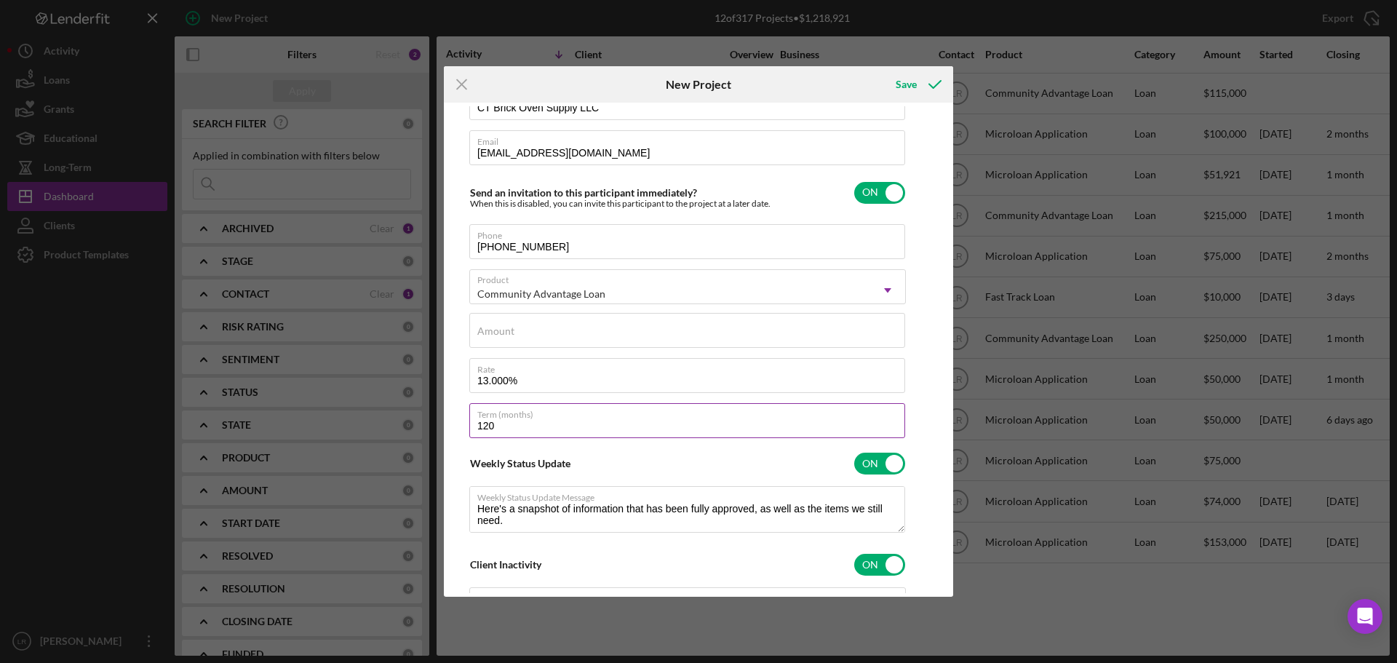
scroll to position [146, 0]
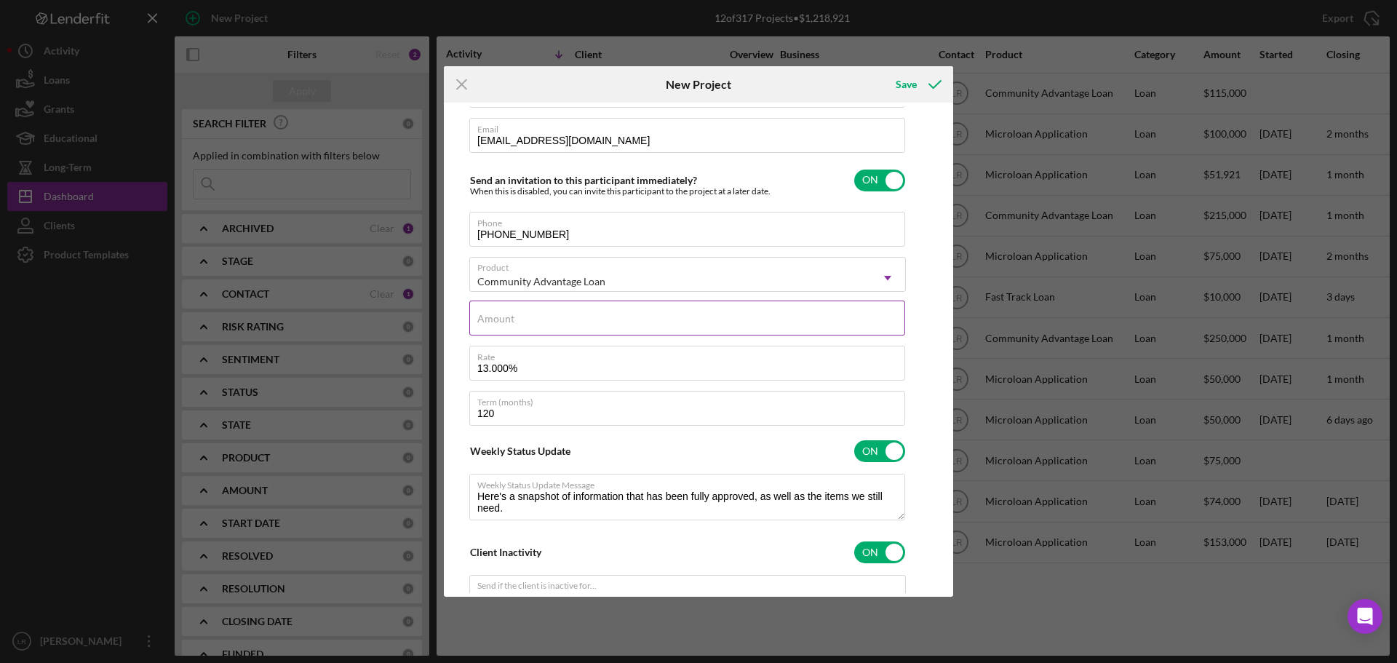
click at [525, 321] on input "Amount" at bounding box center [687, 318] width 436 height 35
type input "$50,000"
type textarea "Here's a snapshot of information that has been fully approved, as well as the i…"
click at [494, 370] on input "13.000%" at bounding box center [687, 363] width 436 height 35
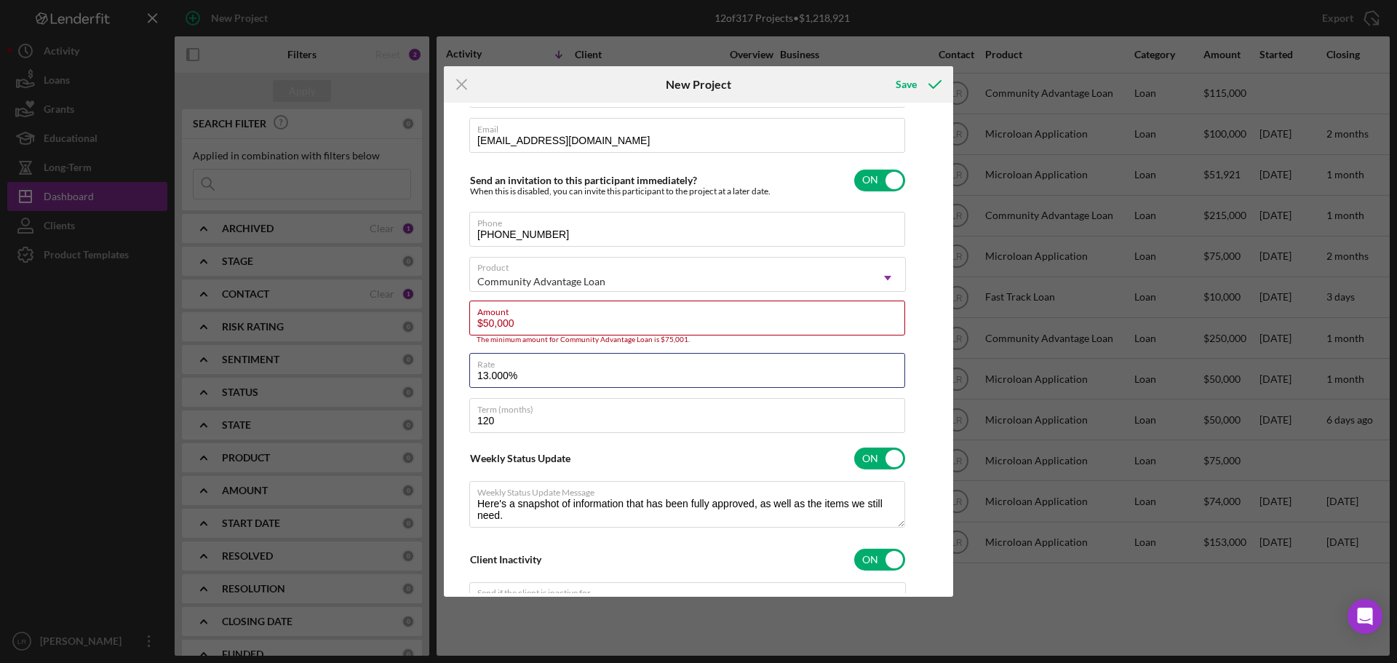
type input "13.00%"
type textarea "Here's a snapshot of information that has been fully approved, as well as the i…"
type input "13.500%"
type textarea "Here's a snapshot of information that has been fully approved, as well as the i…"
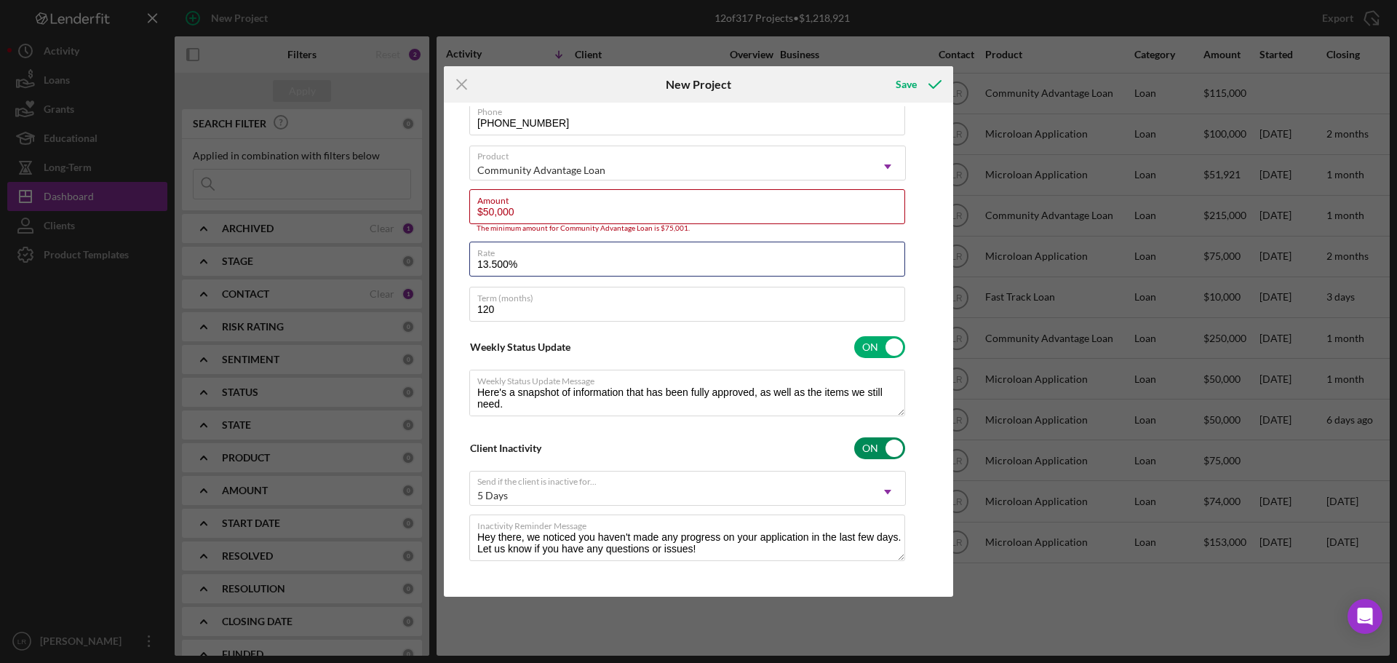
scroll to position [264, 0]
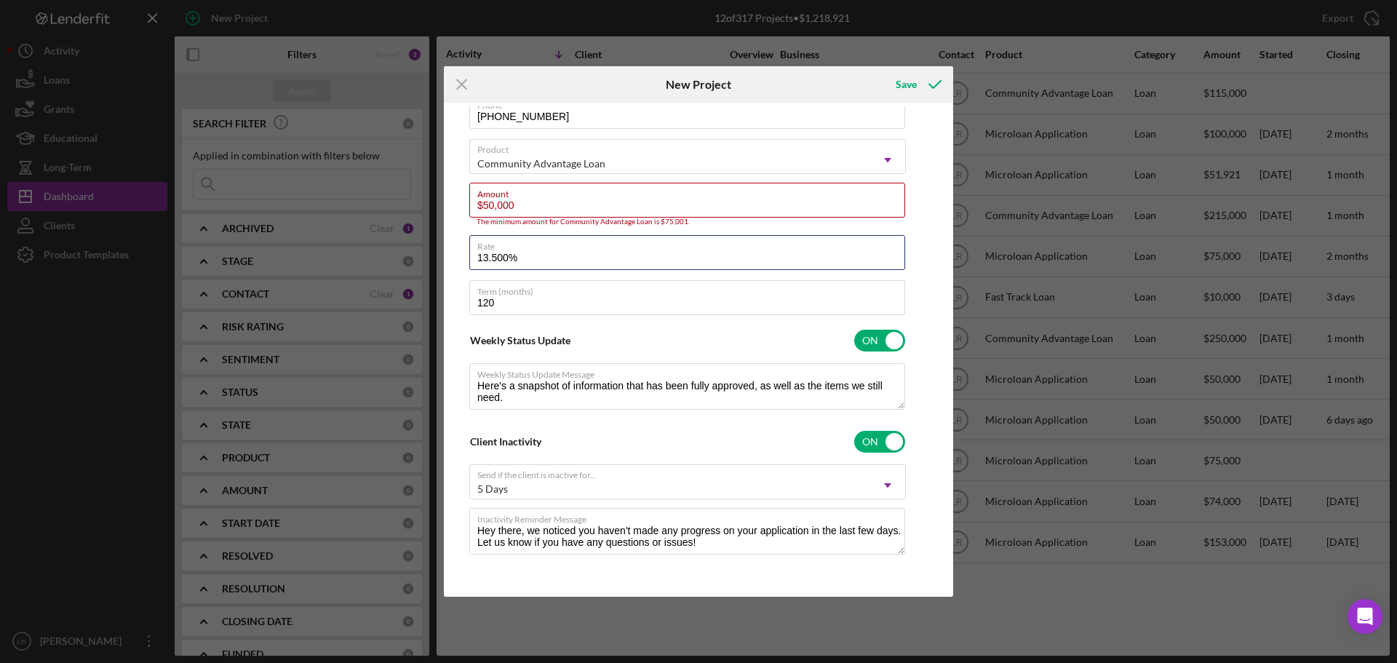
type input "13.500%"
click at [921, 207] on div "Client First Name [PERSON_NAME] Client Last Name [PERSON_NAME] Business CT Bric…" at bounding box center [699, 349] width 502 height 487
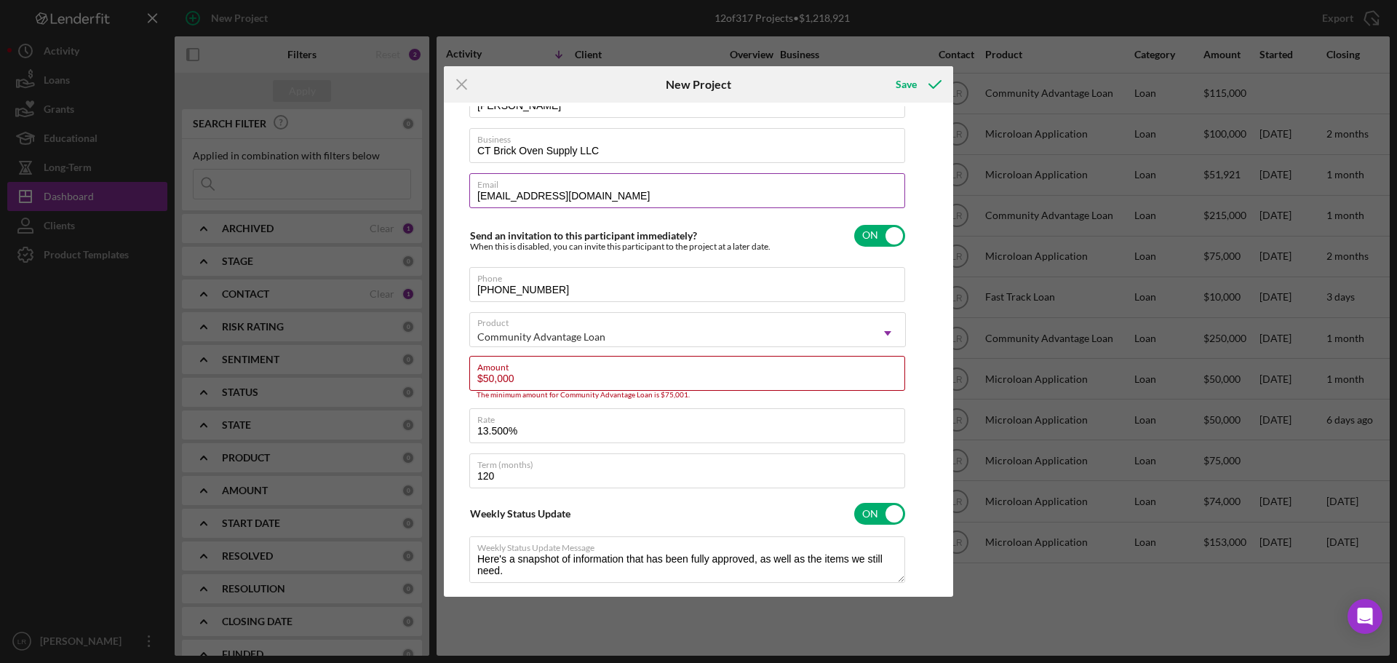
scroll to position [0, 0]
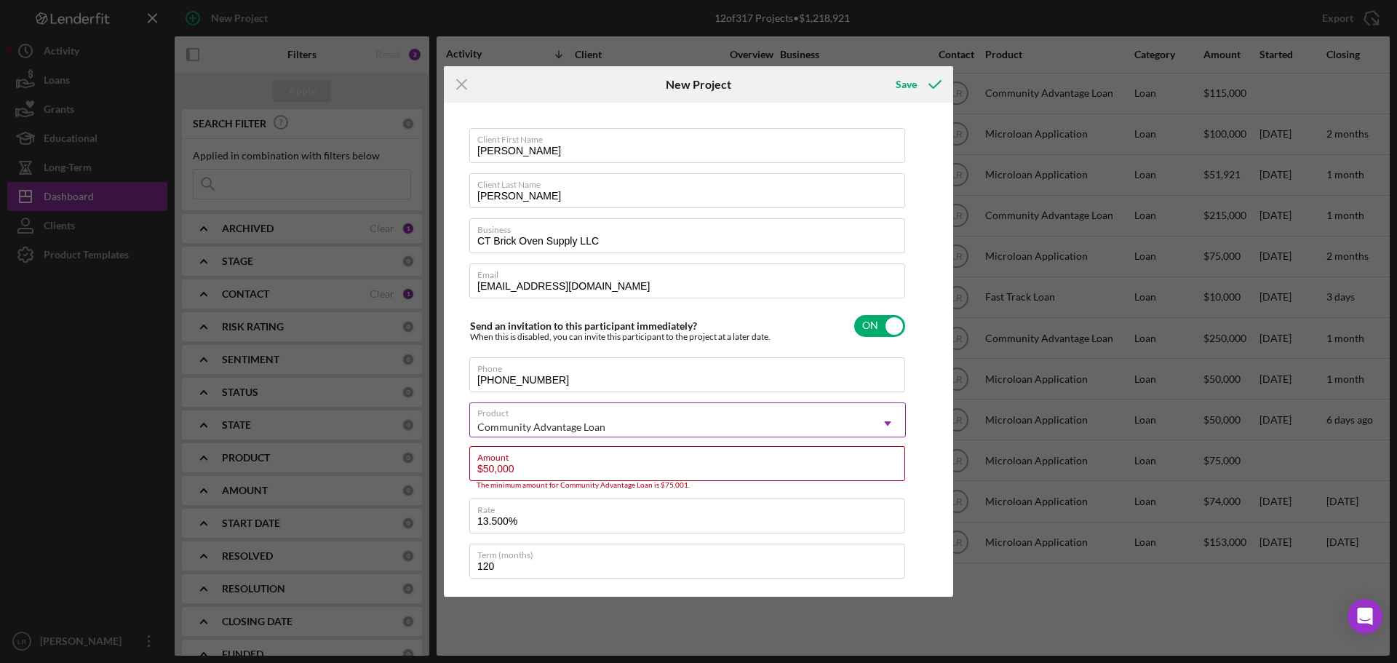
click at [580, 418] on div "Community Advantage Loan" at bounding box center [670, 426] width 400 height 33
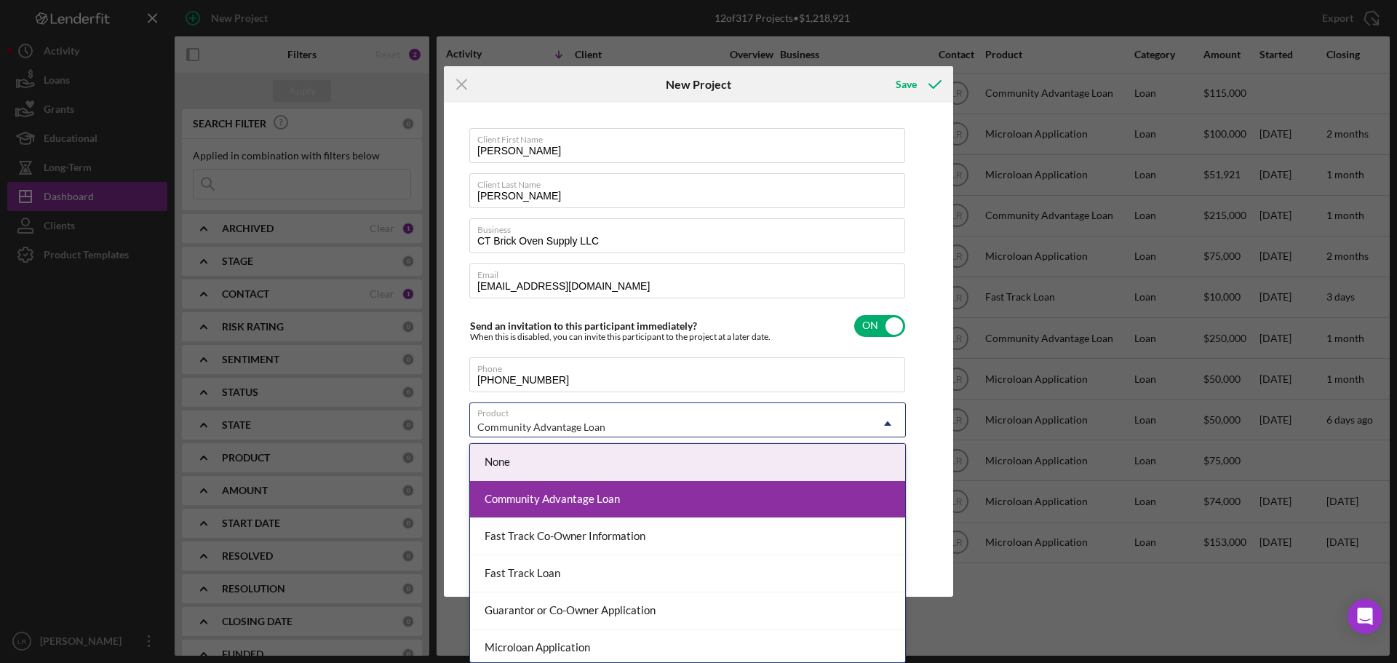
click at [538, 460] on div "None" at bounding box center [687, 462] width 435 height 37
type textarea "Here's a snapshot of information that has been fully approved, as well as the i…"
checkbox input "false"
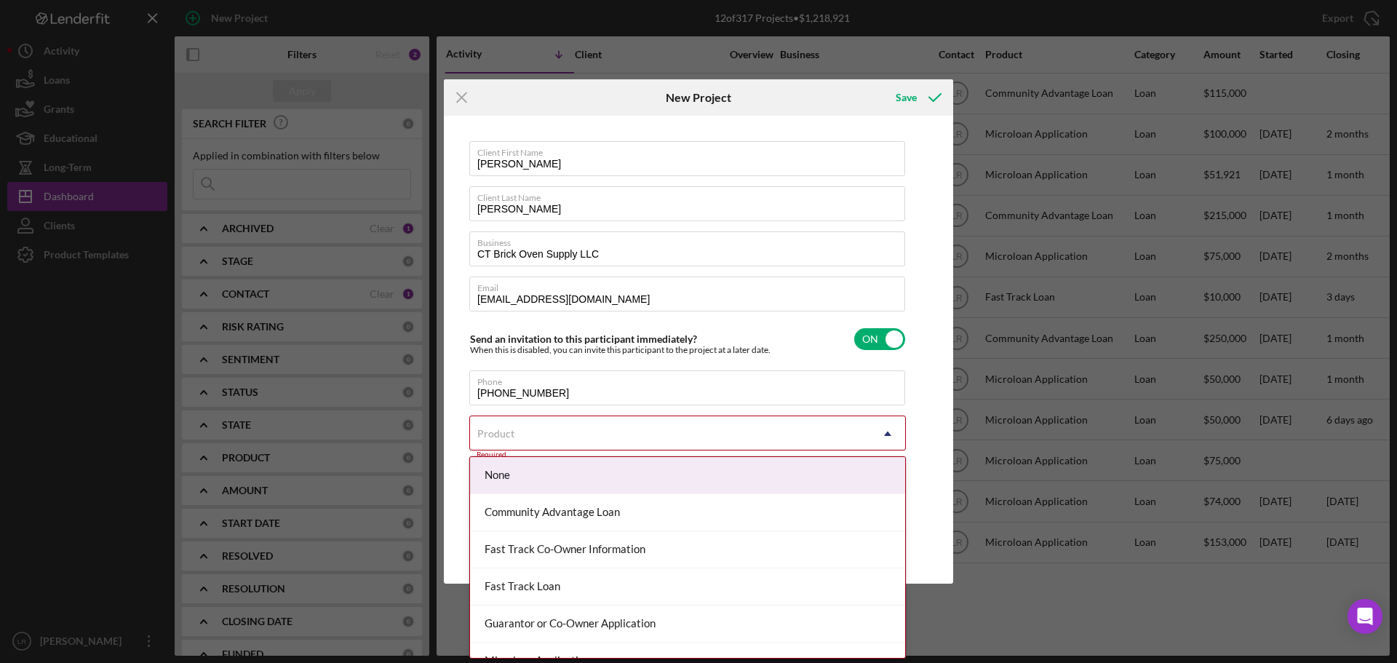
click at [537, 426] on div "Product" at bounding box center [670, 433] width 400 height 33
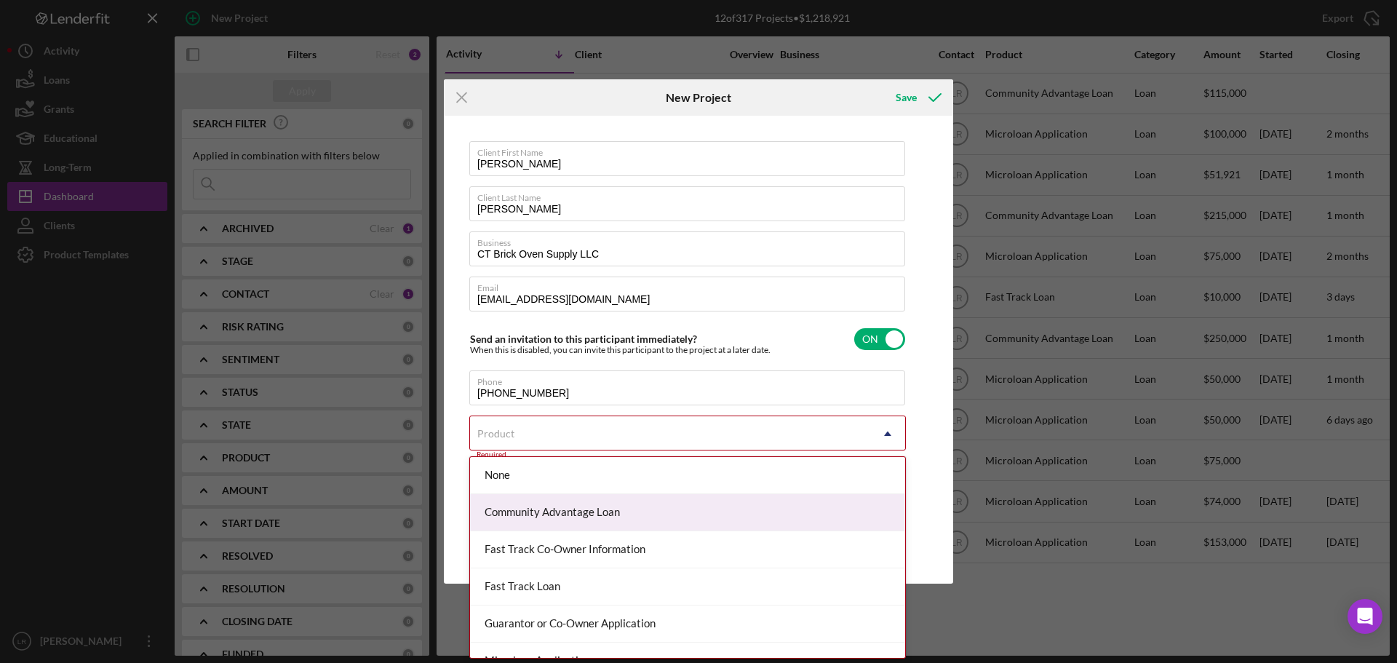
click at [535, 519] on div "Community Advantage Loan" at bounding box center [687, 512] width 435 height 37
checkbox input "true"
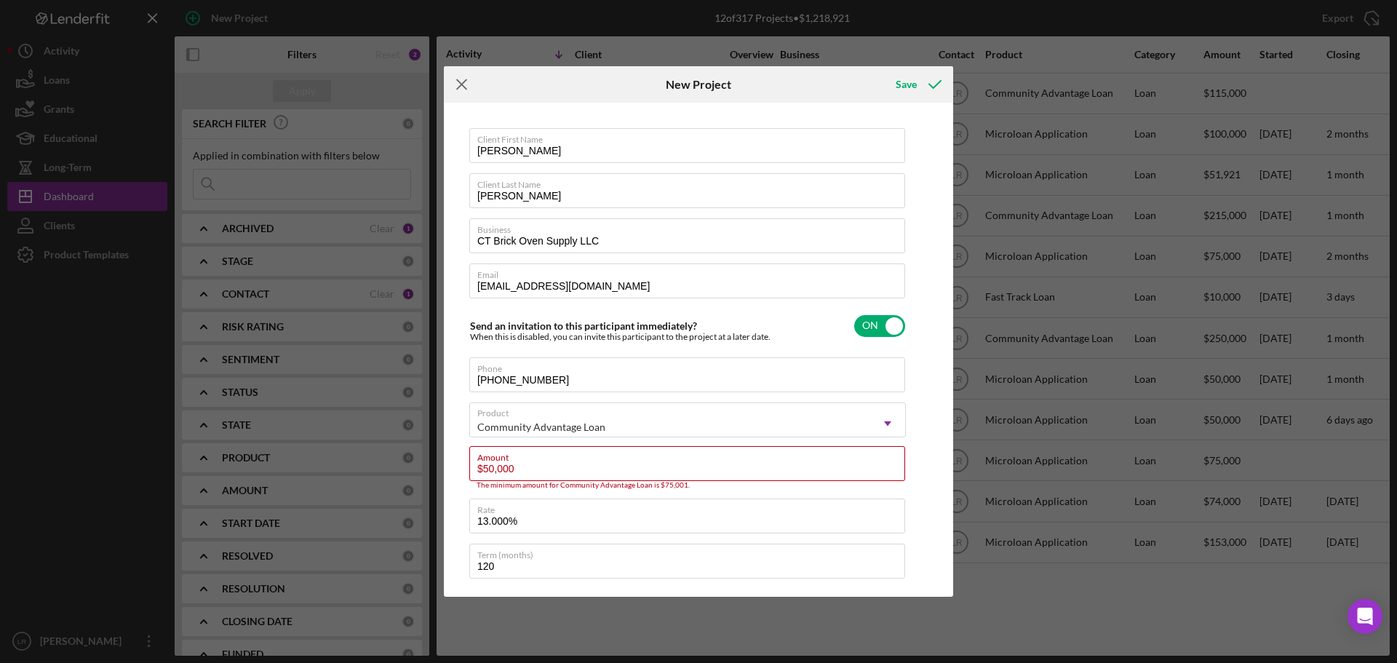
click at [456, 85] on icon "Icon/Menu Close" at bounding box center [462, 84] width 36 height 36
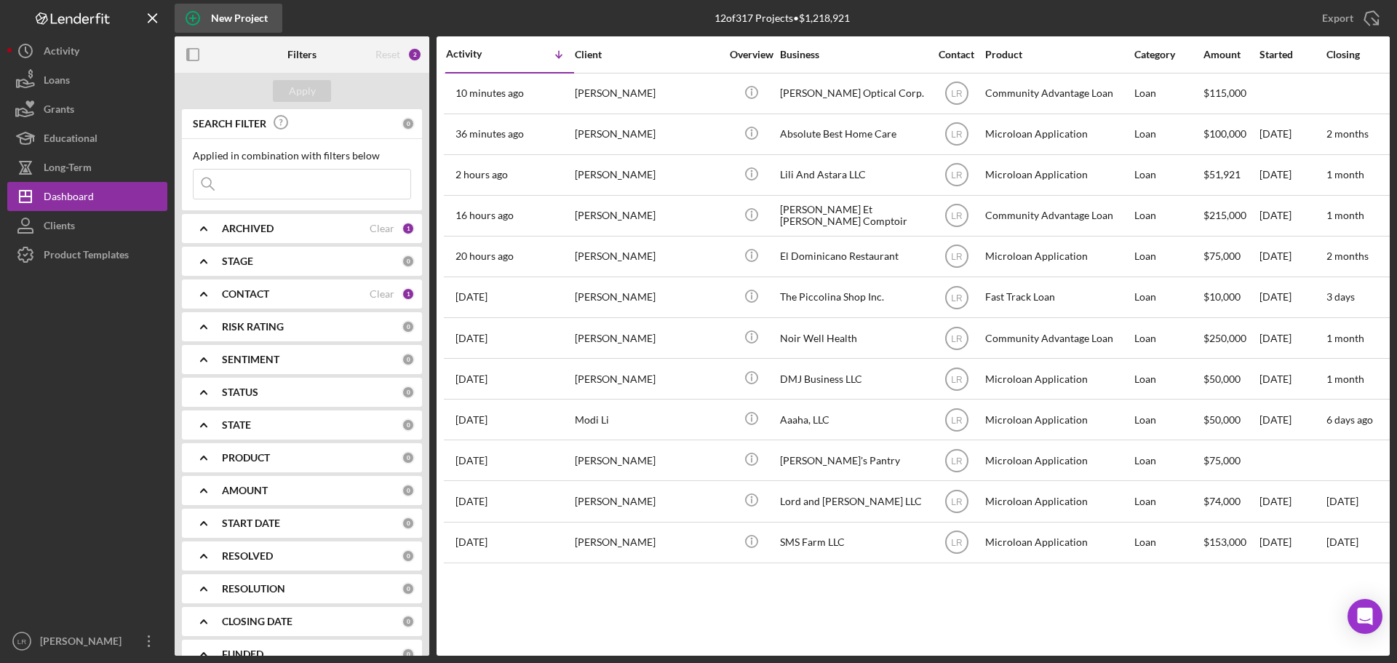
click at [246, 19] on div "New Project" at bounding box center [239, 18] width 57 height 29
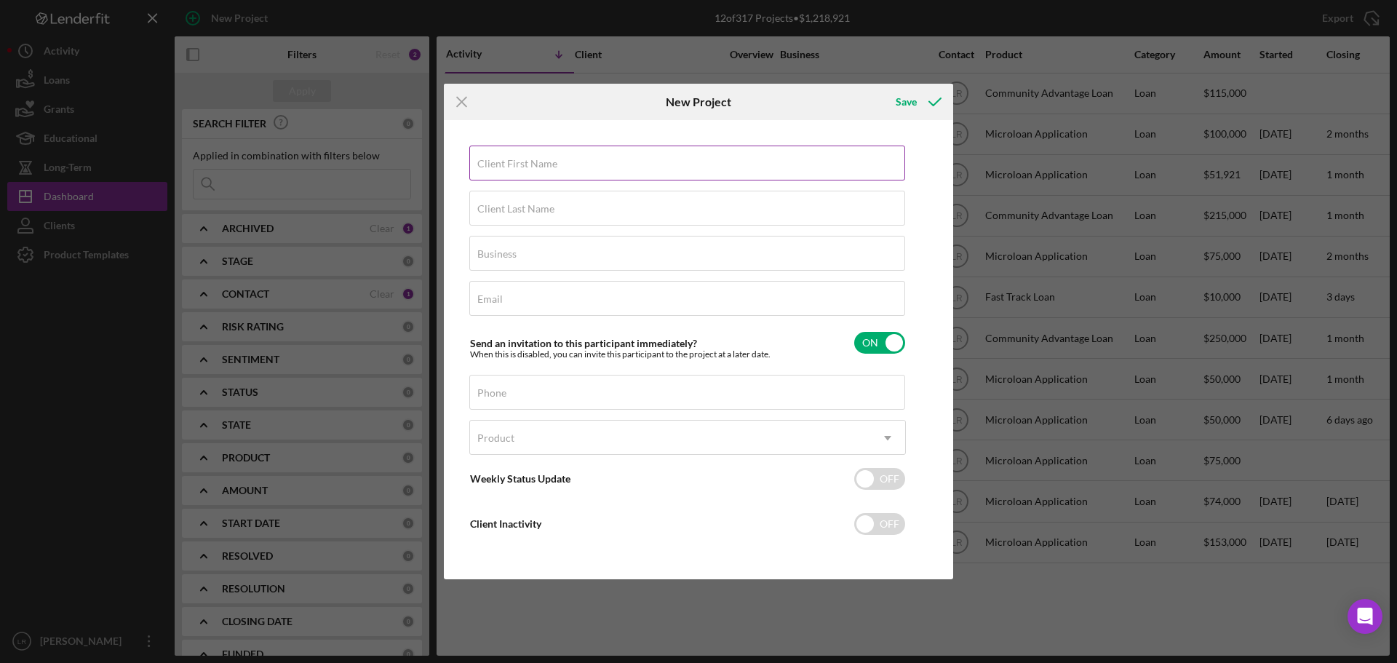
click at [526, 159] on label "Client First Name" at bounding box center [517, 164] width 80 height 12
click at [526, 159] on input "Client First Name" at bounding box center [687, 163] width 436 height 35
type input "[PERSON_NAME]"
paste input "[EMAIL_ADDRESS][DOMAIN_NAME]"
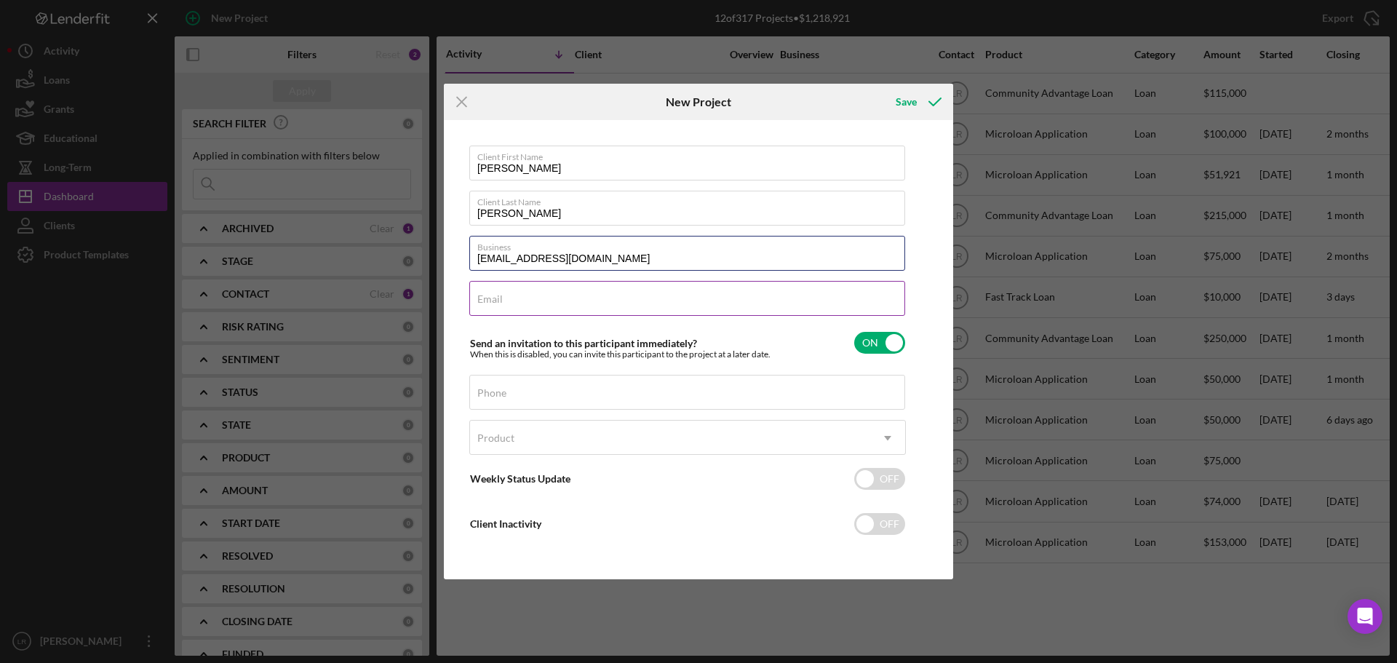
type input "[EMAIL_ADDRESS][DOMAIN_NAME]"
click at [592, 293] on div "Email Required" at bounding box center [687, 299] width 437 height 36
paste input "[EMAIL_ADDRESS][DOMAIN_NAME]"
type input "[EMAIL_ADDRESS][DOMAIN_NAME]"
drag, startPoint x: 626, startPoint y: 257, endPoint x: 395, endPoint y: 252, distance: 230.7
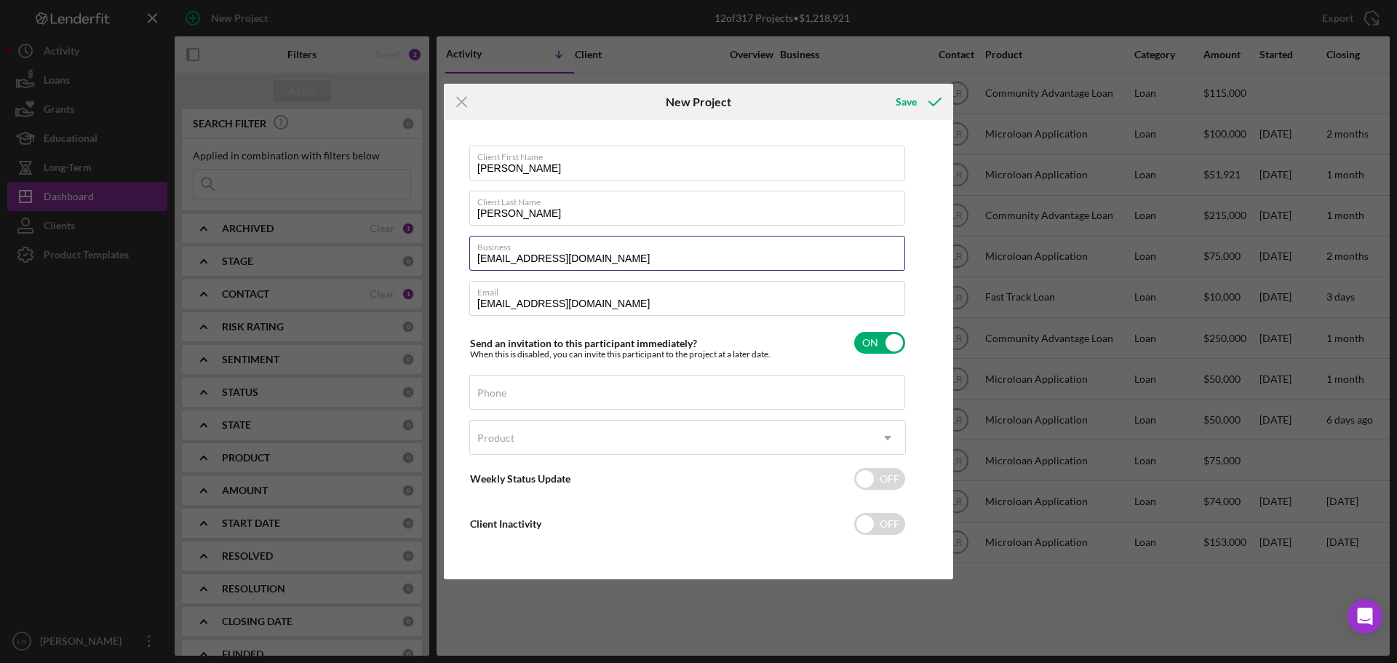
click at [395, 252] on div "Icon/Menu Close New Project Save Client First Name [PERSON_NAME] Client Last Na…" at bounding box center [698, 331] width 1397 height 663
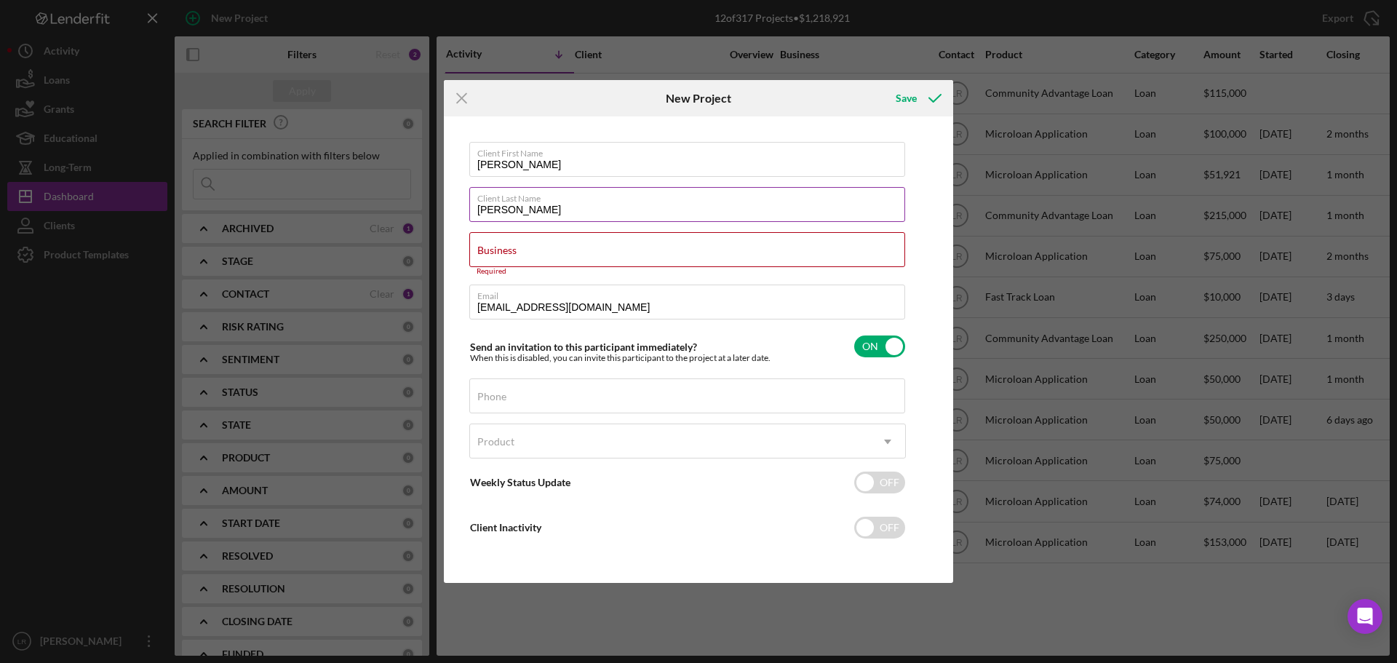
click at [592, 199] on label "Client Last Name" at bounding box center [691, 196] width 428 height 16
click at [592, 199] on input "[PERSON_NAME]" at bounding box center [687, 204] width 436 height 35
click at [550, 236] on div "Business Required" at bounding box center [687, 254] width 437 height 44
paste input "CT Brick Oven Supply LLC"
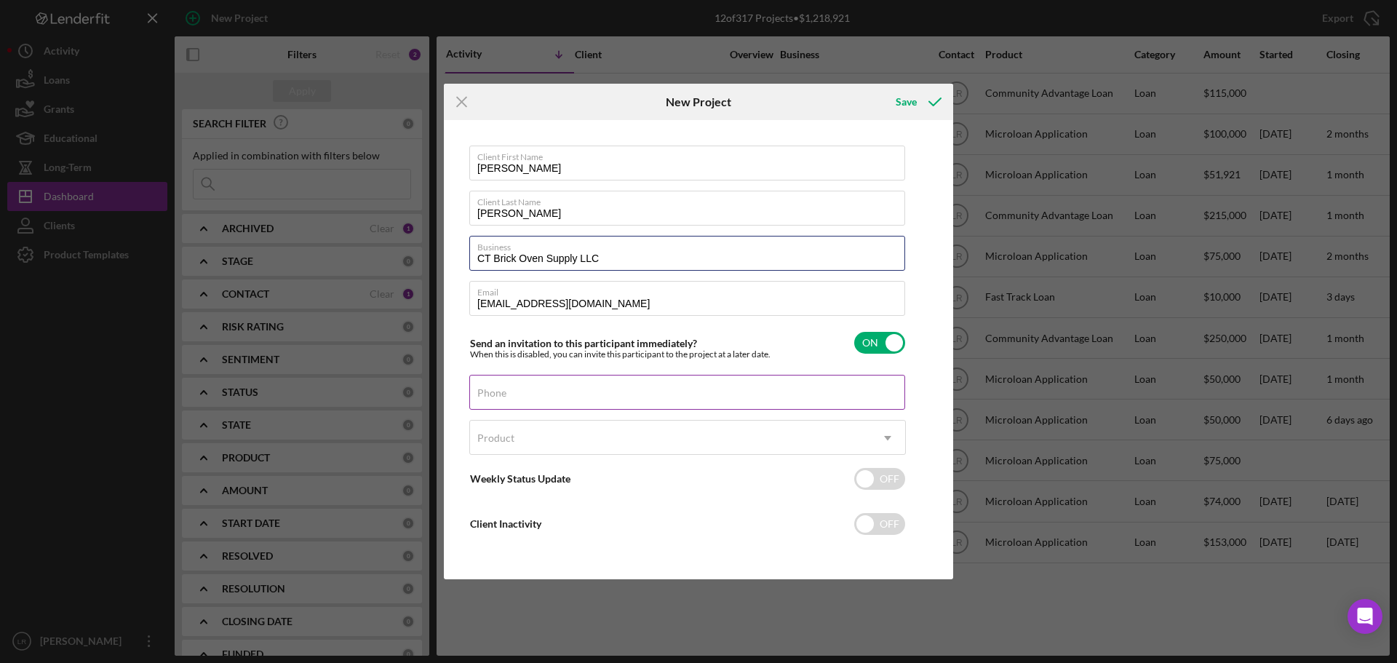
type input "CT Brick Oven Supply LLC"
click at [510, 393] on input "Phone" at bounding box center [687, 392] width 436 height 35
type input "[PHONE_NUMBER]"
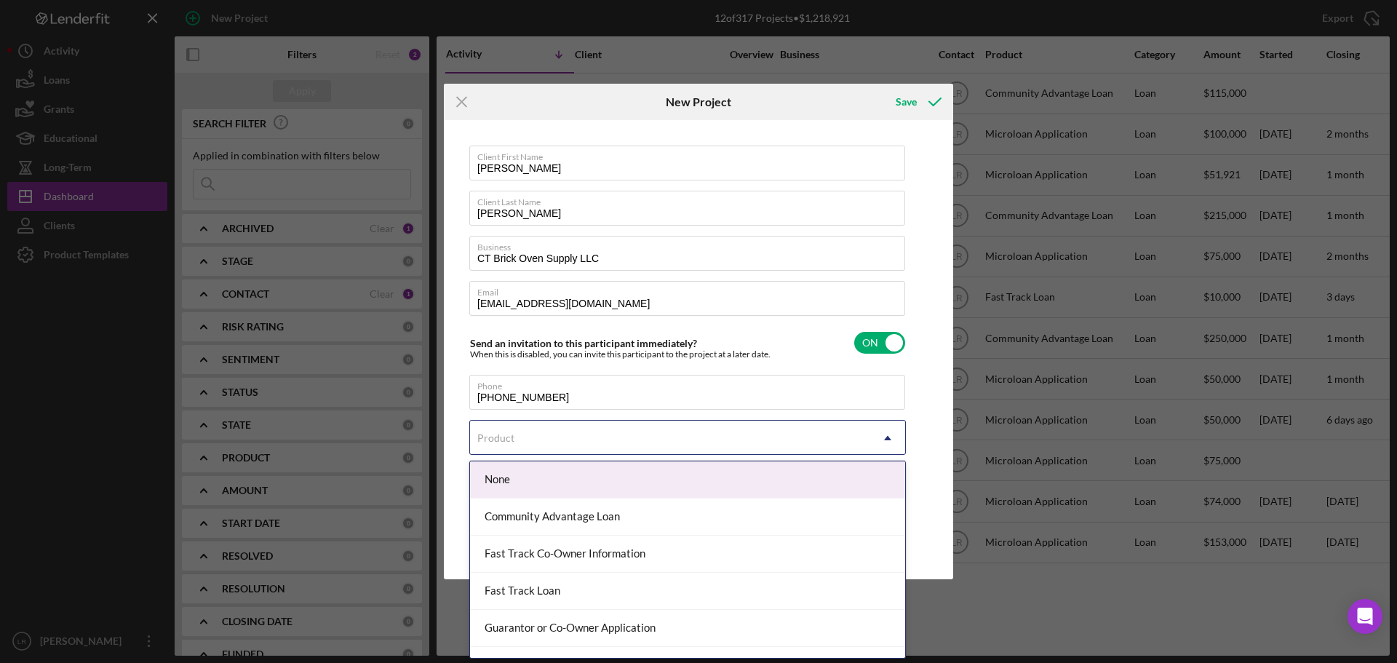
click at [664, 450] on div "Product" at bounding box center [670, 437] width 400 height 33
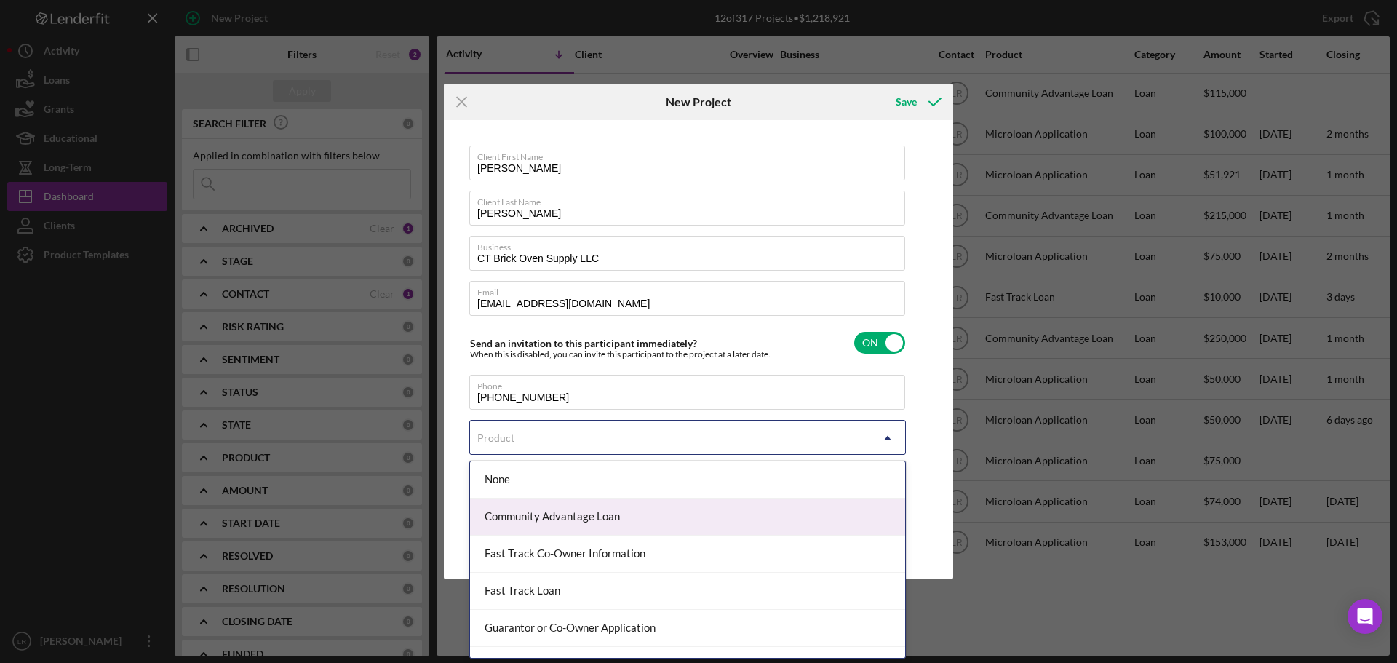
click at [591, 511] on div "Community Advantage Loan" at bounding box center [687, 516] width 435 height 37
checkbox input "true"
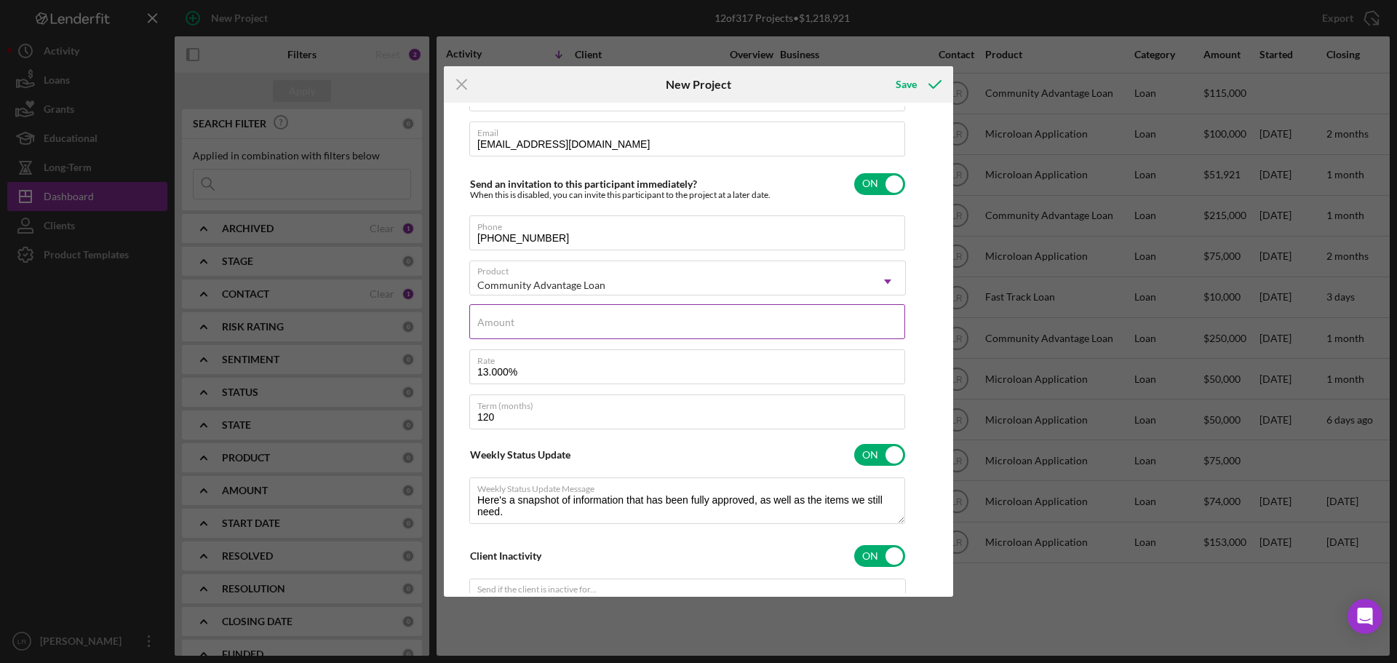
scroll to position [146, 0]
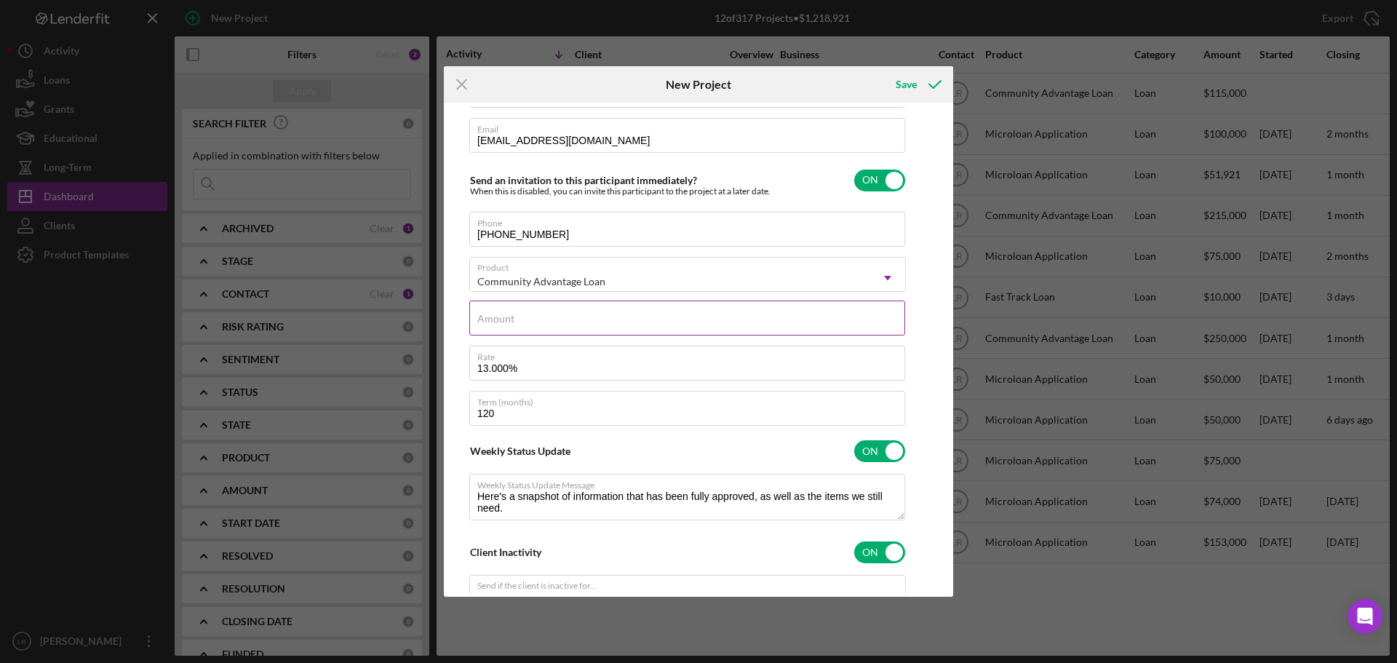
click at [517, 332] on input "Amount" at bounding box center [687, 318] width 436 height 35
type input "$50,000"
type textarea "Here's a snapshot of information that has been fully approved, as well as the i…"
click at [496, 368] on input "13.000%" at bounding box center [687, 363] width 436 height 35
type input "13.00%"
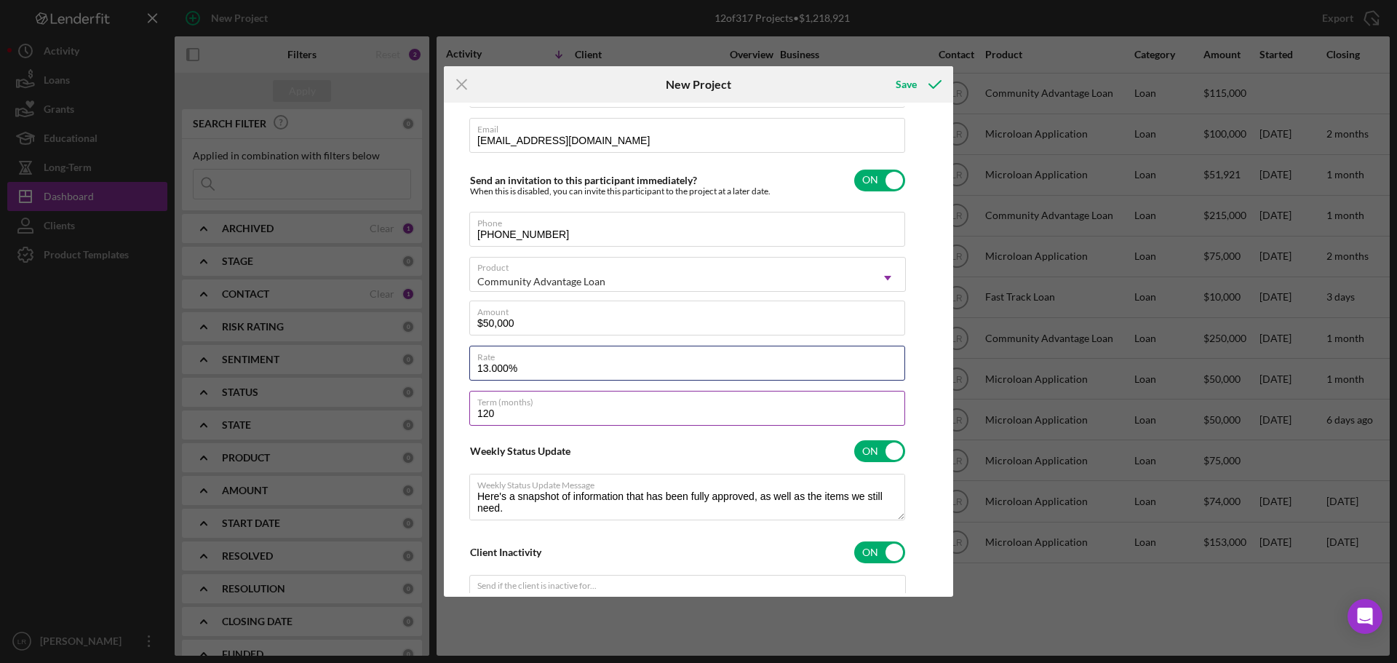
type textarea "Here's a snapshot of information that has been fully approved, as well as the i…"
type input "13.500%"
type textarea "Here's a snapshot of information that has been fully approved, as well as the i…"
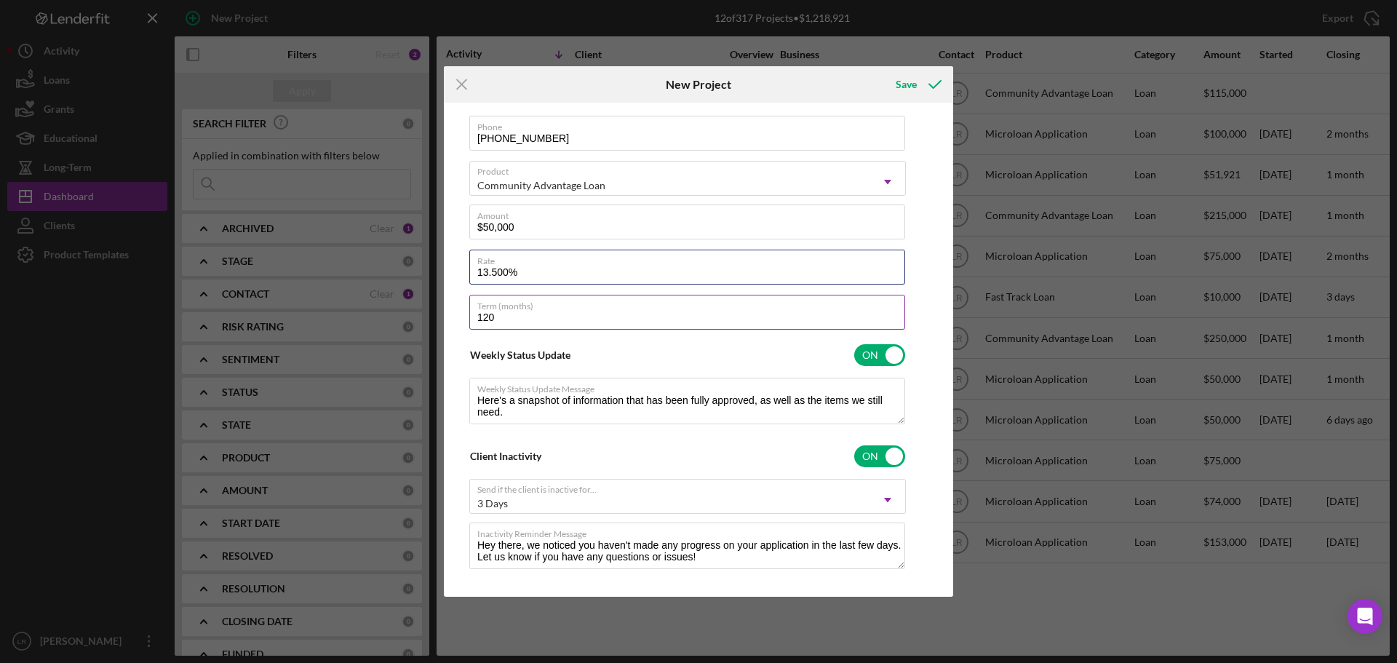
scroll to position [256, 0]
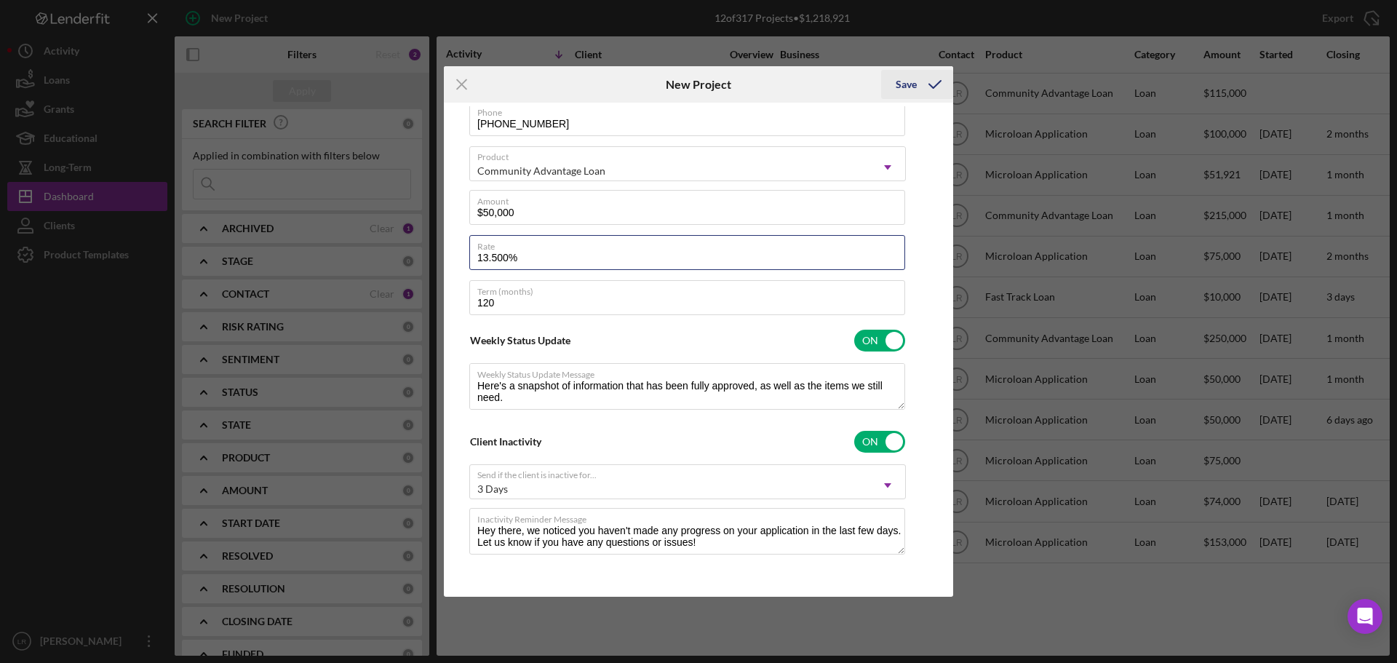
type input "13.500%"
click at [916, 82] on button "Save" at bounding box center [917, 84] width 72 height 29
type textarea "Here's a snapshot of information that has been fully approved, as well as the i…"
checkbox input "false"
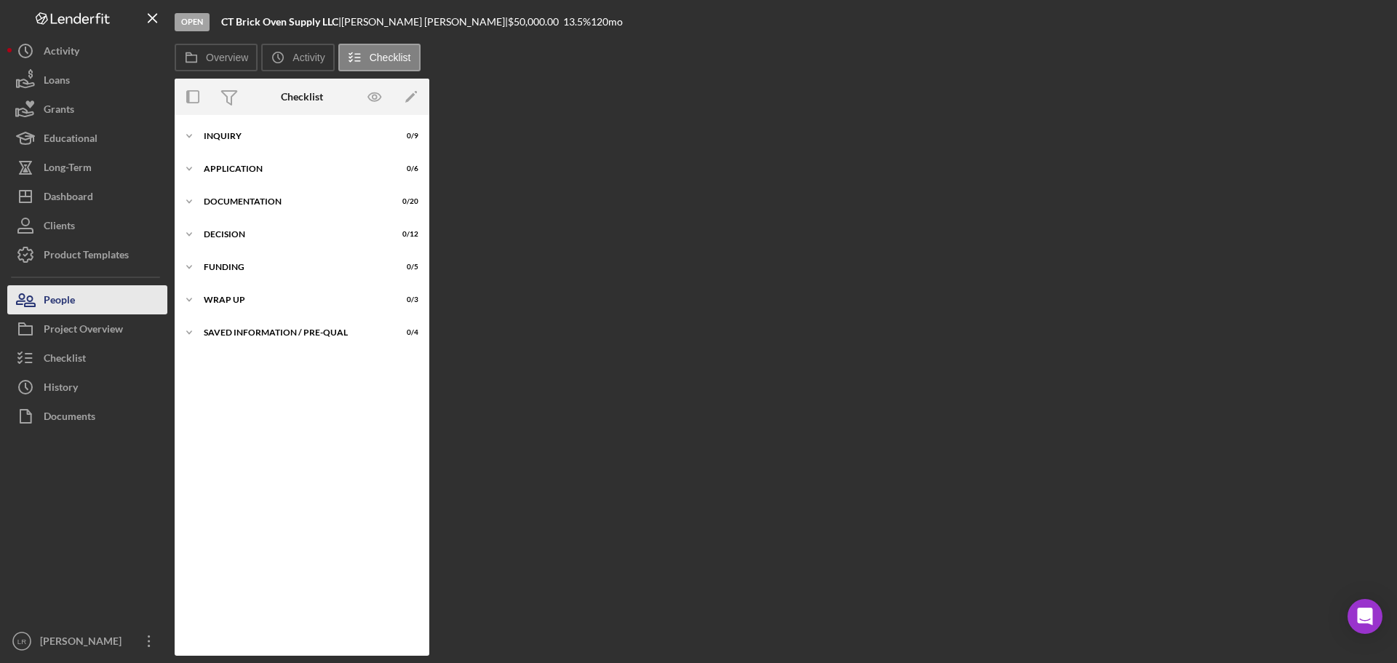
click at [95, 303] on button "People" at bounding box center [87, 299] width 160 height 29
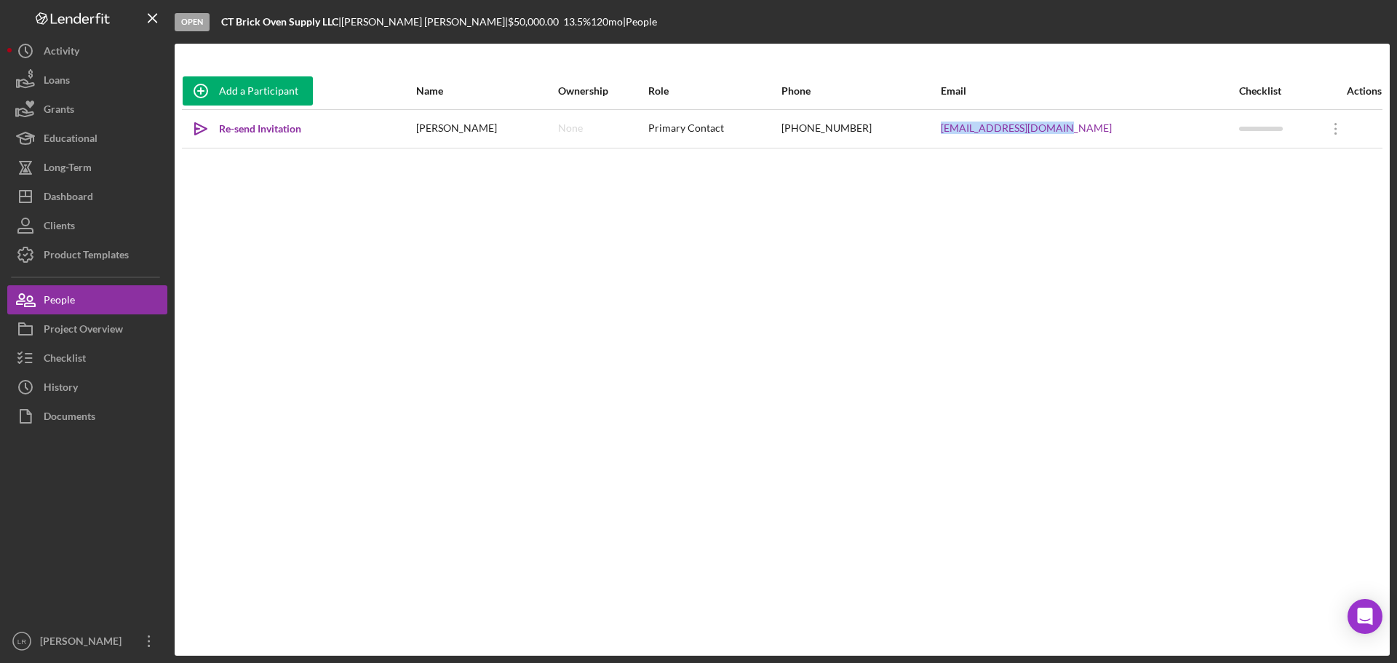
drag, startPoint x: 1124, startPoint y: 133, endPoint x: 1000, endPoint y: 140, distance: 123.9
click at [1000, 140] on tr "Icon/icon-invite-send Re-send Invitation [PERSON_NAME] None Primary Contact [PH…" at bounding box center [782, 128] width 1201 height 39
copy tr "[EMAIL_ADDRESS][DOMAIN_NAME]"
click at [1338, 135] on icon "Icon/Overflow" at bounding box center [1336, 129] width 36 height 36
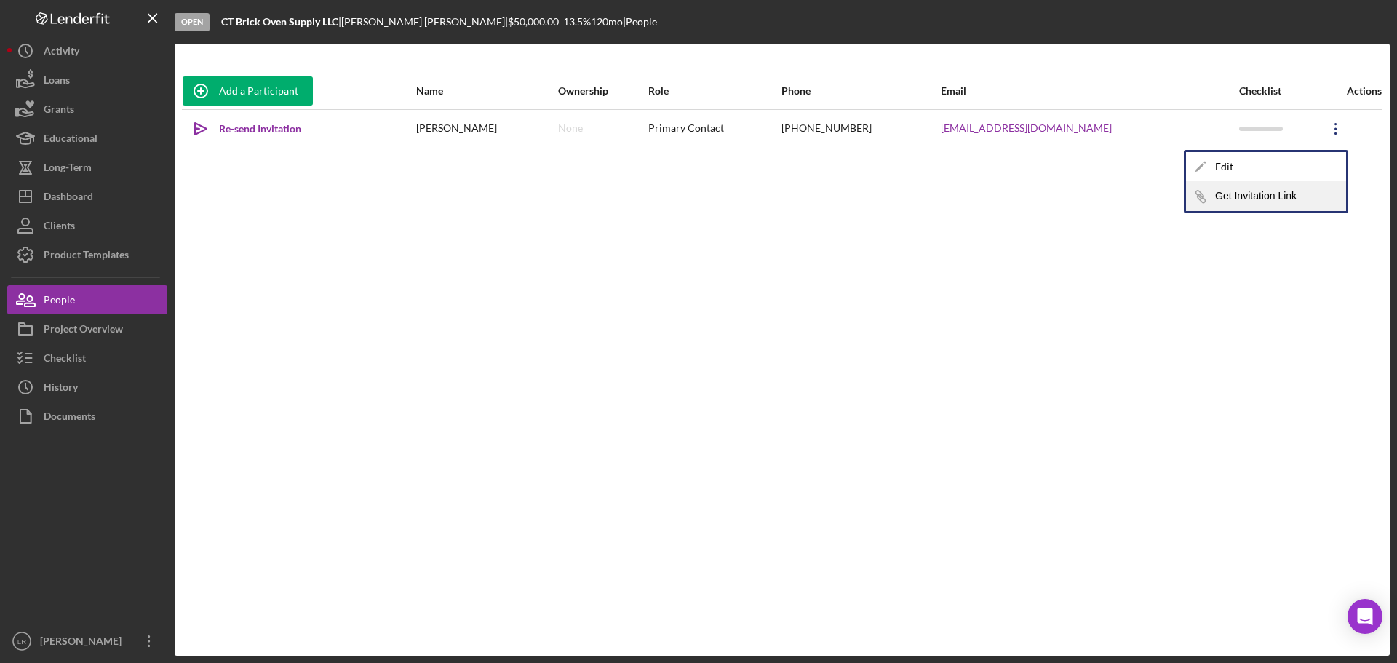
click at [1279, 196] on button "Icon/Link Get Invitation Link" at bounding box center [1266, 196] width 160 height 29
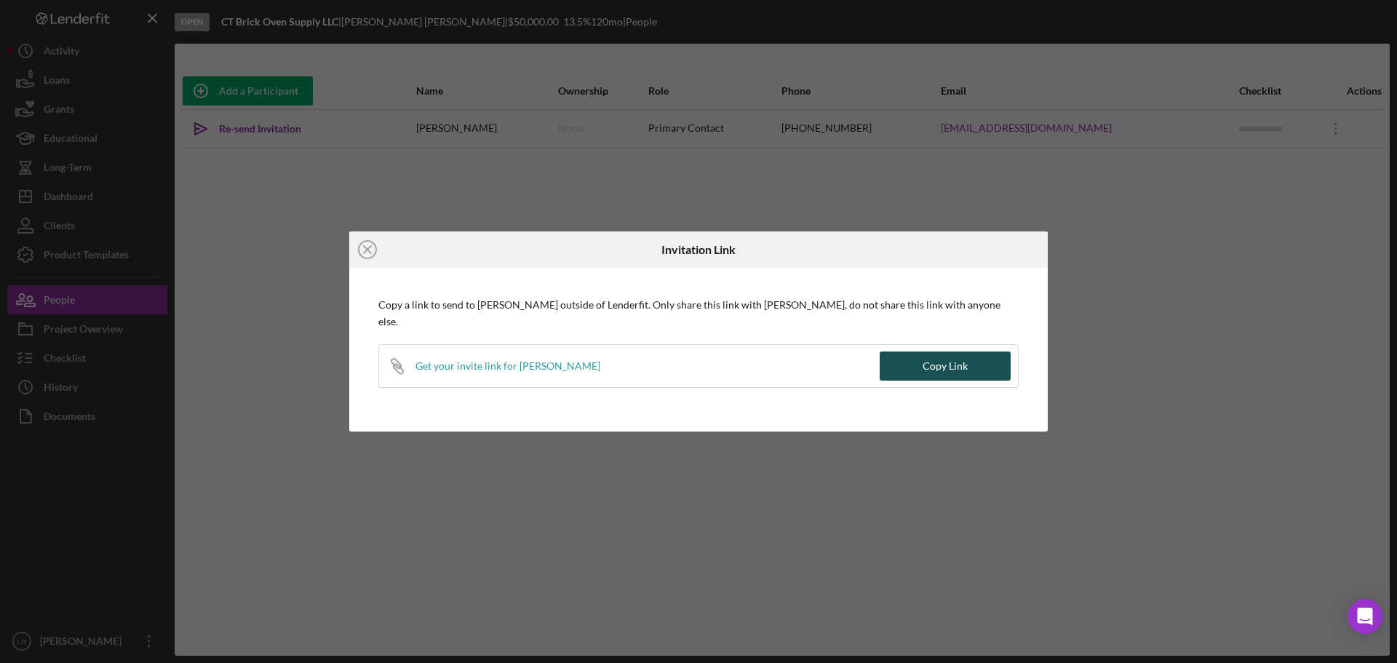
click at [952, 365] on div "Copy Link" at bounding box center [945, 365] width 45 height 29
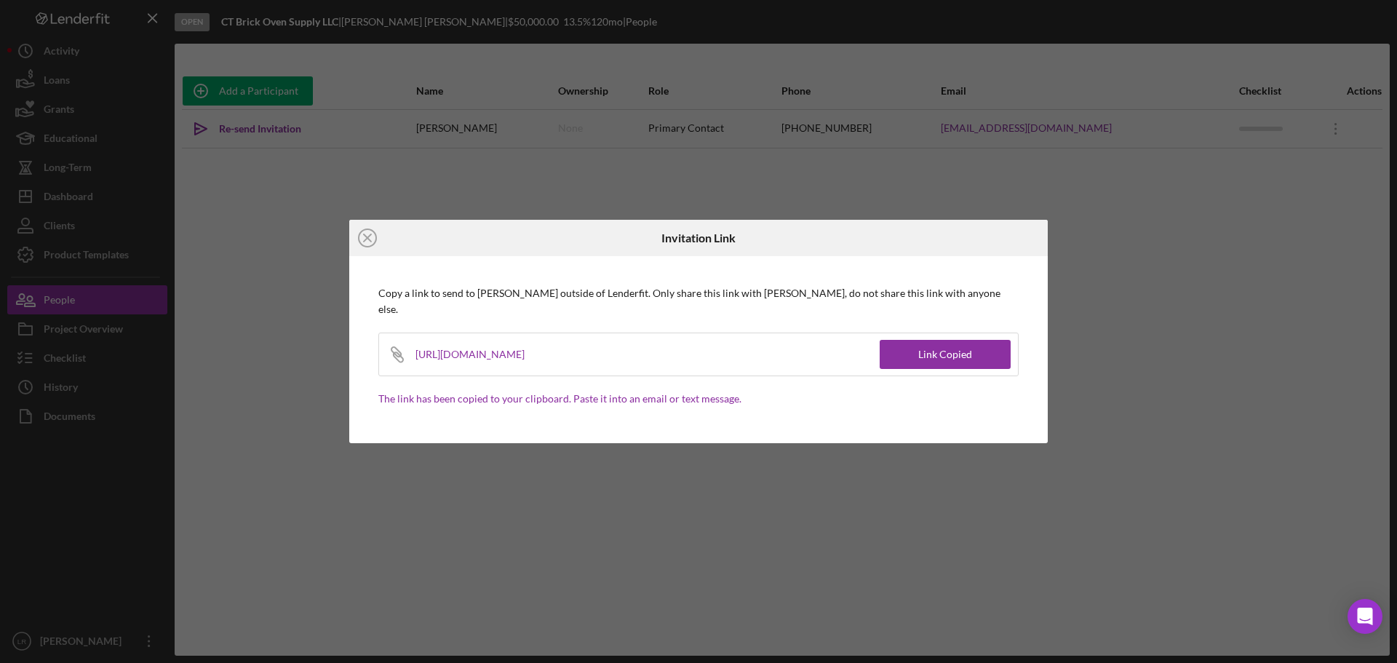
click at [1158, 220] on div "Icon/Close Invitation Link Copy a link to send to [PERSON_NAME] outside of Lend…" at bounding box center [698, 331] width 1397 height 663
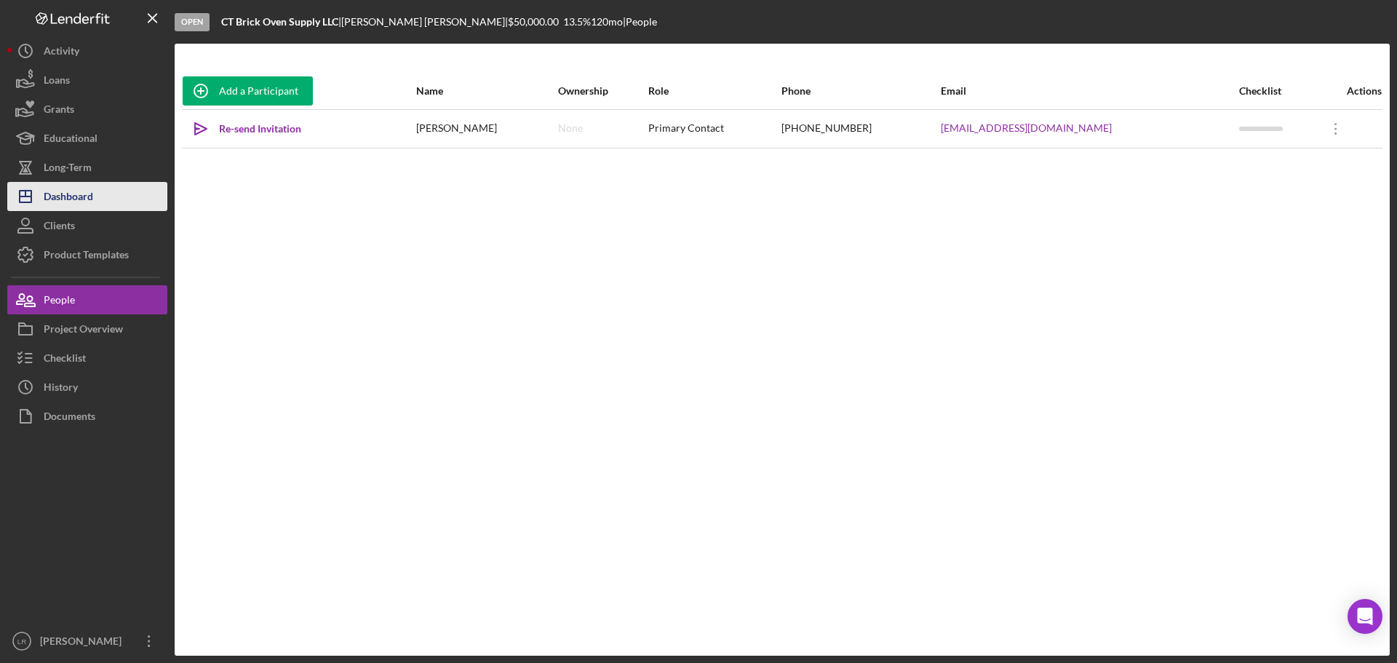
click at [95, 194] on button "Icon/Dashboard Dashboard" at bounding box center [87, 196] width 160 height 29
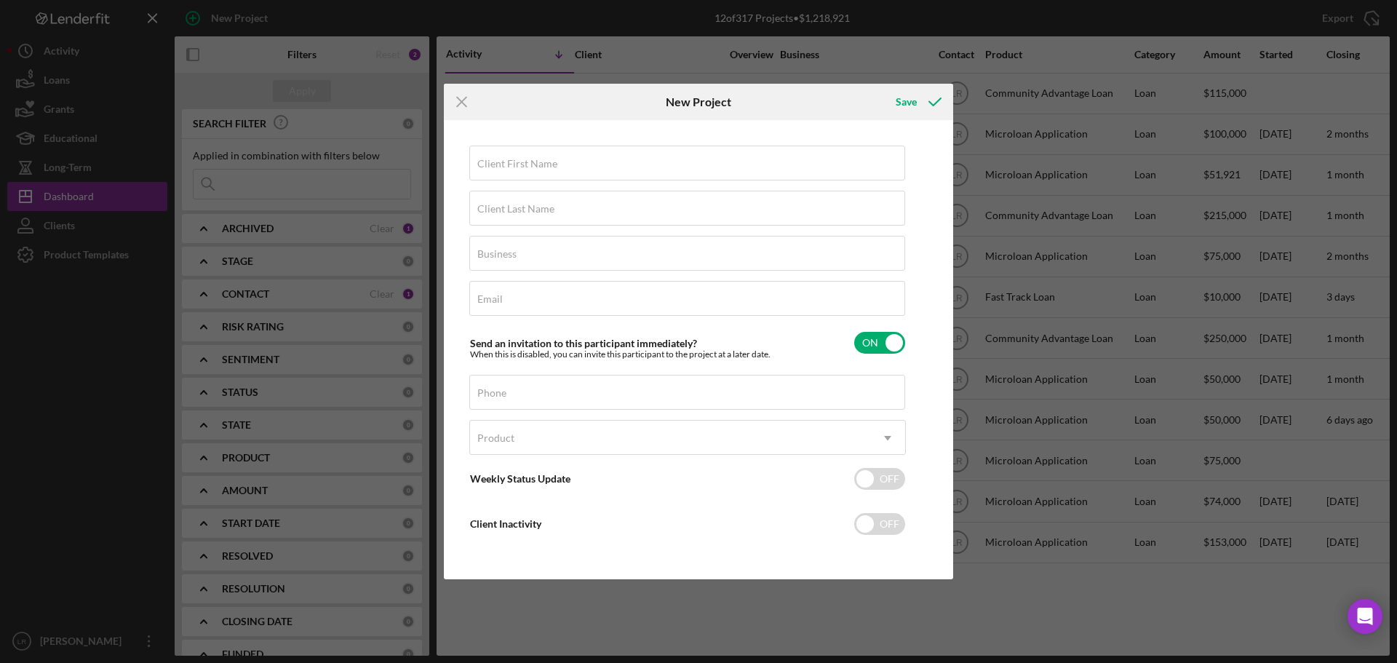
click at [115, 274] on div "Icon/Menu Close New Project Save Client First Name Required Client Last Name Re…" at bounding box center [698, 331] width 1397 height 663
click at [462, 103] on icon "Icon/Menu Close" at bounding box center [462, 102] width 36 height 36
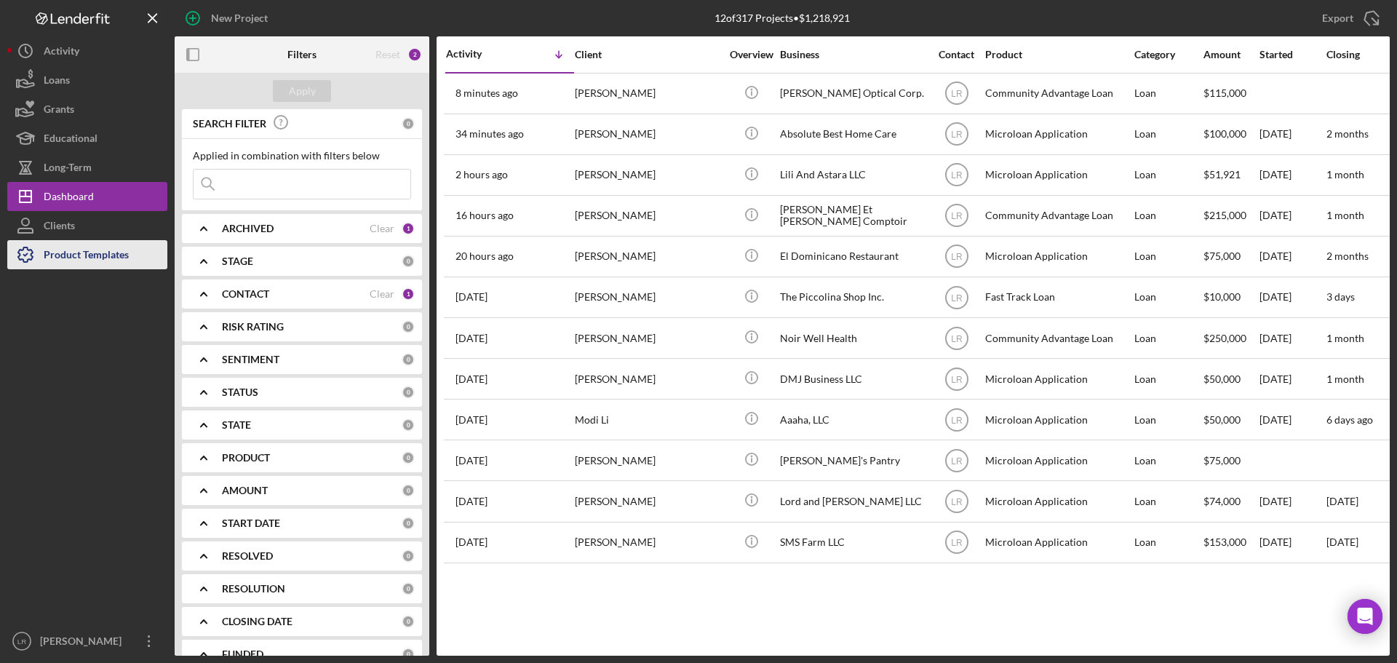
click at [103, 247] on div "Product Templates" at bounding box center [86, 256] width 85 height 33
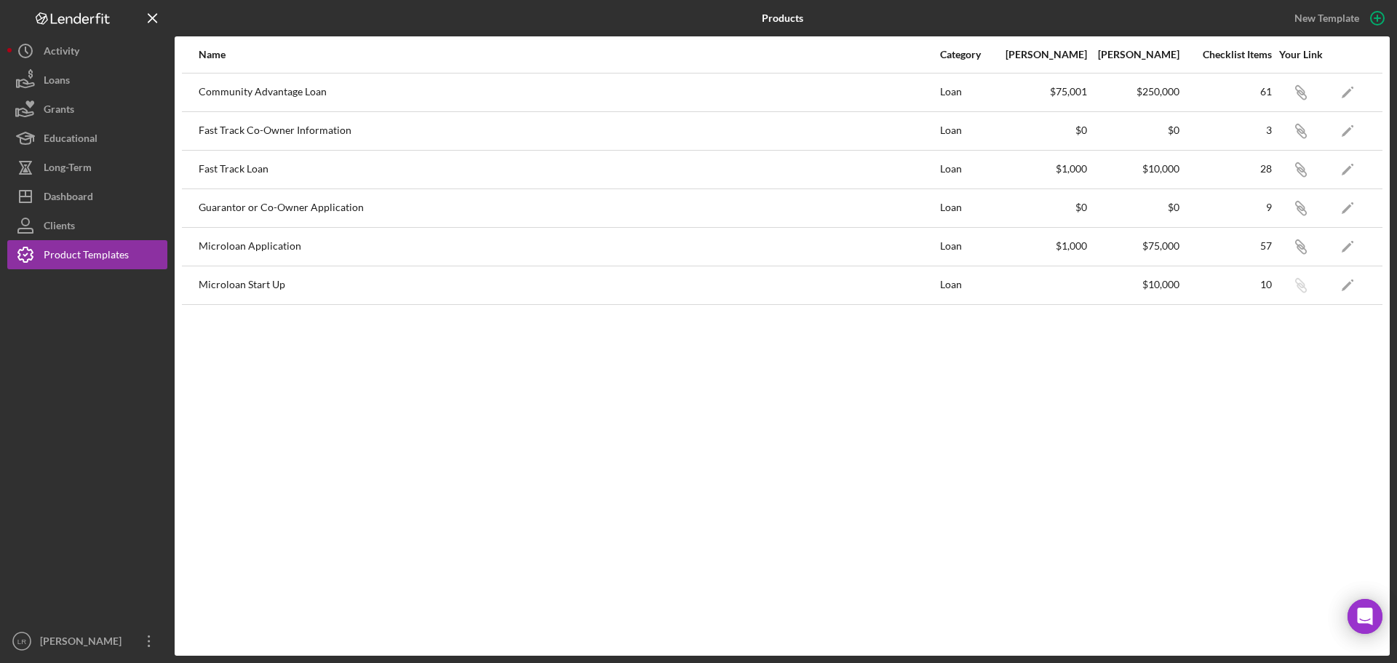
click at [270, 98] on div "Community Advantage Loan" at bounding box center [569, 92] width 740 height 36
click at [1352, 88] on icon "button" at bounding box center [1352, 87] width 3 height 3
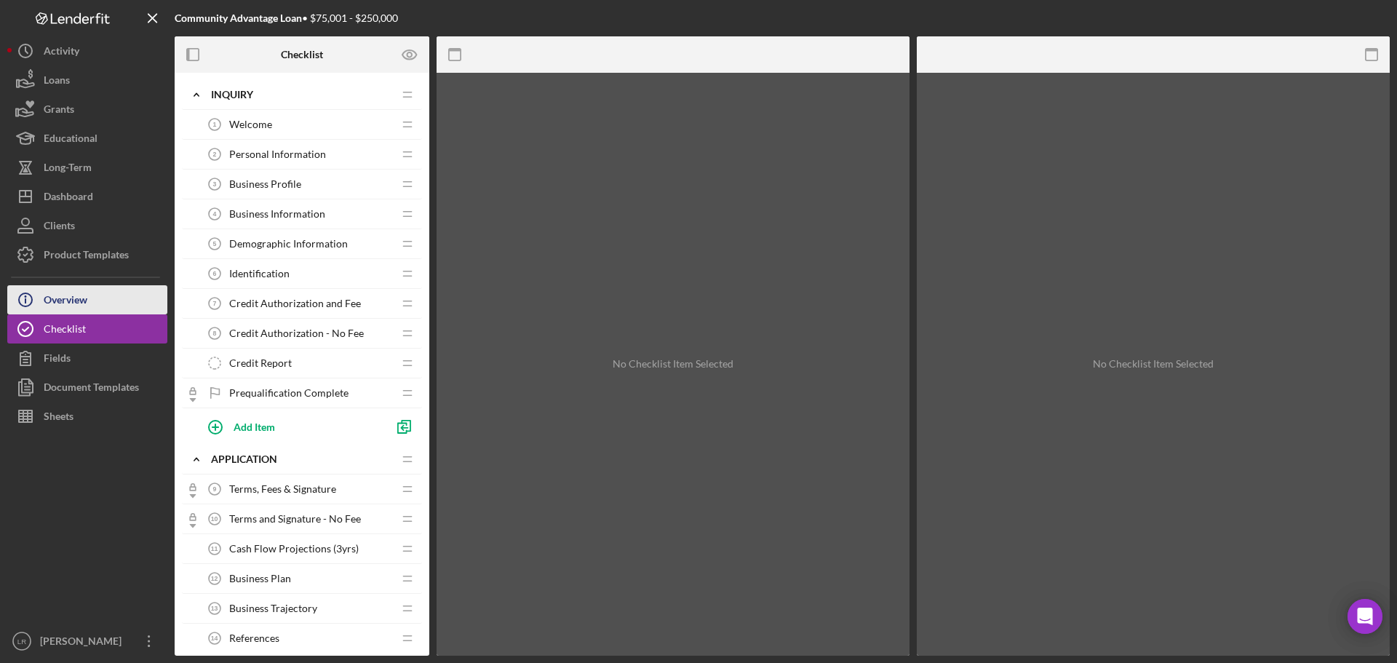
click at [78, 299] on div "Overview" at bounding box center [66, 301] width 44 height 33
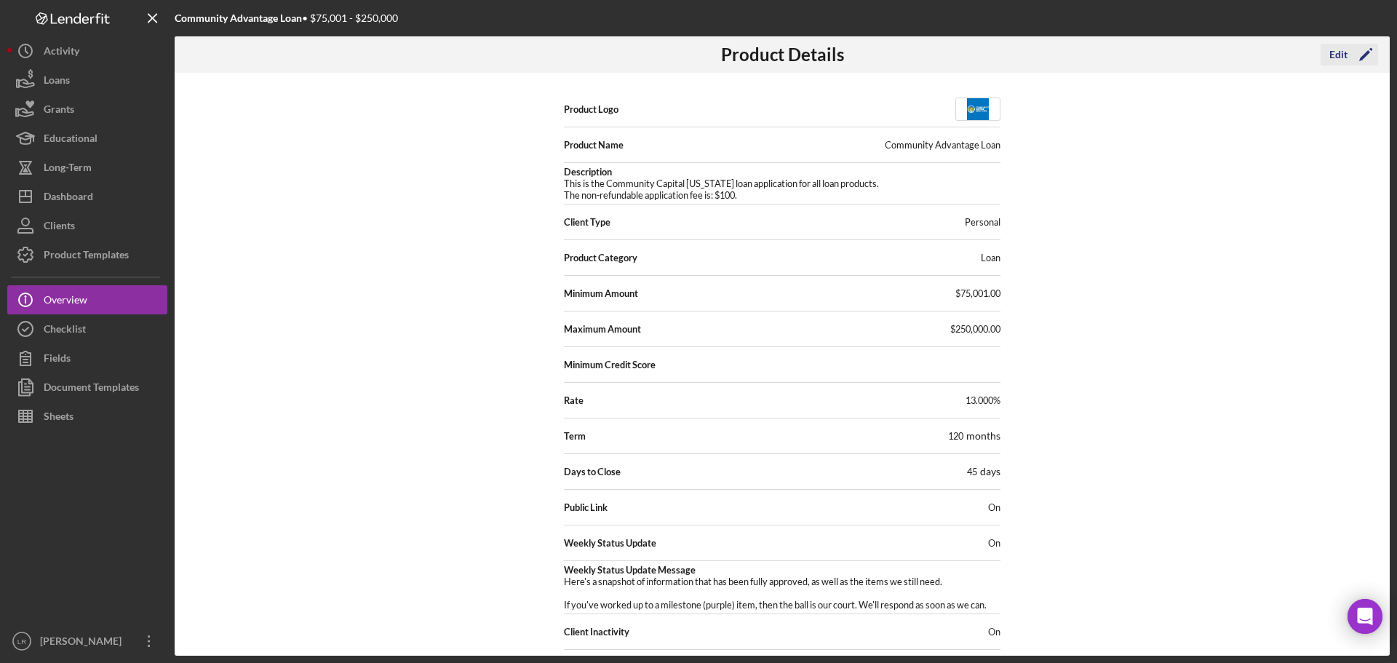
click at [1353, 57] on icon "Icon/Edit" at bounding box center [1366, 54] width 36 height 36
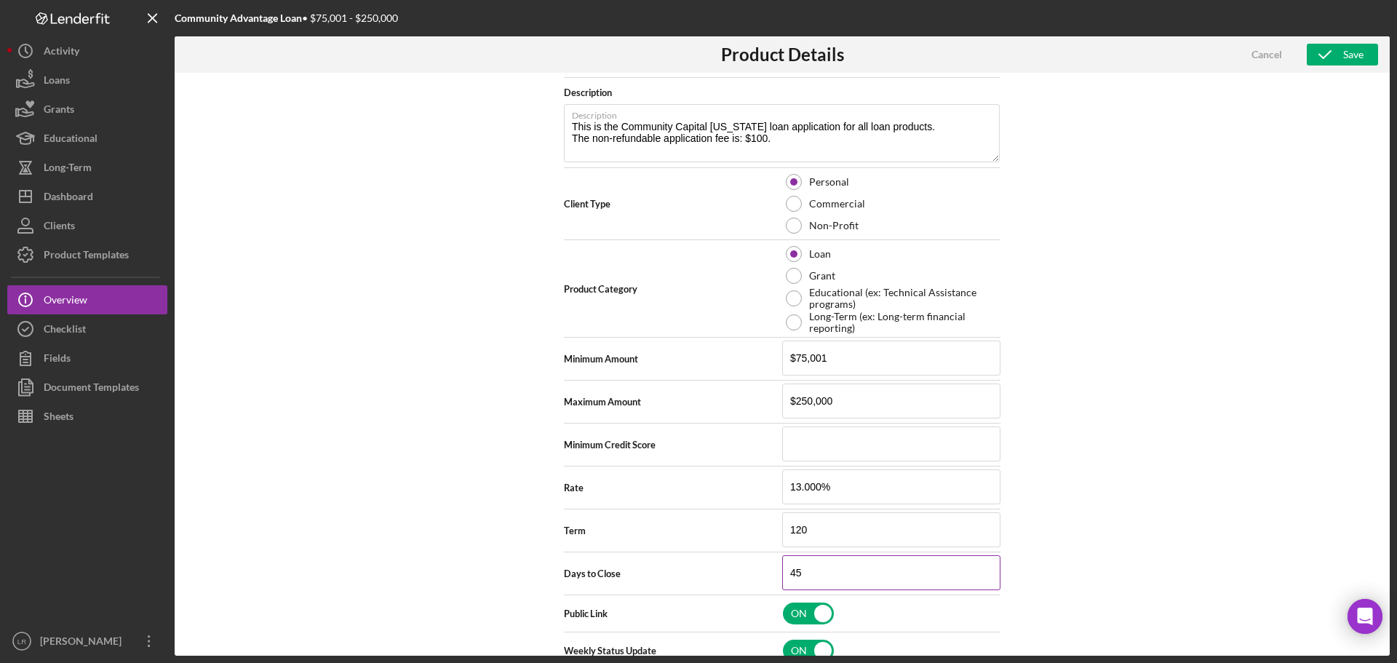
scroll to position [364, 0]
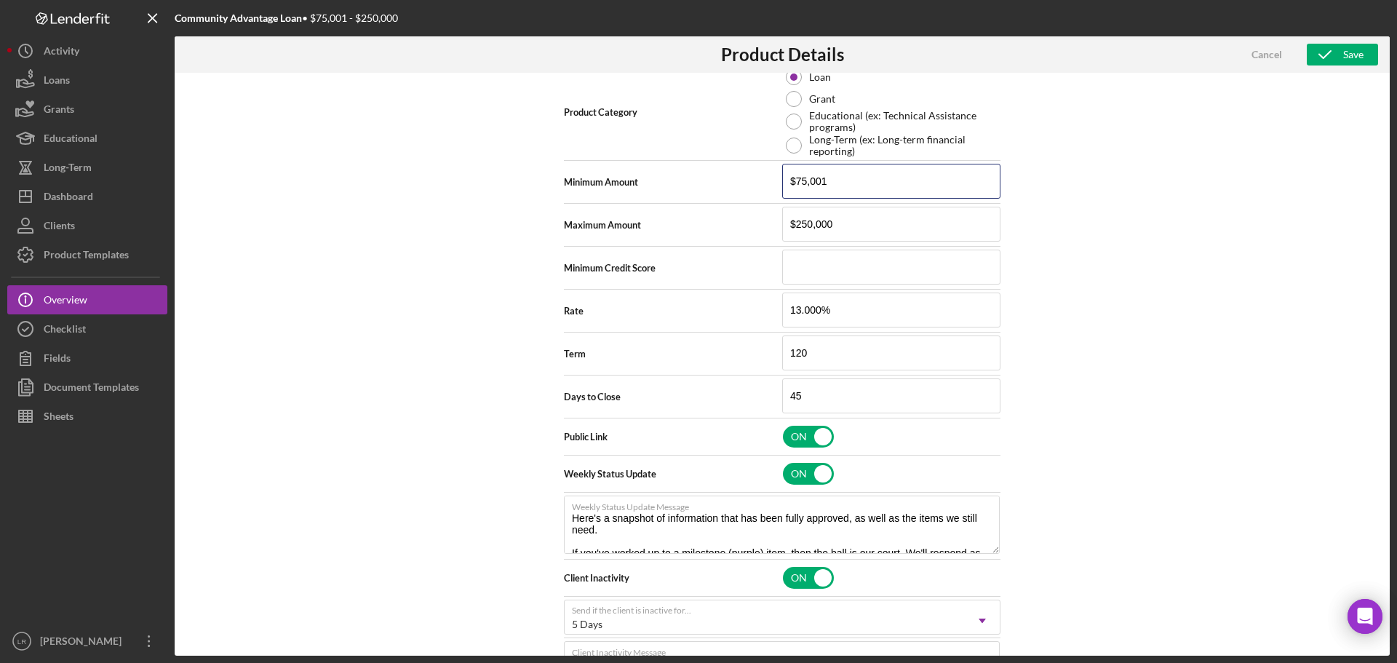
drag, startPoint x: 803, startPoint y: 182, endPoint x: 761, endPoint y: 183, distance: 41.5
click at [761, 183] on div "Minimum Amount $75,001" at bounding box center [782, 182] width 437 height 36
type input "$1,001"
type textarea "Here's a snapshot of information that has been fully approved, as well as the i…"
type input "$10,001"
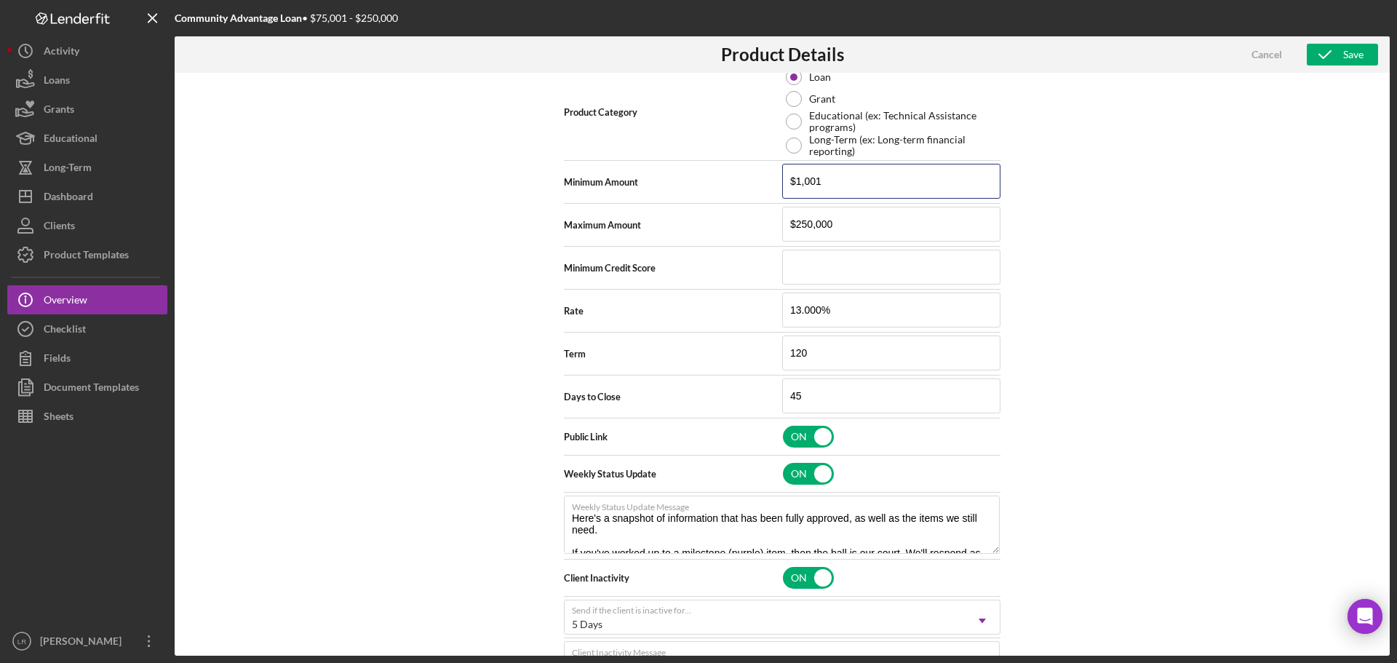
type textarea "Here's a snapshot of information that has been fully approved, as well as the i…"
click at [867, 179] on input "$10,001" at bounding box center [891, 181] width 218 height 35
type input "$1,000"
type textarea "Here's a snapshot of information that has been fully approved, as well as the i…"
type input "$10,000"
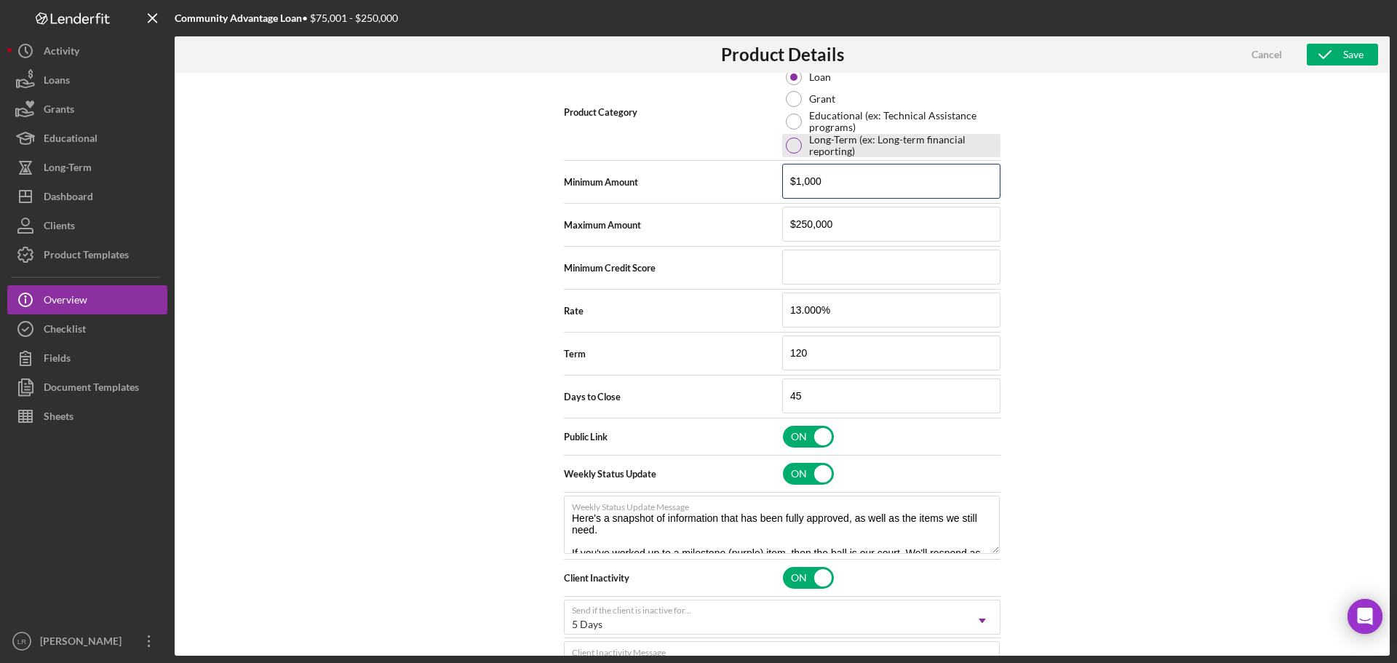
type textarea "Here's a snapshot of information that has been fully approved, as well as the i…"
type input "$10,000"
click at [1340, 51] on icon "button" at bounding box center [1325, 54] width 36 height 36
type textarea "Here's a snapshot of information that has been fully approved, as well as the i…"
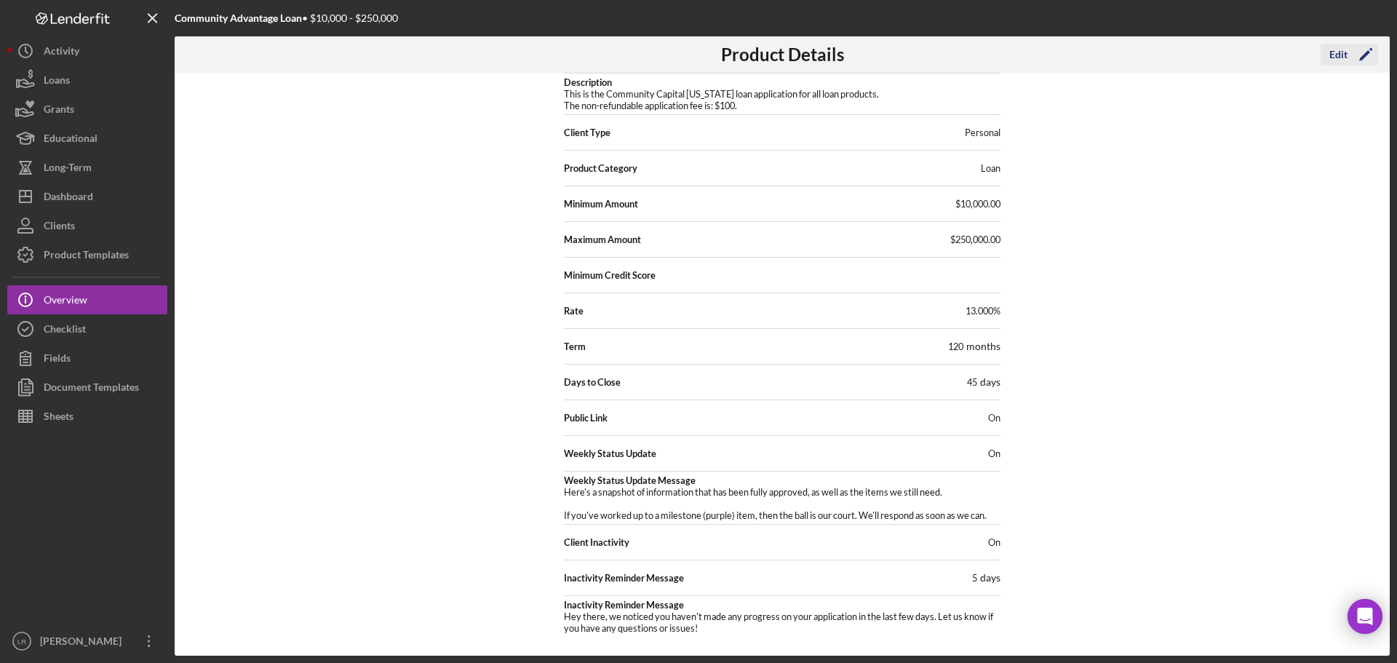
click at [1345, 59] on div "Edit" at bounding box center [1338, 55] width 18 height 22
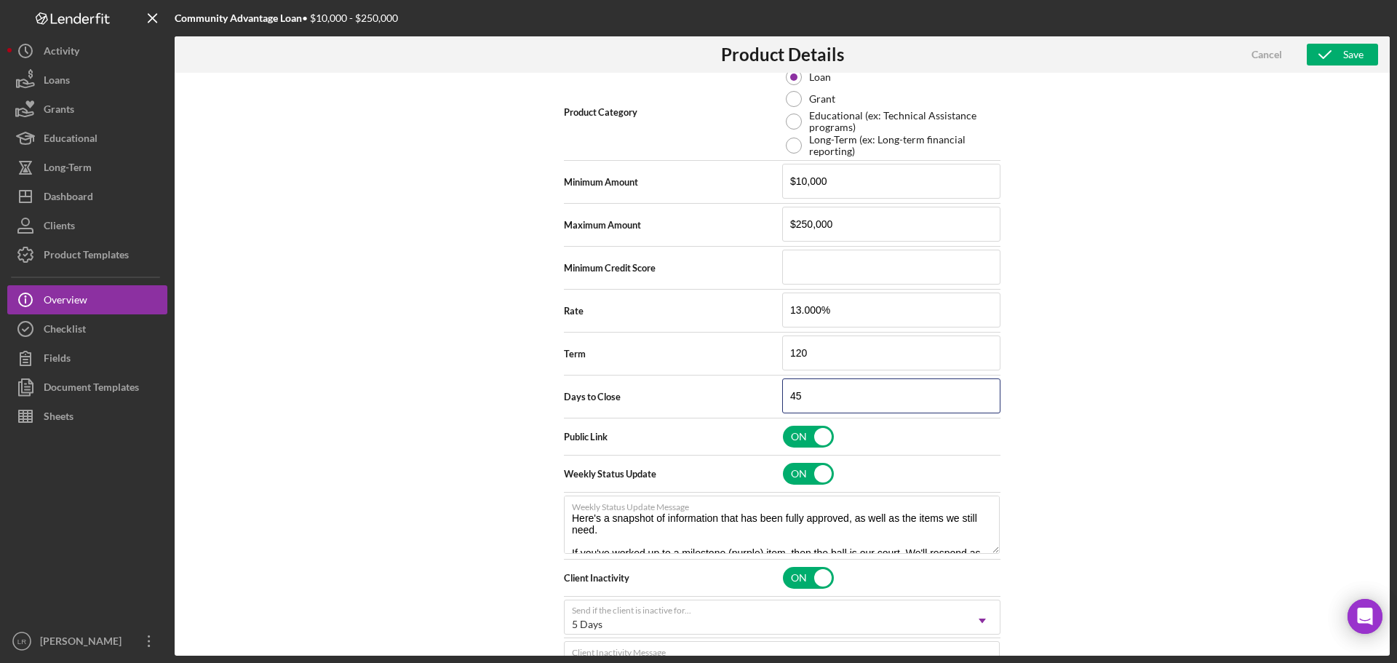
drag, startPoint x: 825, startPoint y: 392, endPoint x: 695, endPoint y: 392, distance: 130.3
click at [695, 392] on div "Days to Close 45" at bounding box center [782, 396] width 437 height 36
type input "70"
type textarea "Here's a snapshot of information that has been fully approved, as well as the i…"
type input "70"
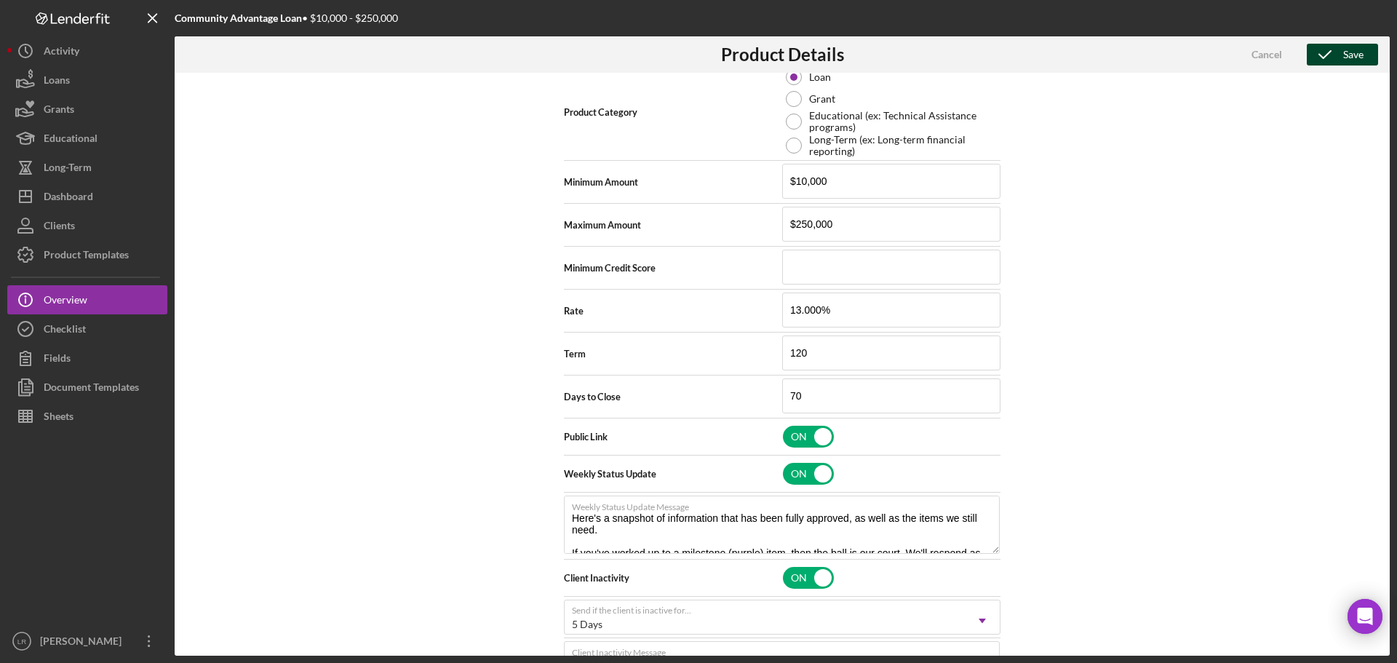
click at [1348, 58] on div "Save" at bounding box center [1353, 55] width 20 height 22
type textarea "Here's a snapshot of information that has been fully approved, as well as the i…"
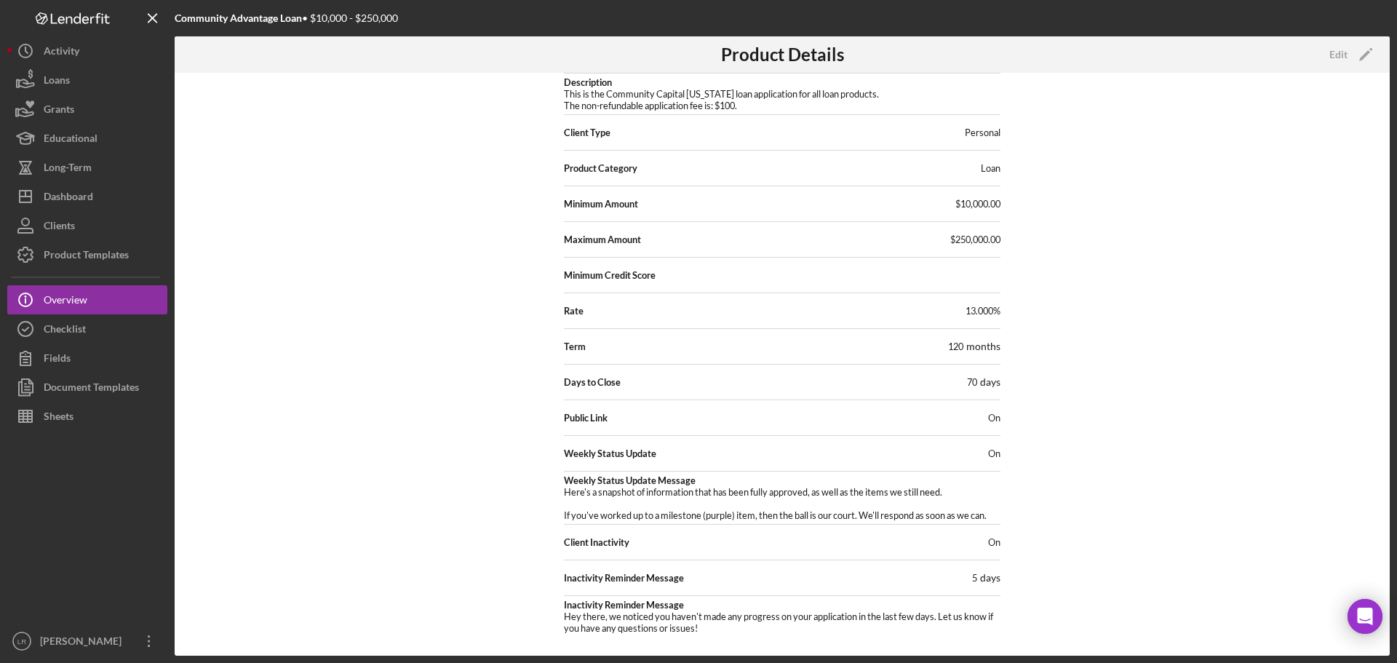
scroll to position [90, 0]
click at [1345, 69] on div "Edit Icon/Edit" at bounding box center [1349, 54] width 57 height 36
click at [1346, 57] on div "Edit" at bounding box center [1338, 55] width 18 height 22
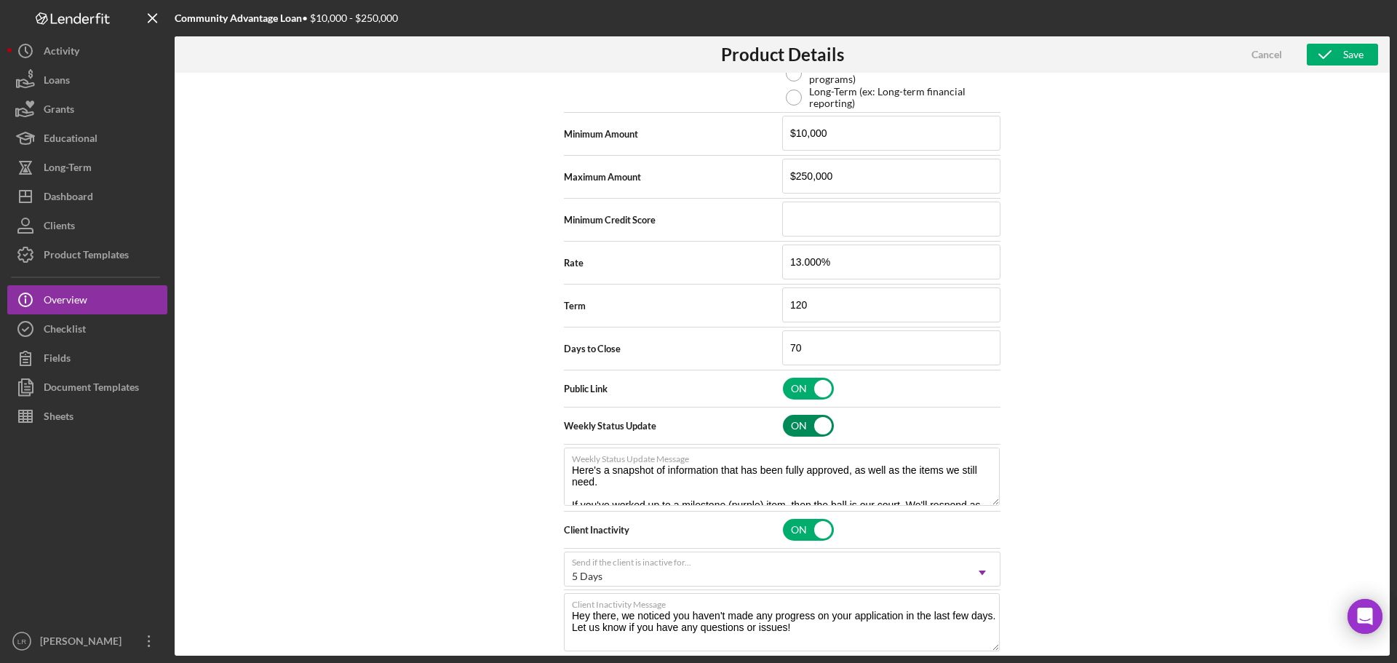
scroll to position [434, 0]
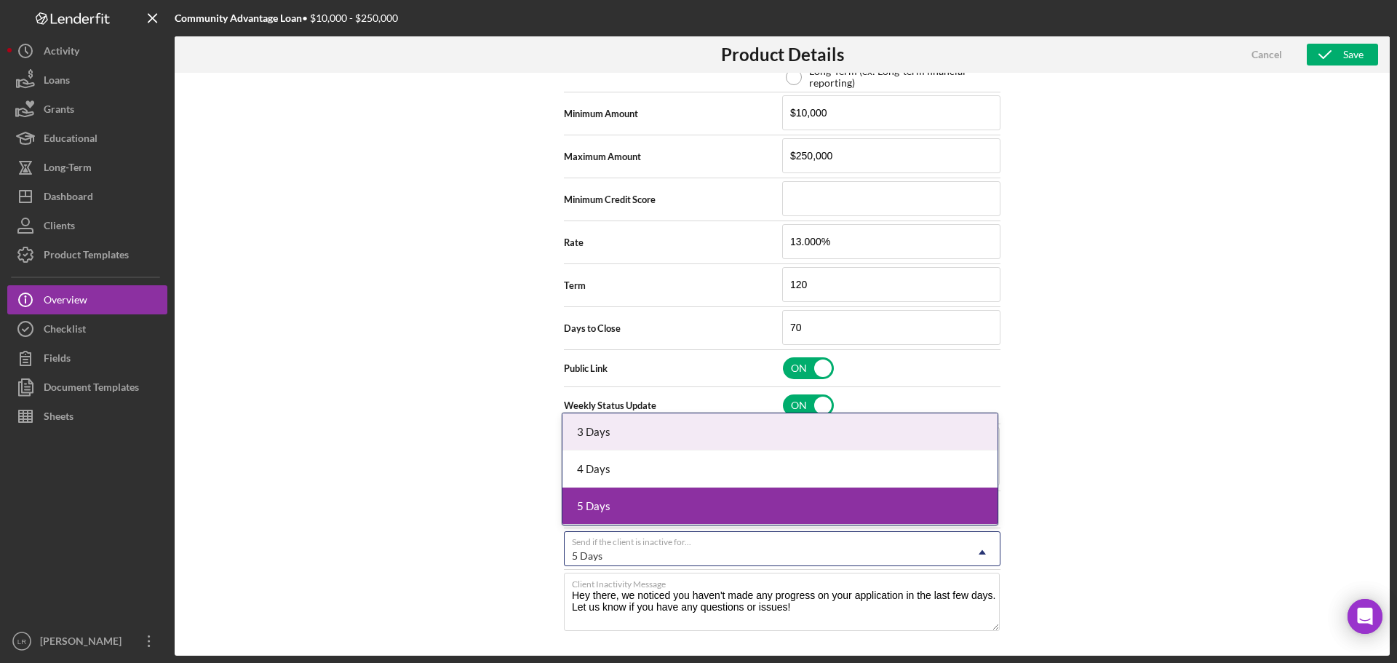
click at [801, 547] on div "5 Days" at bounding box center [765, 555] width 400 height 33
click at [674, 434] on div "3 Days" at bounding box center [779, 431] width 435 height 37
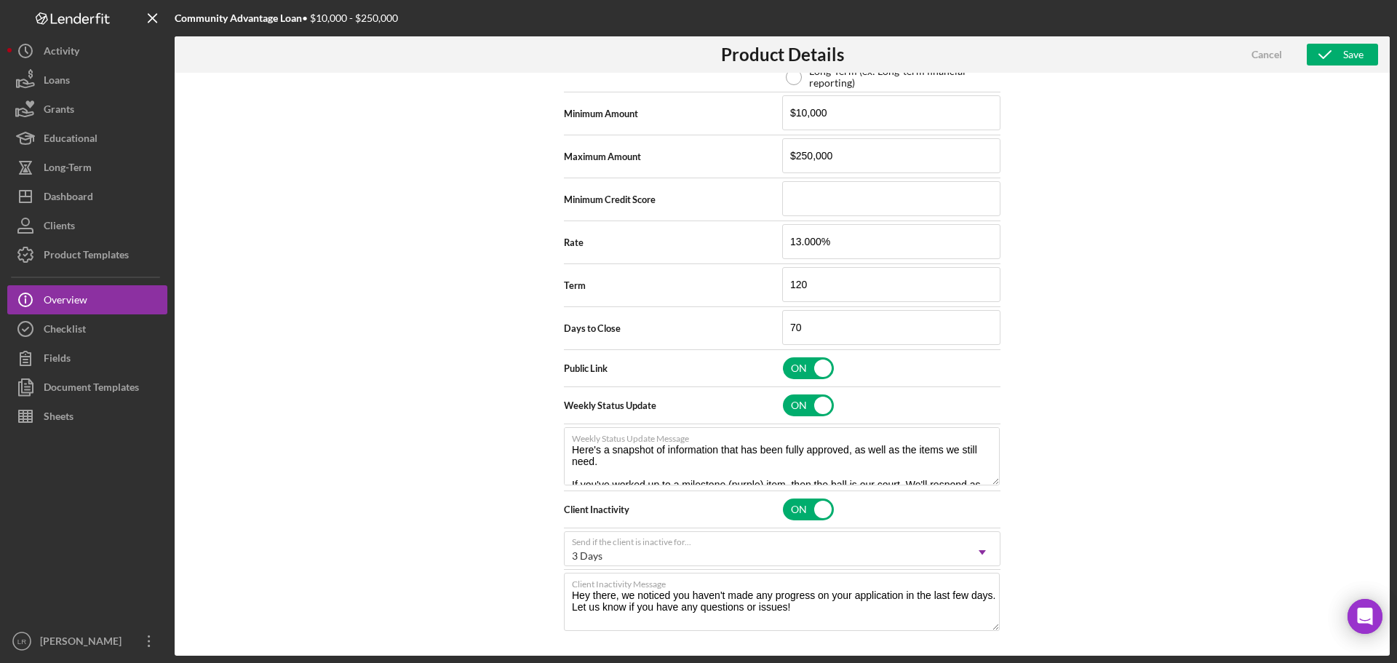
click at [1122, 388] on div "Product Logo 512 x 512px max • 245 x 120 px recommended Accepted file types: pn…" at bounding box center [782, 364] width 1215 height 583
click at [1350, 49] on div "Save" at bounding box center [1353, 55] width 20 height 22
type textarea "Here's a snapshot of information that has been fully approved, as well as the i…"
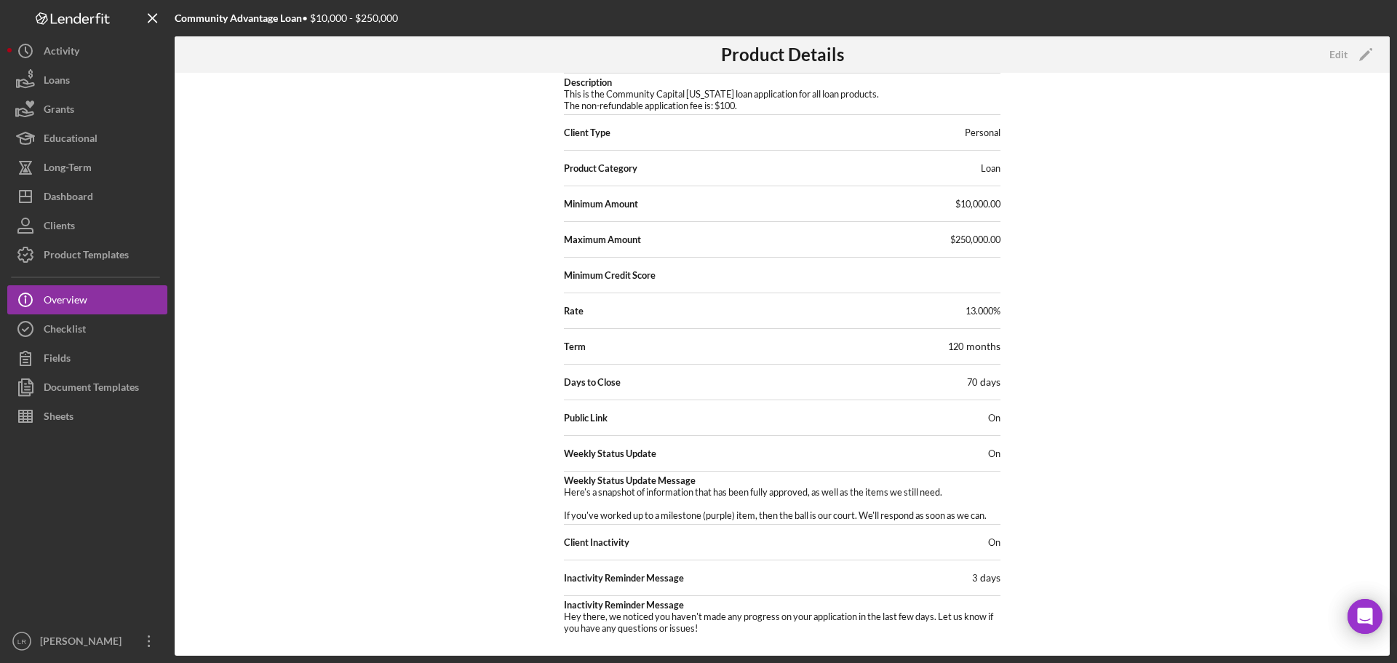
scroll to position [90, 0]
click at [99, 252] on div "Product Templates" at bounding box center [86, 256] width 85 height 33
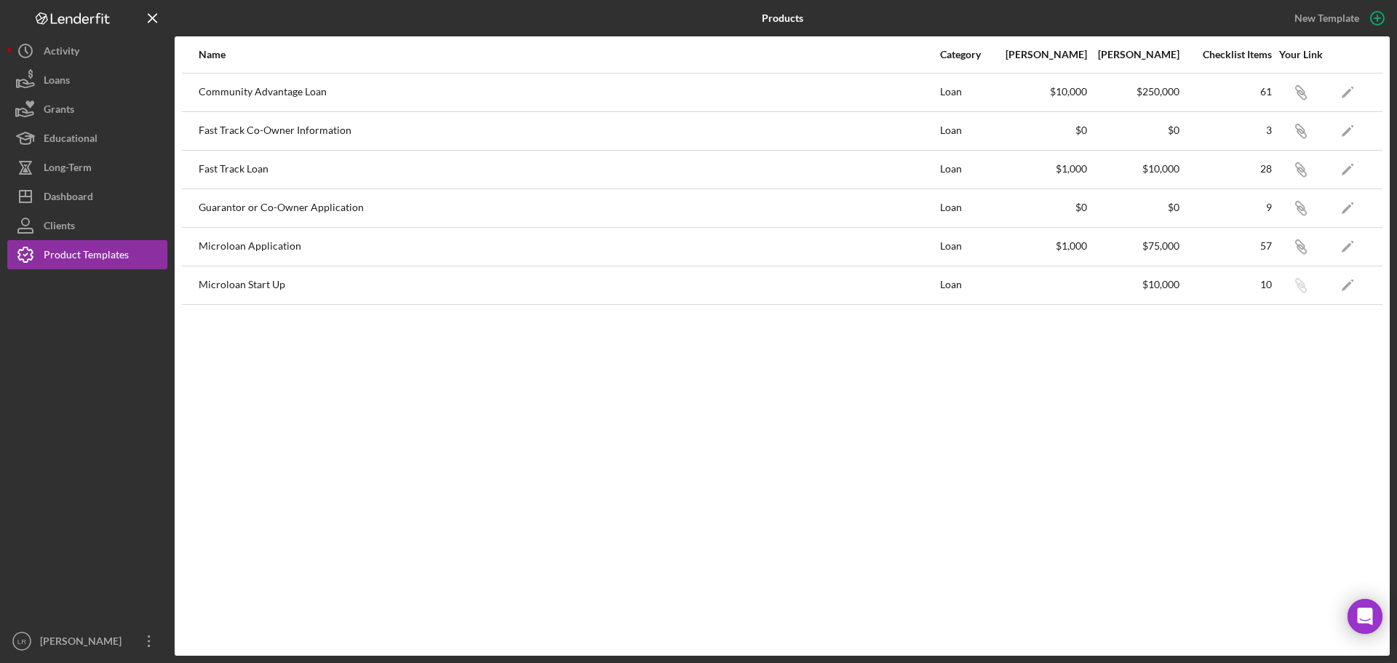
click at [350, 242] on div "Microloan Application" at bounding box center [569, 246] width 740 height 36
click at [1349, 247] on polygon "button" at bounding box center [1347, 247] width 10 height 10
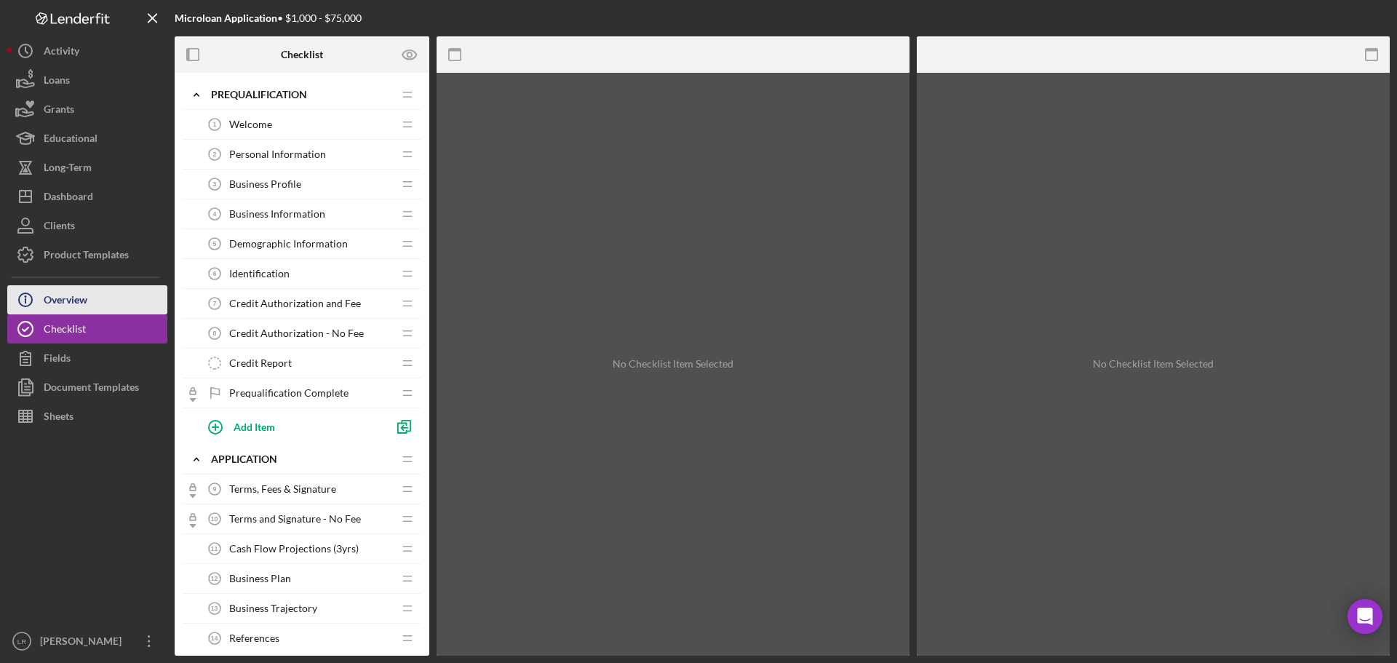
click at [96, 298] on button "Icon/Info Overview" at bounding box center [87, 299] width 160 height 29
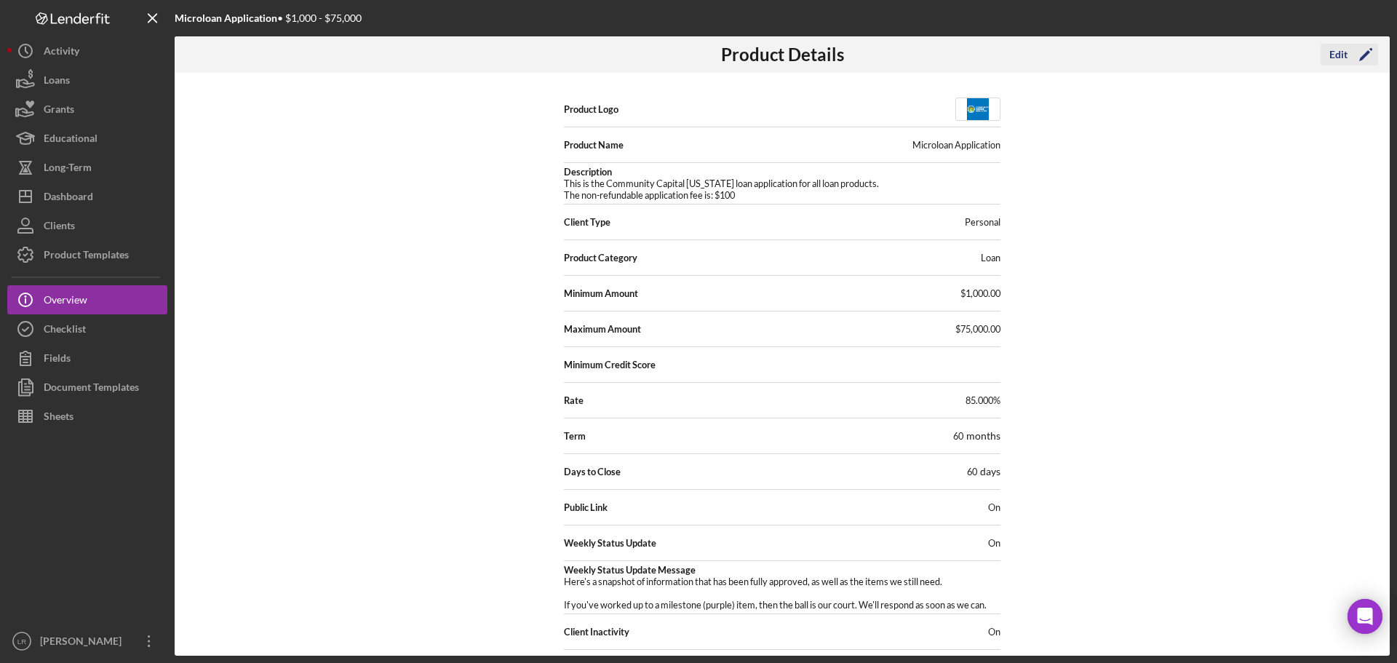
click at [1334, 53] on div "Edit" at bounding box center [1338, 55] width 18 height 22
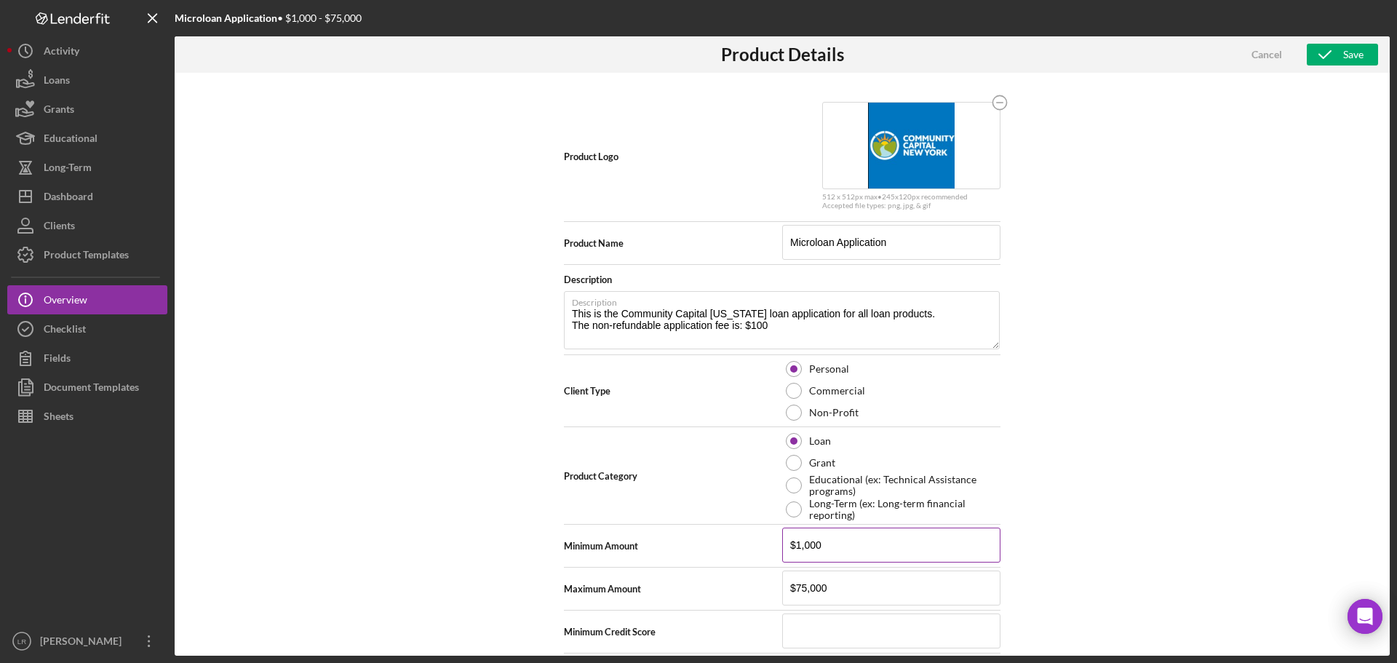
click at [800, 550] on input "$1,000" at bounding box center [891, 545] width 218 height 35
type input "$10,000"
type textarea "Here's a snapshot of information that has been fully approved, as well as the i…"
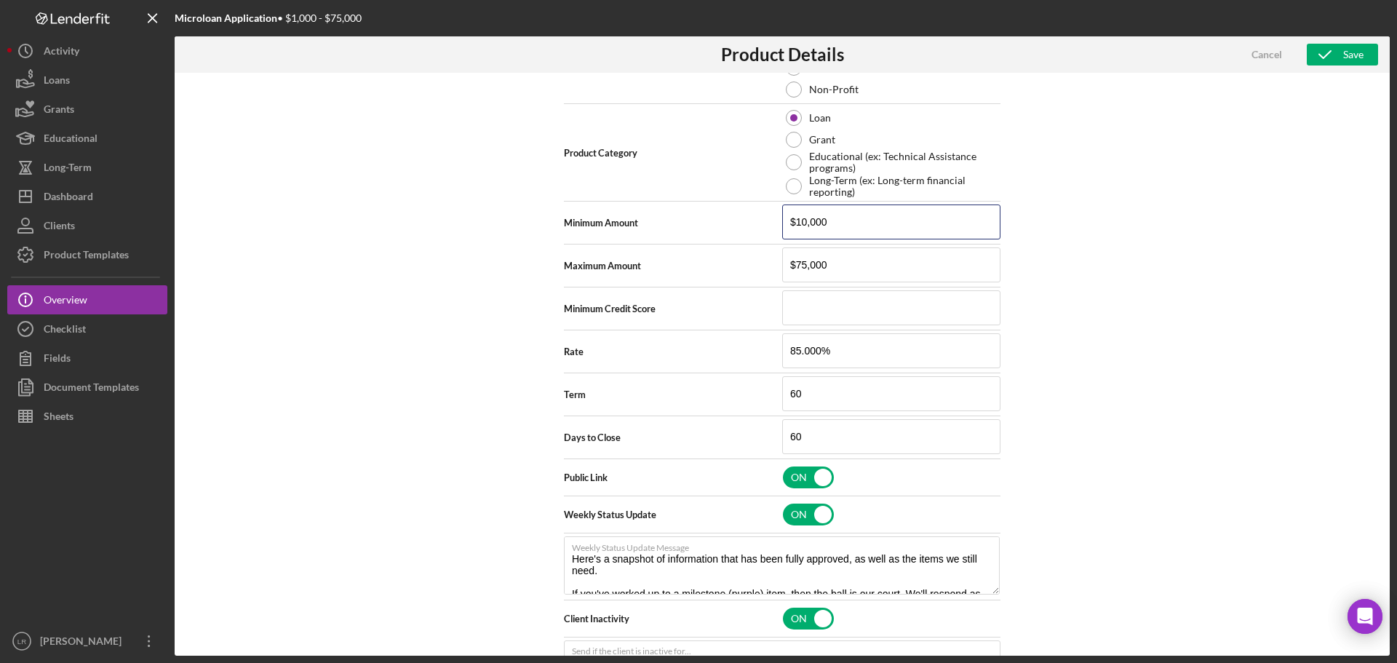
scroll to position [364, 0]
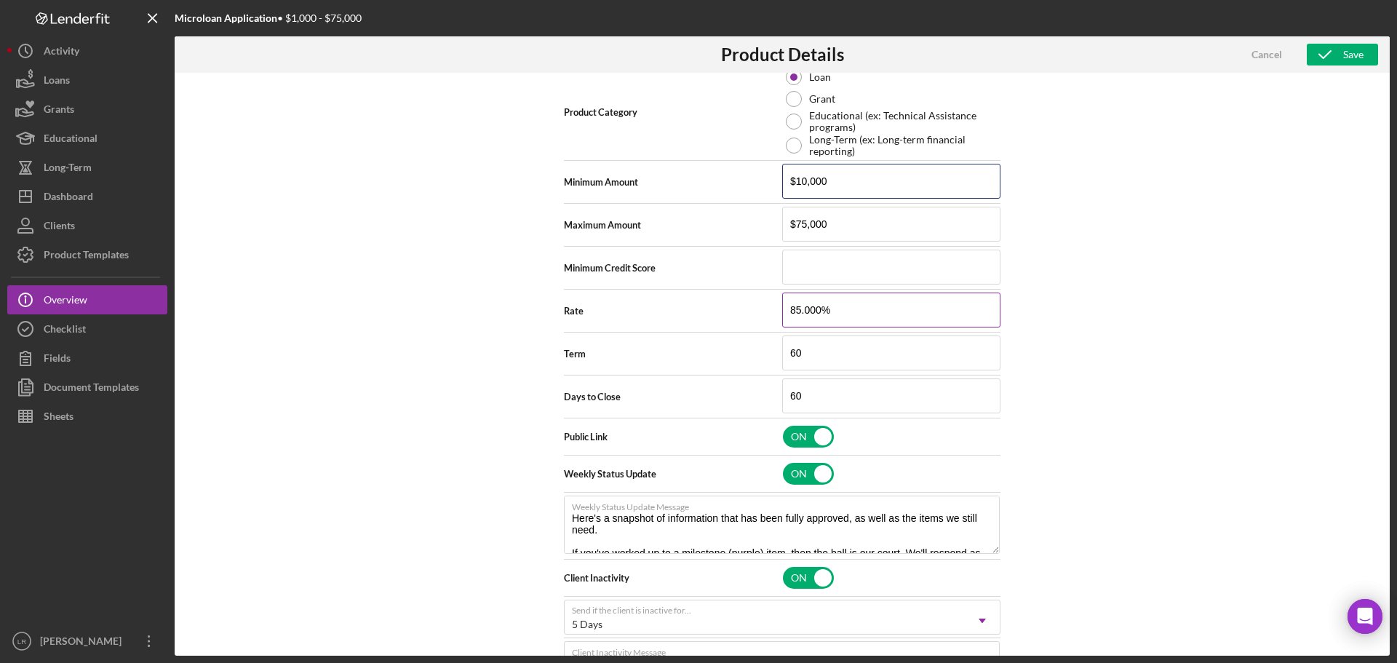
type input "$10,000"
type textarea "Here's a snapshot of information that has been fully approved, as well as the i…"
drag, startPoint x: 798, startPoint y: 315, endPoint x: 693, endPoint y: 311, distance: 104.1
click at [693, 311] on div "Rate 85.000%" at bounding box center [782, 311] width 437 height 36
type input "8.000%"
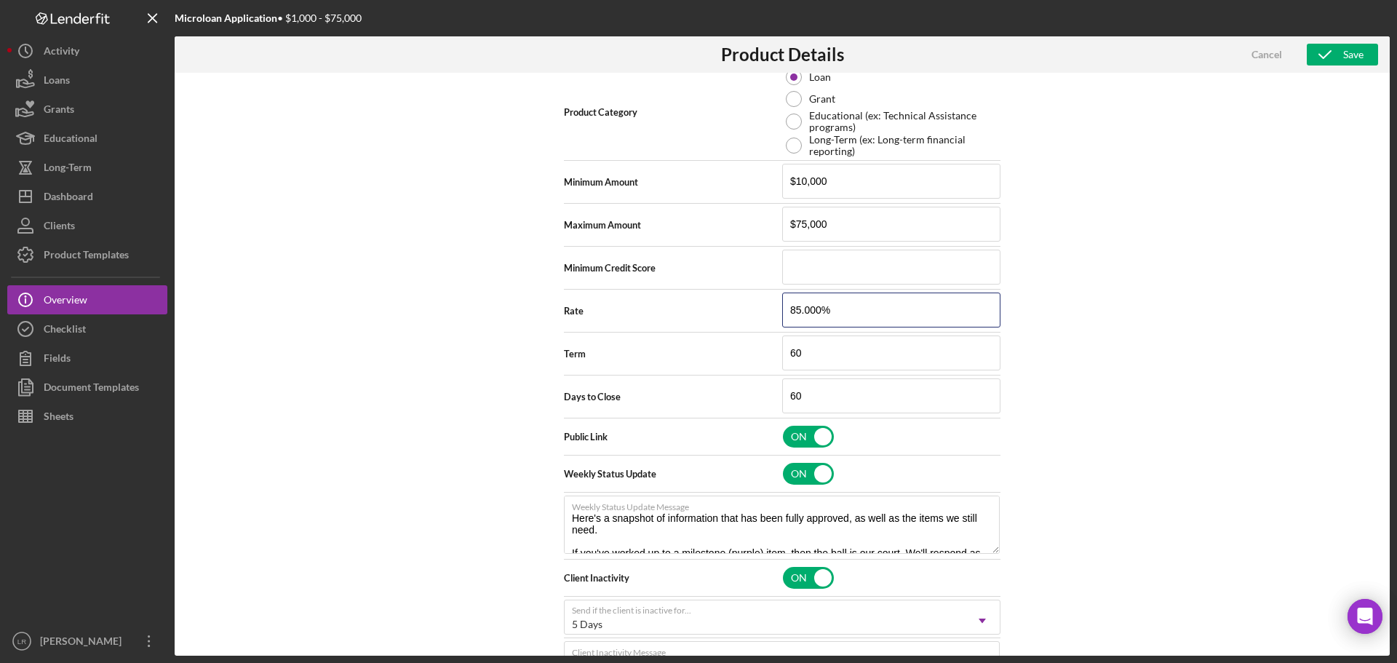
type textarea "Here's a snapshot of information that has been fully approved, as well as the i…"
type input "85.000%"
type textarea "Here's a snapshot of information that has been fully approved, as well as the i…"
type input "8.000%"
type textarea "Here's a snapshot of information that has been fully approved, as well as the i…"
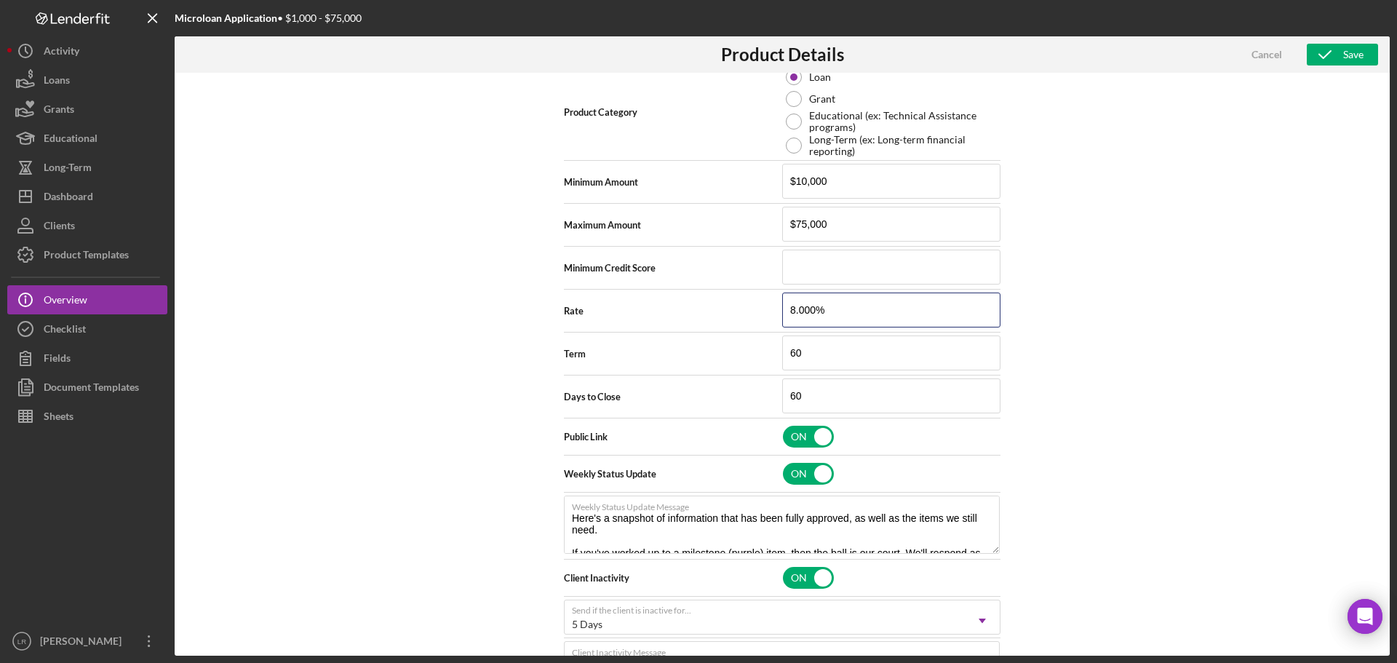
type input "8.00%"
type textarea "Here's a snapshot of information that has been fully approved, as well as the i…"
type input "8.500%"
type textarea "Here's a snapshot of information that has been fully approved, as well as the i…"
type input "8.500%"
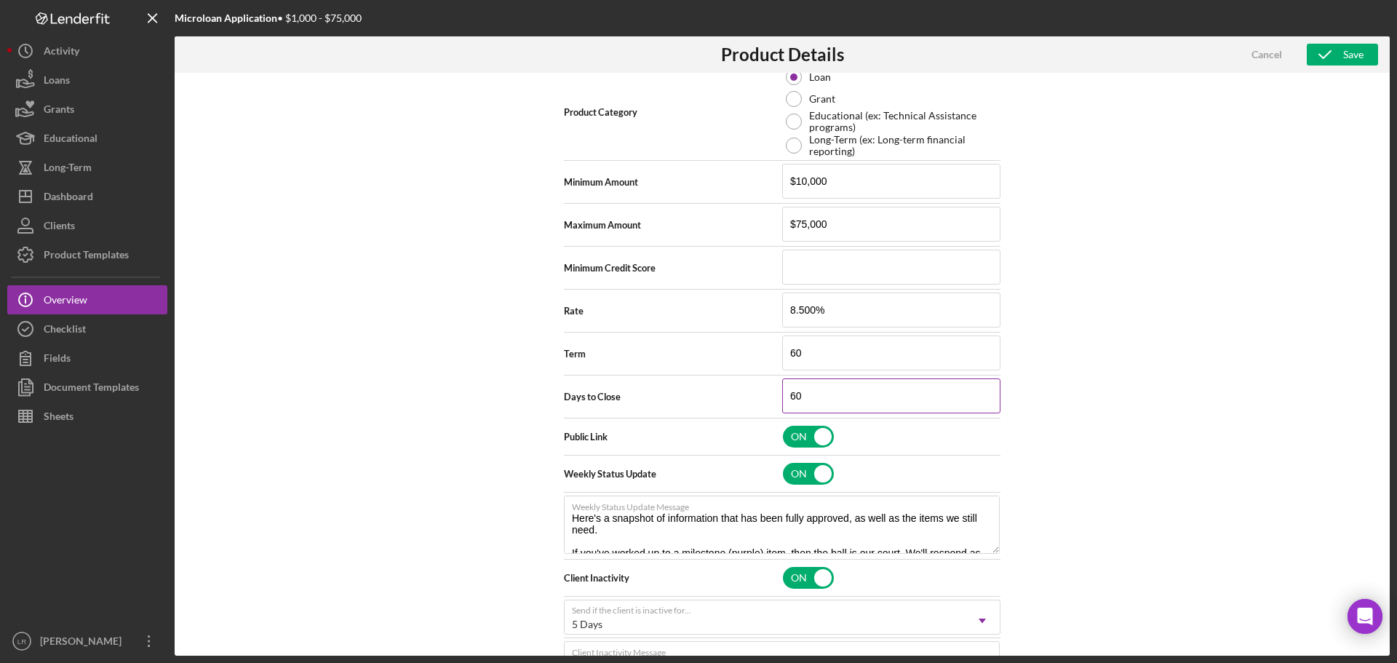
type textarea "Here's a snapshot of information that has been fully approved, as well as the i…"
drag, startPoint x: 812, startPoint y: 402, endPoint x: 687, endPoint y: 401, distance: 125.2
click at [687, 401] on div "Days to Close 60" at bounding box center [782, 396] width 437 height 36
type input "4"
type textarea "Here's a snapshot of information that has been fully approved, as well as the i…"
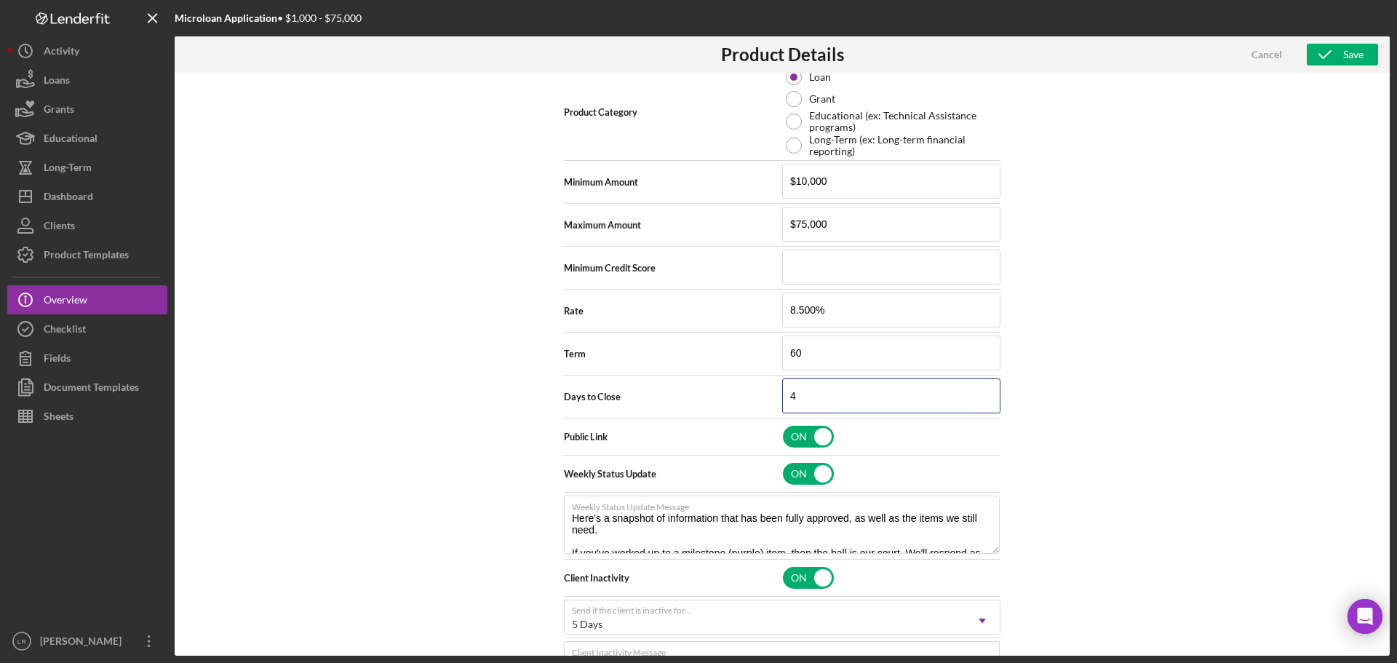
type input "45"
type textarea "Here's a snapshot of information that has been fully approved, as well as the i…"
type input "45"
click at [1209, 396] on div "Product Logo 512 x 512px max • 245 x 120 px recommended Accepted file types: pn…" at bounding box center [782, 364] width 1215 height 583
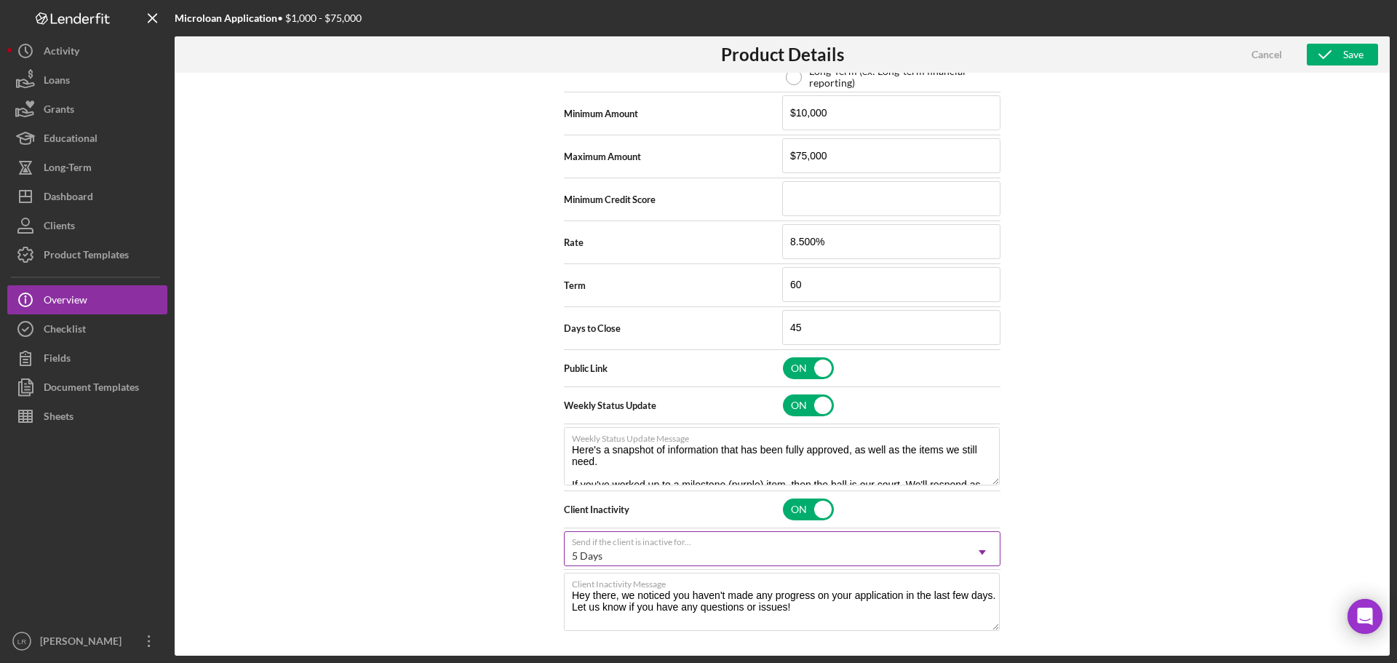
click at [624, 565] on div "5 Days" at bounding box center [765, 555] width 400 height 33
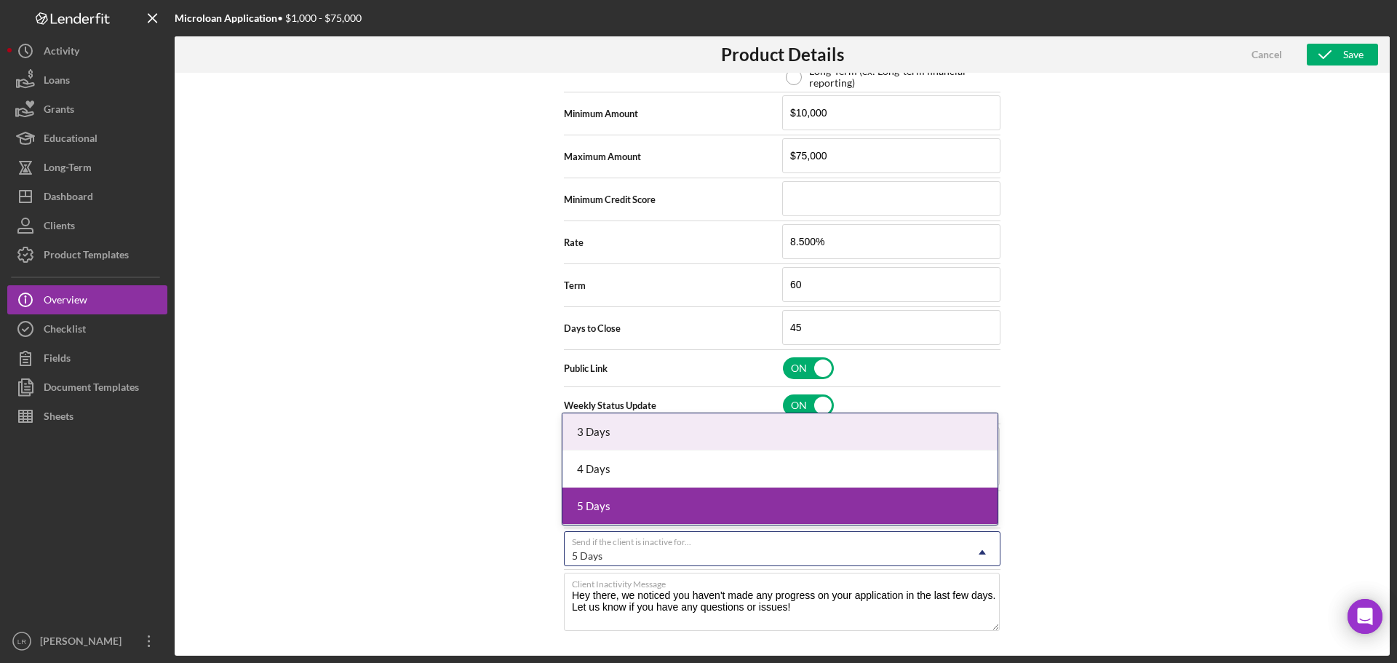
click at [615, 429] on div "3 Days" at bounding box center [779, 431] width 435 height 37
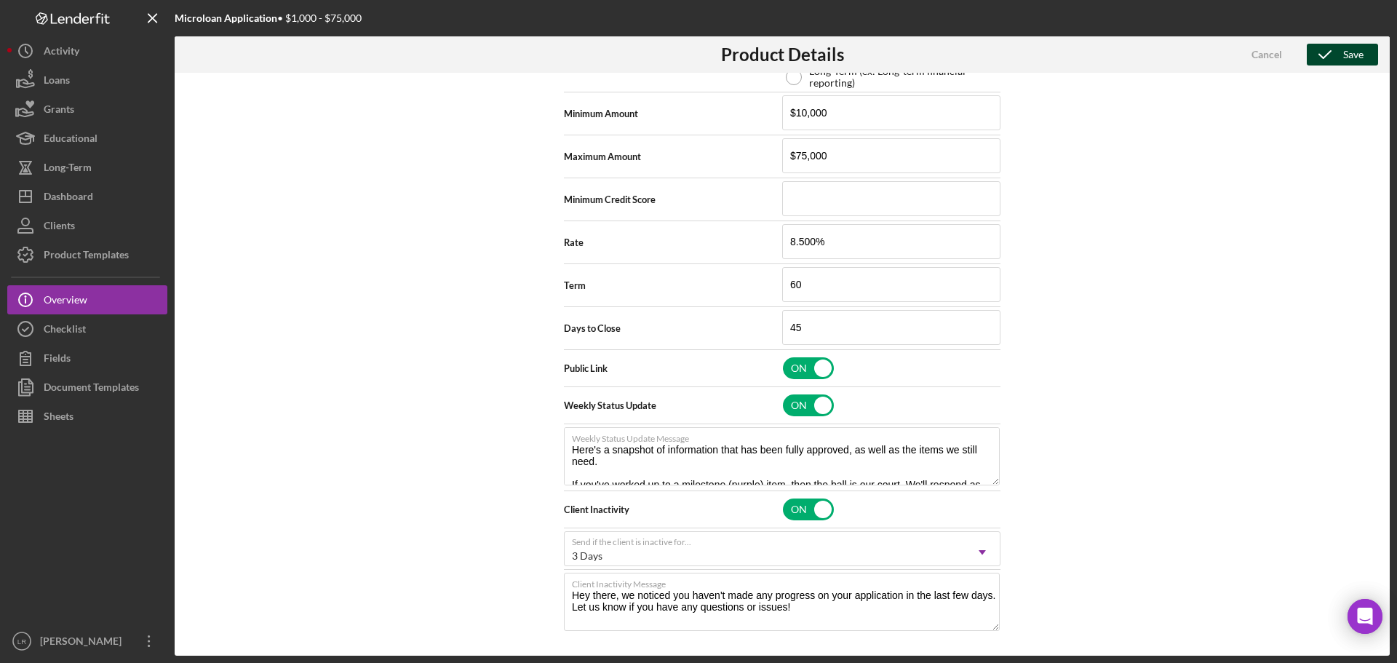
click at [1330, 55] on icon "button" at bounding box center [1325, 54] width 36 height 36
type textarea "Here's a snapshot of information that has been fully approved, as well as the i…"
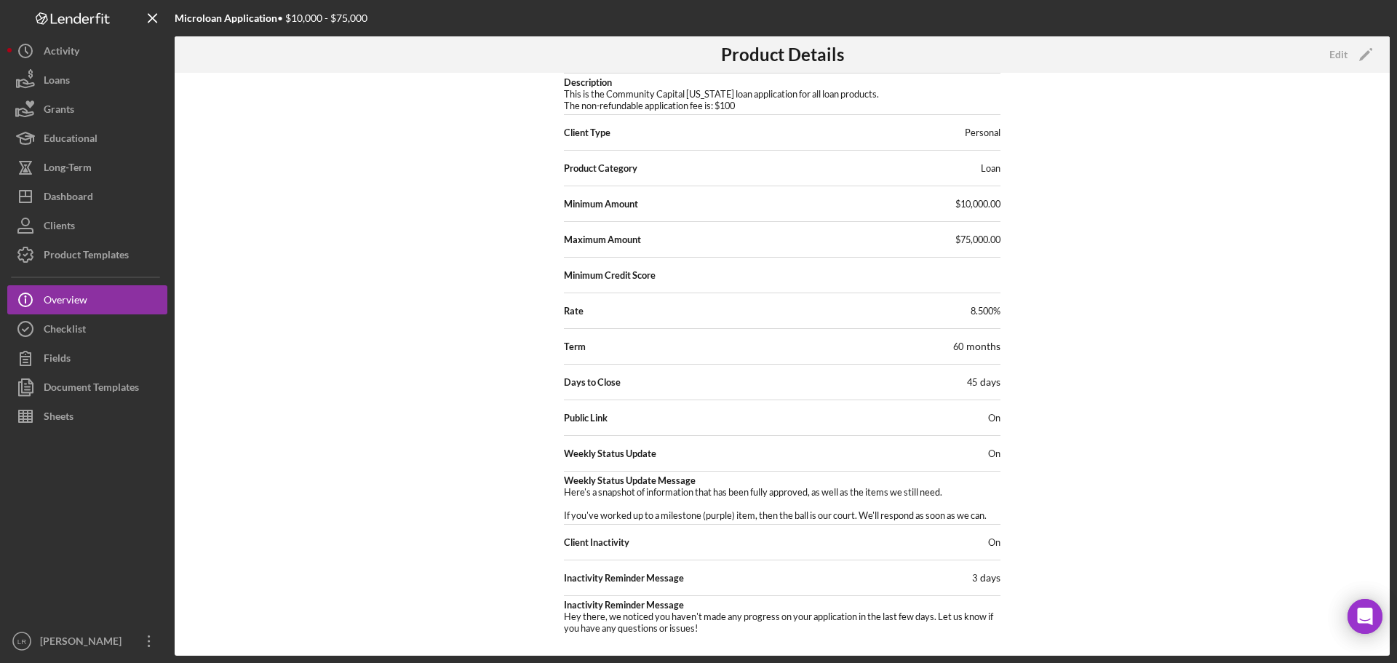
scroll to position [90, 0]
click at [79, 184] on div "Dashboard" at bounding box center [68, 198] width 49 height 33
